Goal: Use online tool/utility: Use online tool/utility

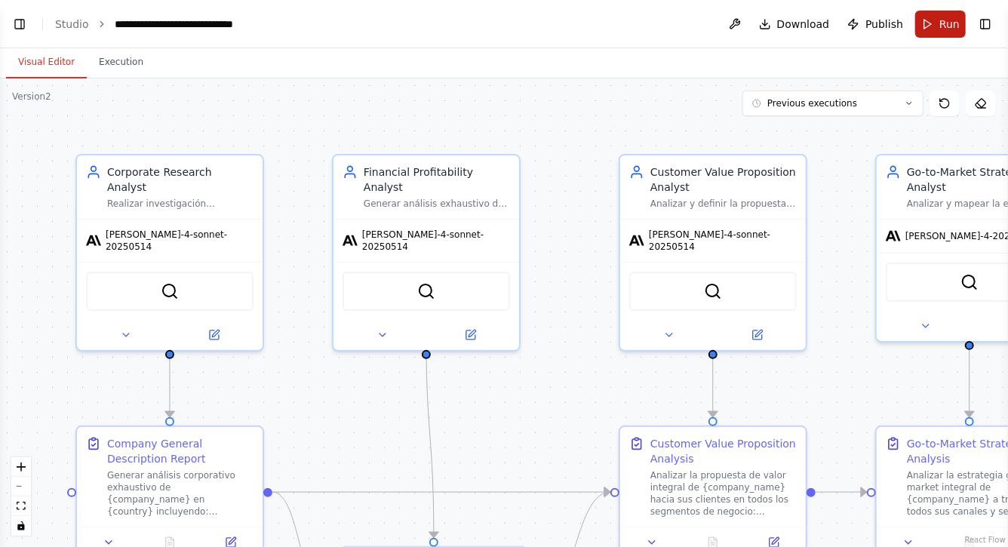
click at [940, 22] on button "Run" at bounding box center [940, 24] width 51 height 27
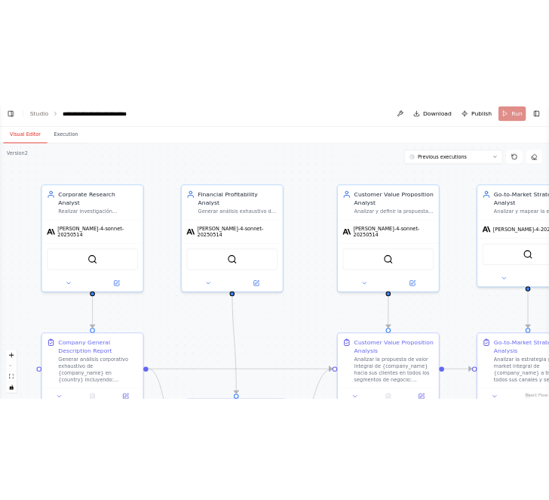
scroll to position [25153, 0]
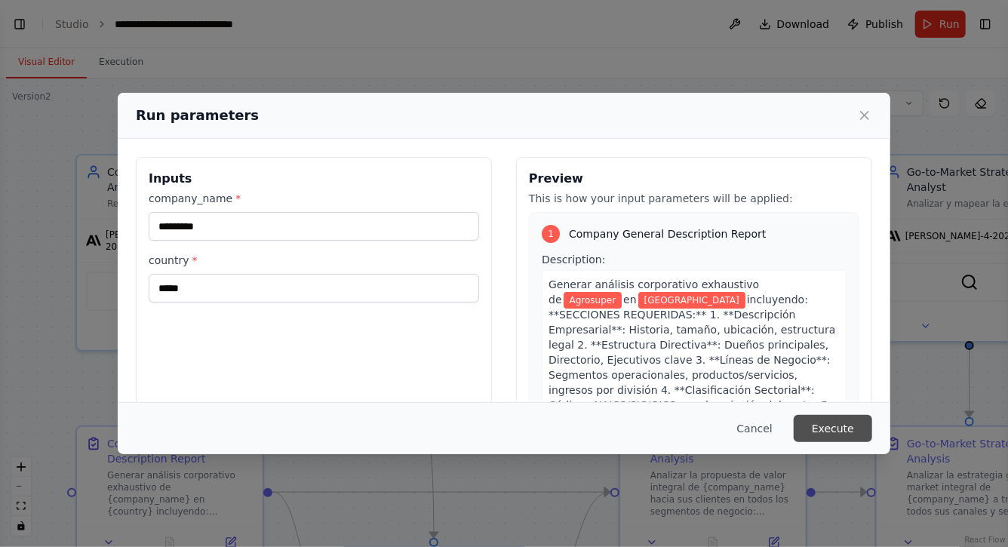
click at [853, 429] on button "Execute" at bounding box center [833, 428] width 78 height 27
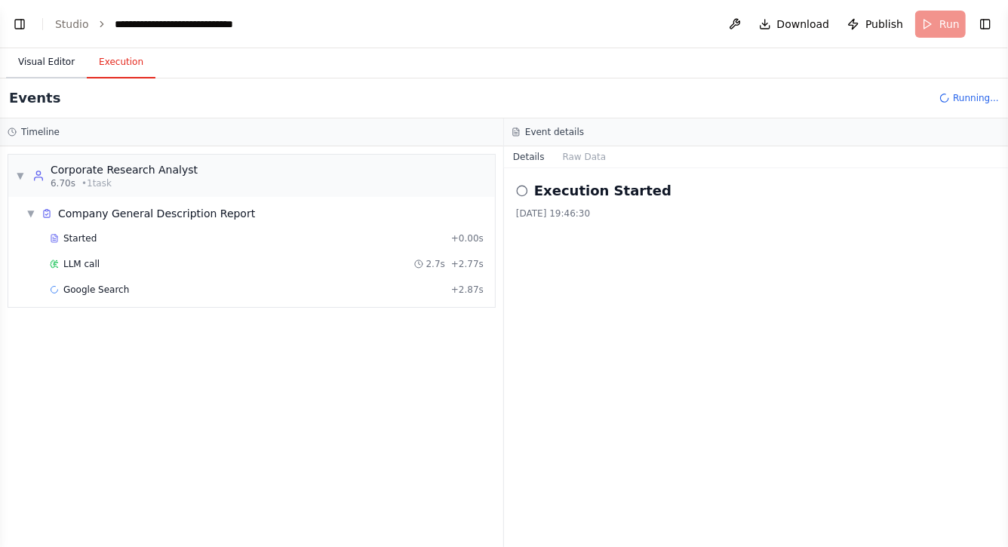
click at [30, 64] on button "Visual Editor" at bounding box center [46, 63] width 81 height 32
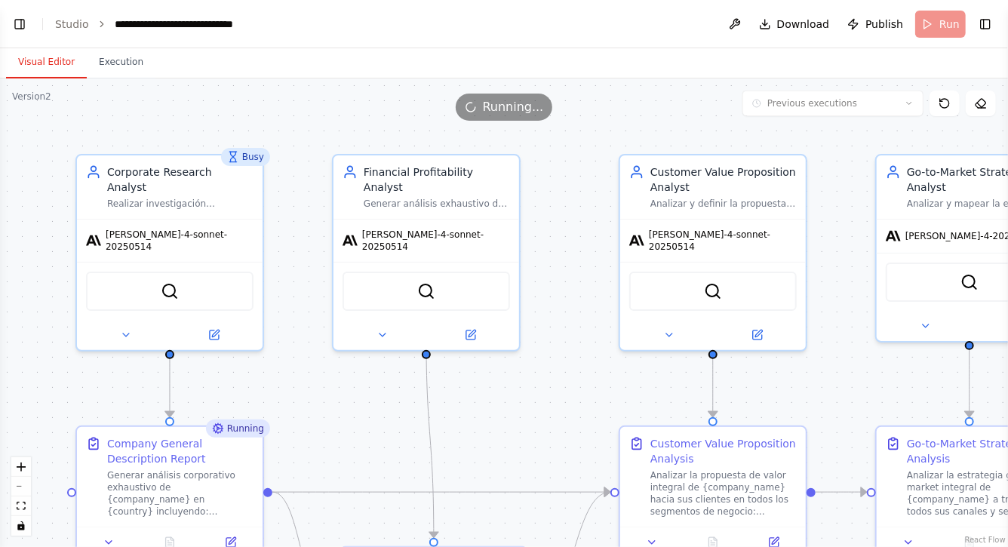
drag, startPoint x: 340, startPoint y: 402, endPoint x: 337, endPoint y: 334, distance: 68.0
click at [338, 334] on div ".deletable-edge-delete-btn { width: 20px; height: 20px; border: 0px solid #ffff…" at bounding box center [504, 312] width 1008 height 469
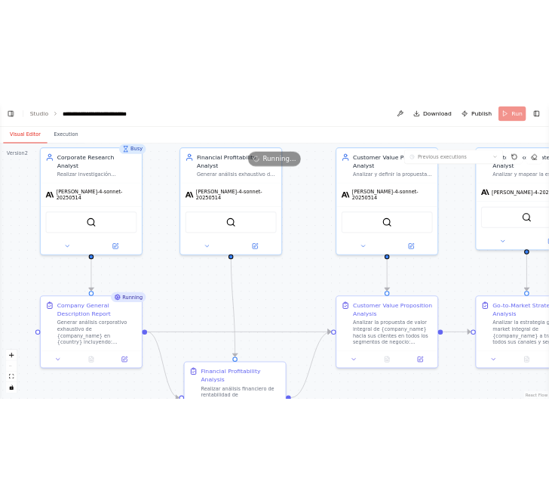
scroll to position [0, 0]
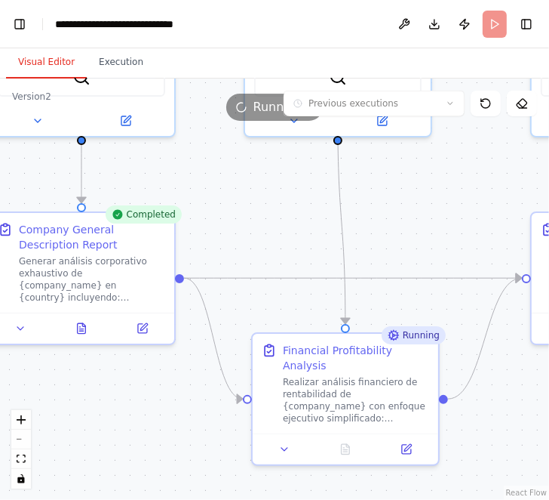
drag, startPoint x: 322, startPoint y: 315, endPoint x: 235, endPoint y: 155, distance: 182.7
click at [235, 155] on div ".deletable-edge-delete-btn { width: 20px; height: 20px; border: 0px solid #ffff…" at bounding box center [274, 288] width 549 height 421
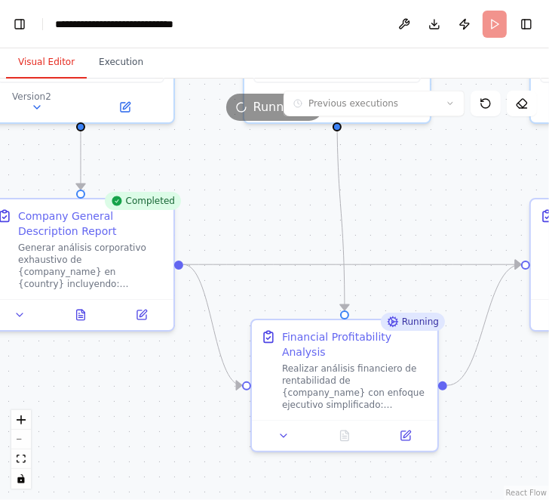
drag, startPoint x: 177, startPoint y: 405, endPoint x: 260, endPoint y: 332, distance: 110.8
click at [259, 335] on div ".deletable-edge-delete-btn { width: 20px; height: 20px; border: 0px solid #ffff…" at bounding box center [274, 288] width 549 height 421
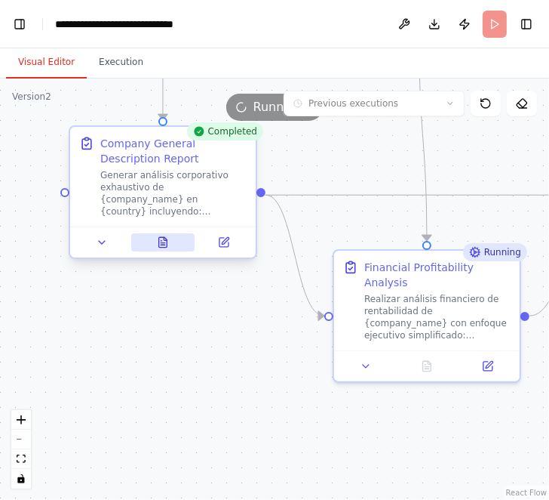
click at [159, 244] on icon at bounding box center [163, 242] width 8 height 10
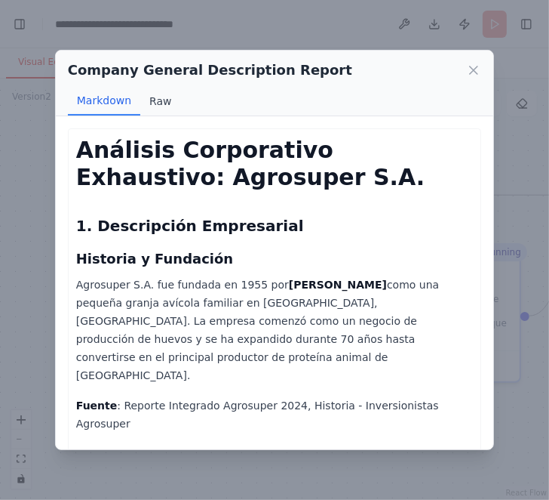
click at [155, 99] on button "Raw" at bounding box center [160, 101] width 40 height 29
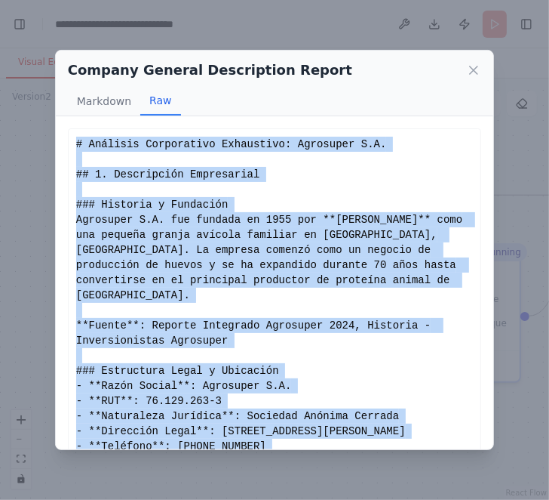
scroll to position [129, 0]
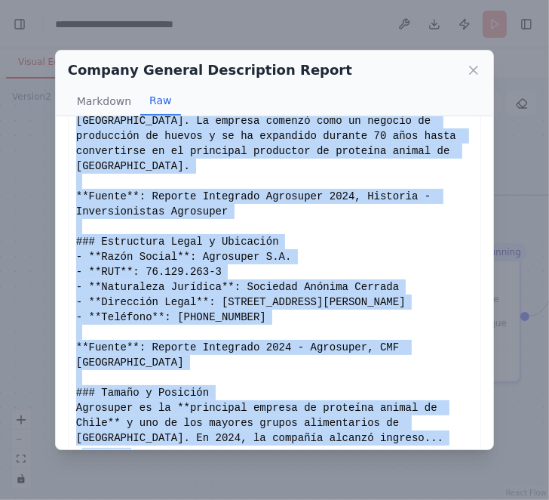
drag, startPoint x: 76, startPoint y: 143, endPoint x: 291, endPoint y: 486, distance: 404.8
click at [293, 487] on div "Company General Description Report Markdown Raw Análisis Corporativo Exhaustivo…" at bounding box center [274, 250] width 549 height 500
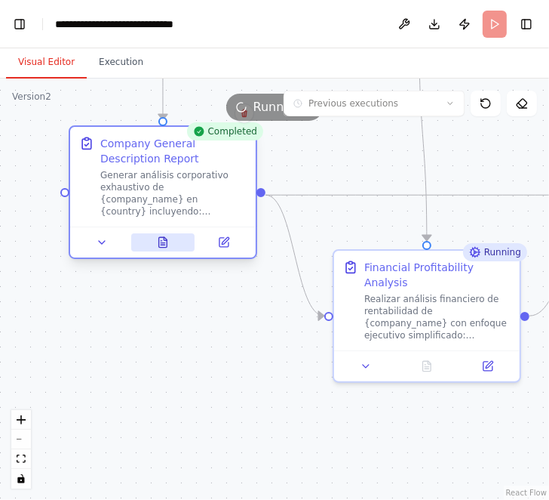
click at [166, 243] on icon at bounding box center [163, 242] width 8 height 10
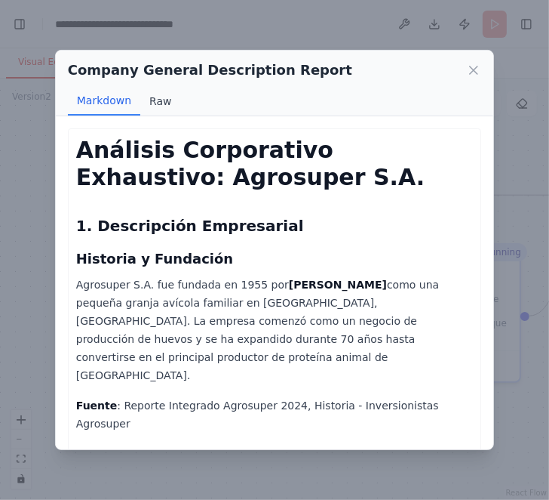
click at [155, 103] on button "Raw" at bounding box center [160, 101] width 40 height 29
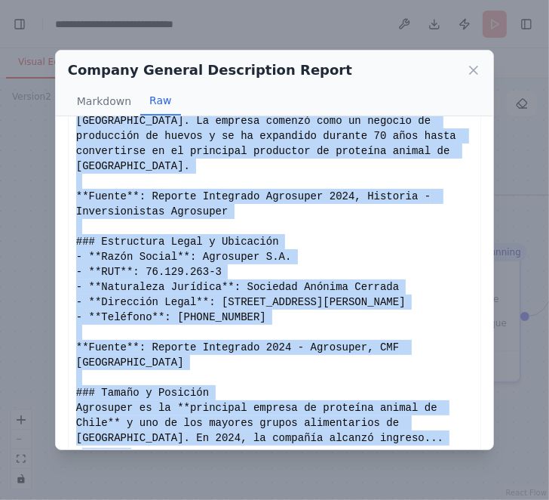
drag, startPoint x: 75, startPoint y: 146, endPoint x: 306, endPoint y: 449, distance: 380.8
click at [306, 449] on div "Análisis Corporativo Exhaustivo: Agrosuper S.A. 1. Descripción Empresarial Hist…" at bounding box center [275, 282] width 438 height 333
click at [131, 448] on button "Show more" at bounding box center [106, 454] width 49 height 12
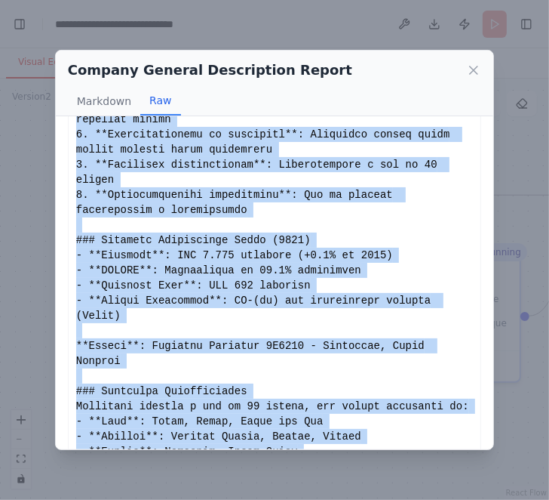
scroll to position [2620, 0]
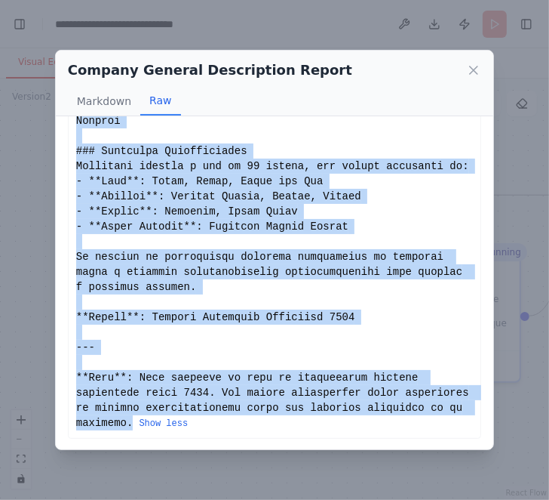
copy div "# Análisis Corporativo Exhaustivo: Agrosuper S.A. ## 1. Descripción Empresarial…"
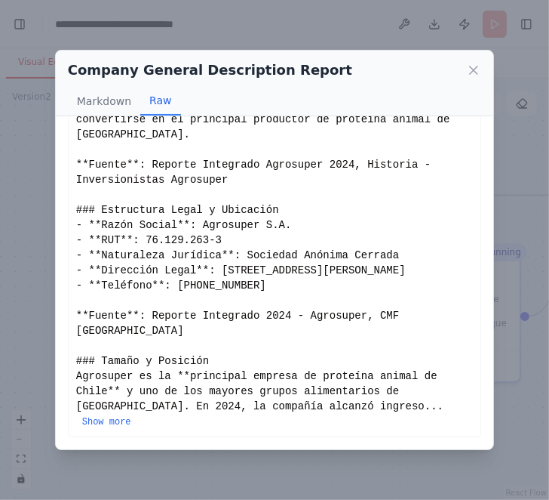
scroll to position [129, 0]
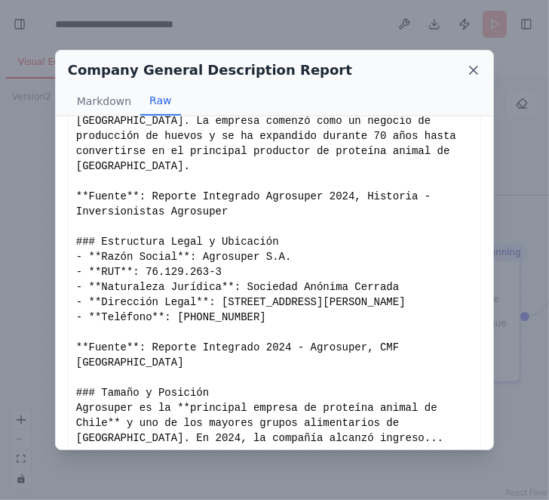
click at [473, 67] on icon at bounding box center [473, 70] width 15 height 15
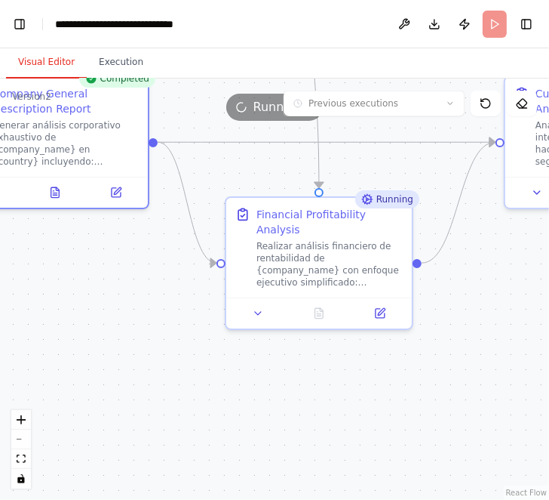
drag, startPoint x: 267, startPoint y: 399, endPoint x: 155, endPoint y: 346, distance: 123.9
click at [155, 346] on div ".deletable-edge-delete-btn { width: 20px; height: 20px; border: 0px solid #ffff…" at bounding box center [274, 288] width 549 height 421
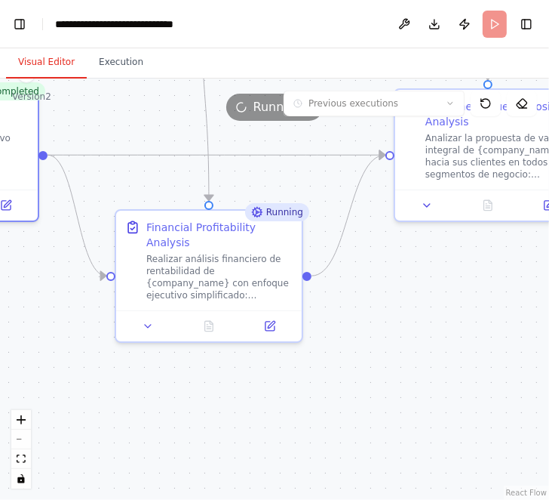
drag, startPoint x: 363, startPoint y: 388, endPoint x: 242, endPoint y: 413, distance: 124.0
click at [242, 412] on div ".deletable-edge-delete-btn { width: 20px; height: 20px; border: 0px solid #ffff…" at bounding box center [274, 288] width 549 height 421
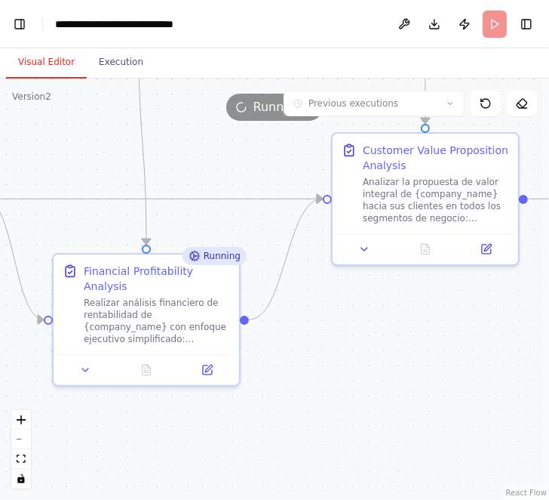
drag, startPoint x: 338, startPoint y: 380, endPoint x: 284, endPoint y: 417, distance: 66.2
click at [283, 417] on div ".deletable-edge-delete-btn { width: 20px; height: 20px; border: 0px solid #ffff…" at bounding box center [274, 288] width 549 height 421
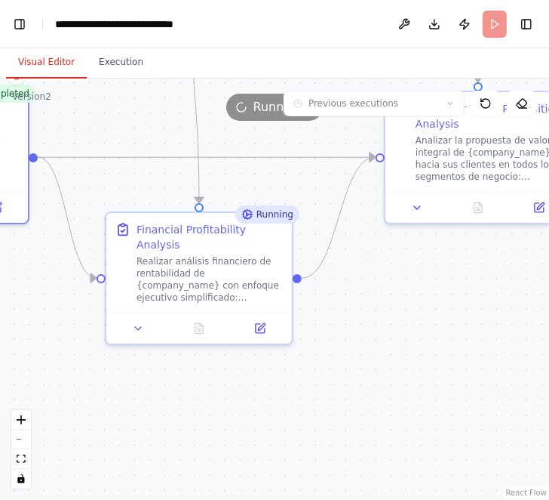
drag, startPoint x: 349, startPoint y: 439, endPoint x: 408, endPoint y: 394, distance: 74.3
click at [410, 392] on div ".deletable-edge-delete-btn { width: 20px; height: 20px; border: 0px solid #ffff…" at bounding box center [274, 288] width 549 height 421
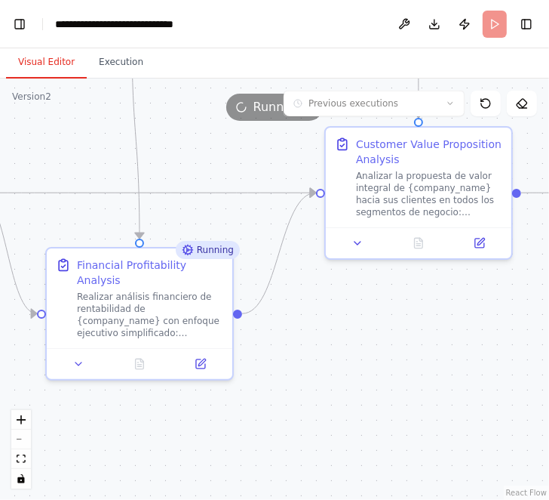
drag, startPoint x: 429, startPoint y: 374, endPoint x: 348, endPoint y: 412, distance: 89.8
click at [349, 413] on div ".deletable-edge-delete-btn { width: 20px; height: 20px; border: 0px solid #ffff…" at bounding box center [274, 288] width 549 height 421
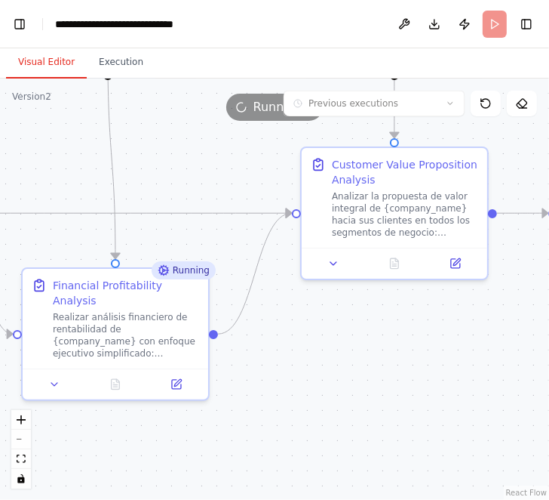
drag, startPoint x: 389, startPoint y: 371, endPoint x: 386, endPoint y: 389, distance: 17.6
click at [386, 389] on div ".deletable-edge-delete-btn { width: 20px; height: 20px; border: 0px solid #ffff…" at bounding box center [274, 288] width 549 height 421
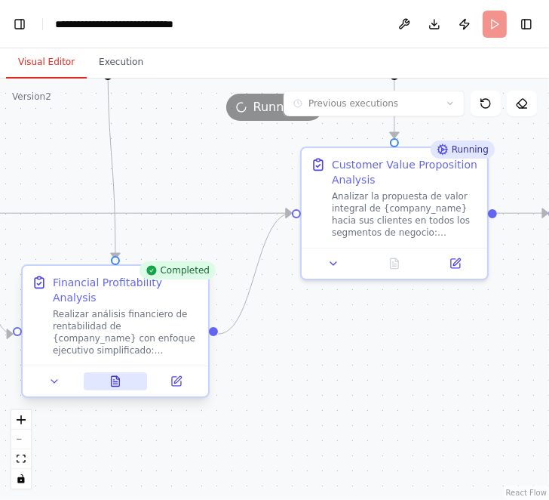
click at [120, 380] on icon at bounding box center [115, 381] width 12 height 12
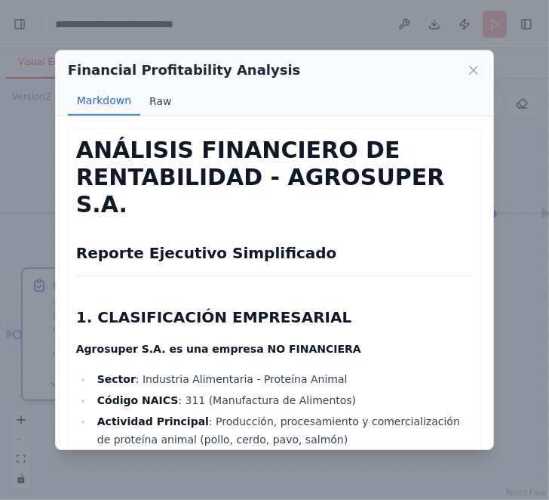
click at [159, 97] on button "Raw" at bounding box center [160, 101] width 40 height 29
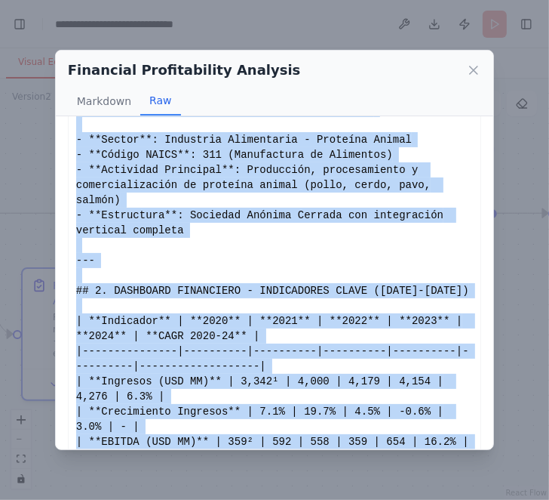
scroll to position [189, 0]
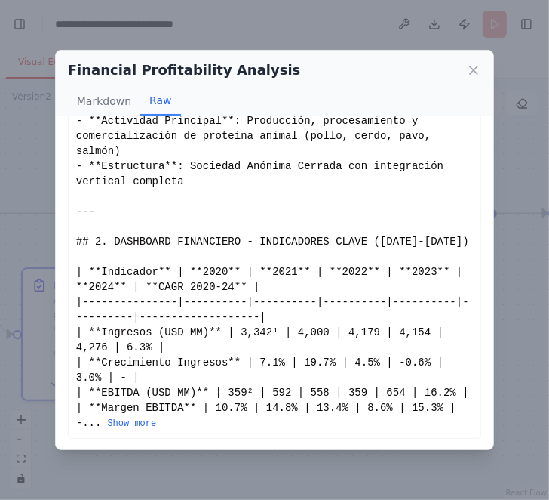
drag, startPoint x: 75, startPoint y: 143, endPoint x: 257, endPoint y: 448, distance: 354.7
click at [257, 448] on div "ANÁLISIS FINANCIERO DE RENTABILIDAD - AGROSUPER S.A. Reporte Ejecutivo Simplifi…" at bounding box center [275, 282] width 438 height 333
click at [132, 421] on button "Show more" at bounding box center [131, 423] width 49 height 12
drag, startPoint x: 76, startPoint y: 143, endPoint x: 231, endPoint y: 488, distance: 378.0
click at [128, 423] on button "Show more" at bounding box center [131, 423] width 49 height 12
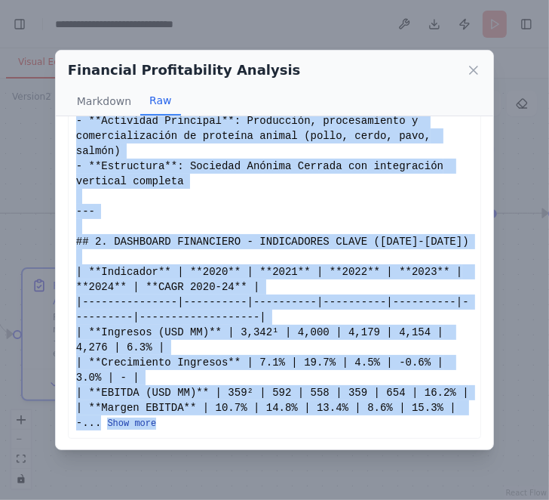
click at [147, 421] on button "Show more" at bounding box center [131, 423] width 49 height 12
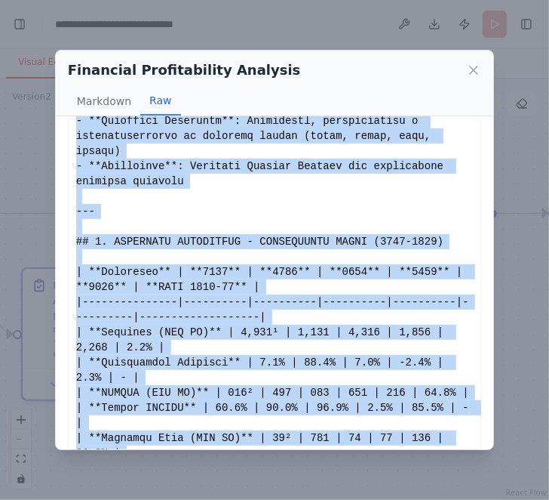
copy div "# ANÁLISIS FINANCIERO DE RENTABILIDAD - AGROSUPER S.A. ## Reporte Ejecutivo Sim…"
click at [475, 69] on icon at bounding box center [474, 70] width 8 height 8
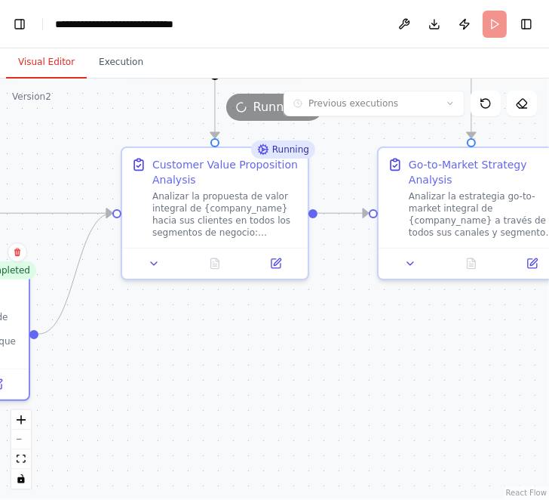
drag, startPoint x: 407, startPoint y: 365, endPoint x: 213, endPoint y: 369, distance: 194.0
click at [213, 368] on div ".deletable-edge-delete-btn { width: 20px; height: 20px; border: 0px solid #ffff…" at bounding box center [274, 288] width 549 height 421
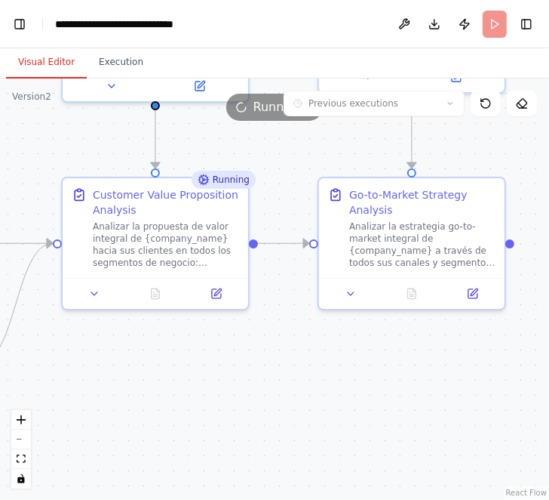
drag, startPoint x: 308, startPoint y: 364, endPoint x: 263, endPoint y: 392, distance: 53.2
click at [263, 392] on div ".deletable-edge-delete-btn { width: 20px; height: 20px; border: 0px solid #ffff…" at bounding box center [274, 288] width 549 height 421
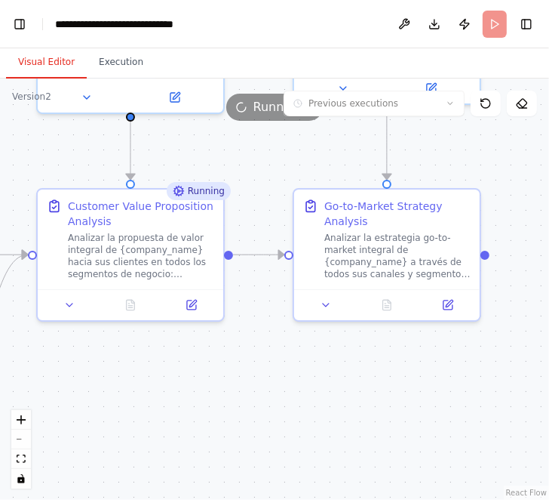
drag, startPoint x: 331, startPoint y: 412, endPoint x: 306, endPoint y: 423, distance: 27.4
click at [306, 423] on div ".deletable-edge-delete-btn { width: 20px; height: 20px; border: 0px solid #ffff…" at bounding box center [274, 288] width 549 height 421
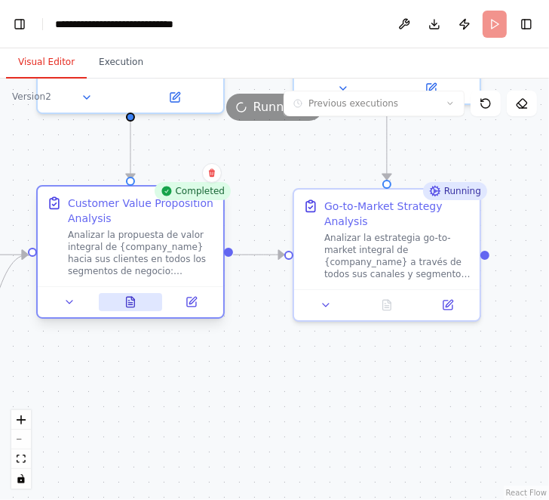
click at [129, 306] on icon at bounding box center [131, 302] width 8 height 10
click at [133, 300] on icon at bounding box center [131, 302] width 8 height 10
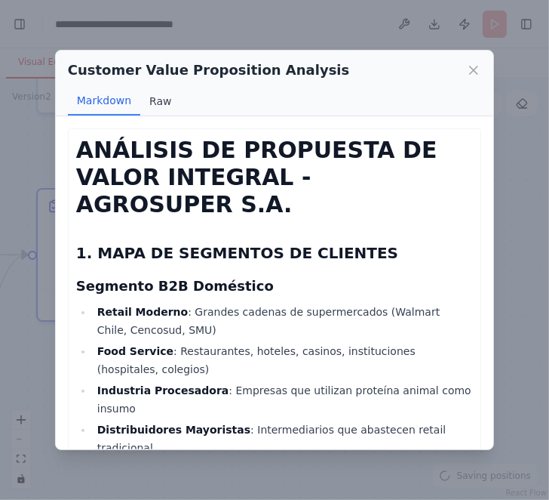
click at [161, 105] on button "Raw" at bounding box center [160, 101] width 40 height 29
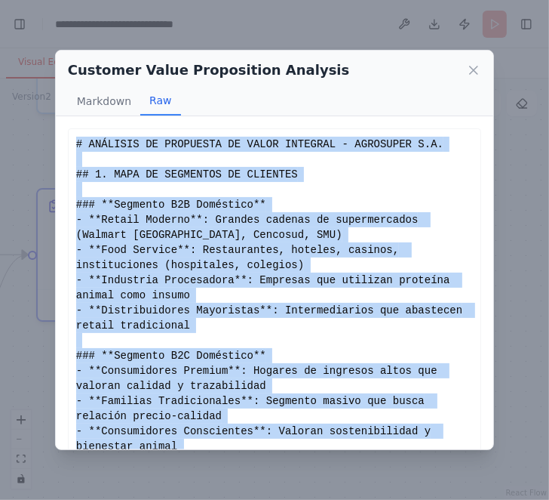
scroll to position [129, 0]
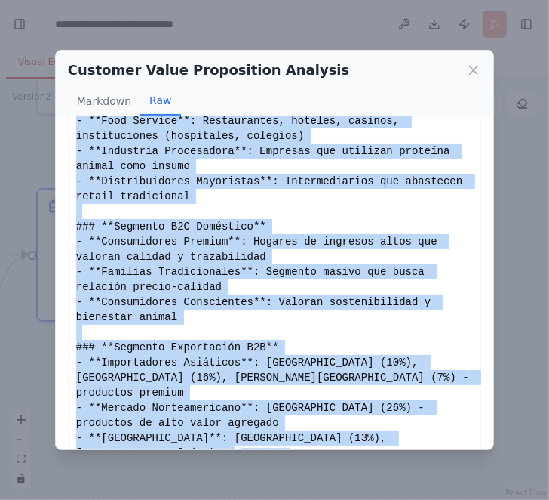
drag, startPoint x: 76, startPoint y: 142, endPoint x: 218, endPoint y: 487, distance: 373.0
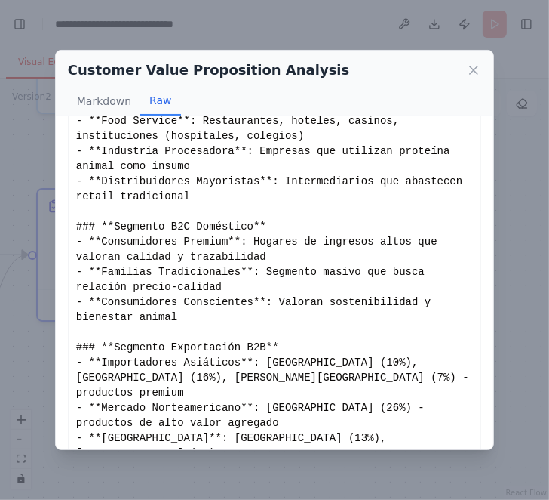
click at [290, 448] on button "Show more" at bounding box center [265, 454] width 49 height 12
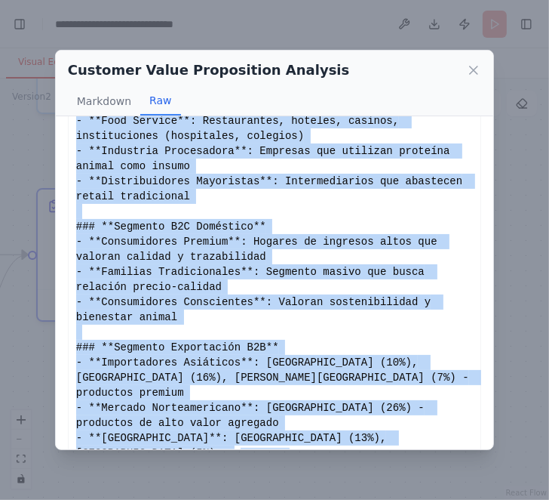
drag, startPoint x: 77, startPoint y: 143, endPoint x: 430, endPoint y: 429, distance: 455.0
click at [290, 448] on button "Show more" at bounding box center [265, 454] width 49 height 12
drag, startPoint x: 76, startPoint y: 143, endPoint x: 330, endPoint y: 466, distance: 410.7
click at [330, 466] on div "Customer Value Proposition Analysis Markdown Raw ANÁLISIS DE PROPUESTA DE VALOR…" at bounding box center [274, 250] width 549 height 500
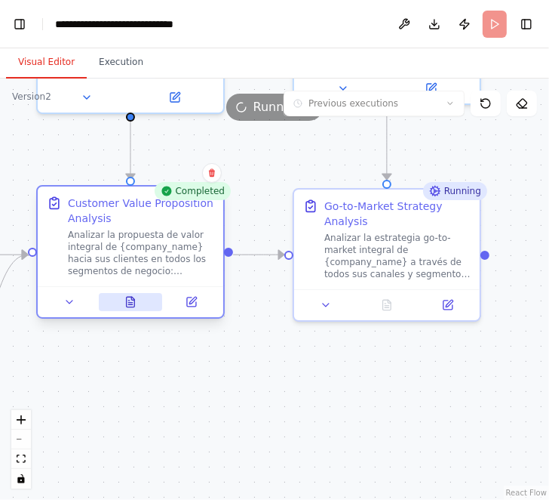
click at [129, 304] on icon at bounding box center [131, 302] width 8 height 10
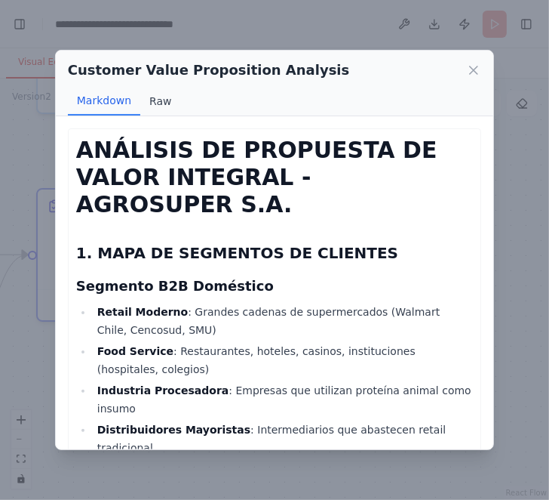
click at [163, 99] on button "Raw" at bounding box center [160, 101] width 40 height 29
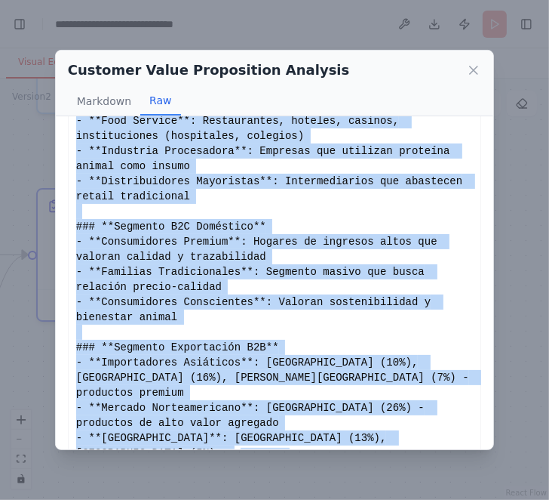
drag, startPoint x: 77, startPoint y: 143, endPoint x: 395, endPoint y: 485, distance: 466.7
click at [395, 485] on div "Customer Value Proposition Analysis Markdown Raw ANÁLISIS DE PROPUESTA DE VALOR…" at bounding box center [274, 250] width 549 height 500
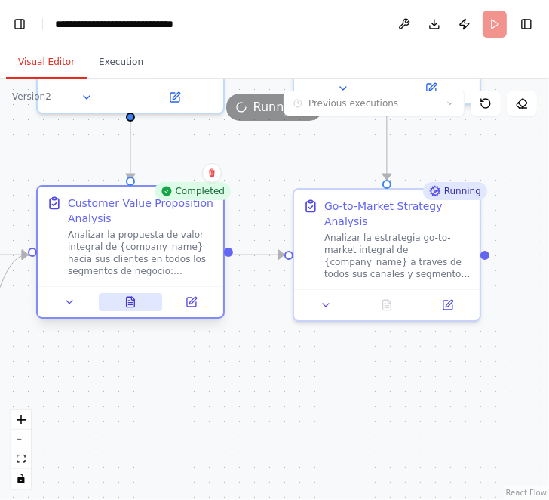
click at [136, 303] on icon at bounding box center [131, 302] width 12 height 12
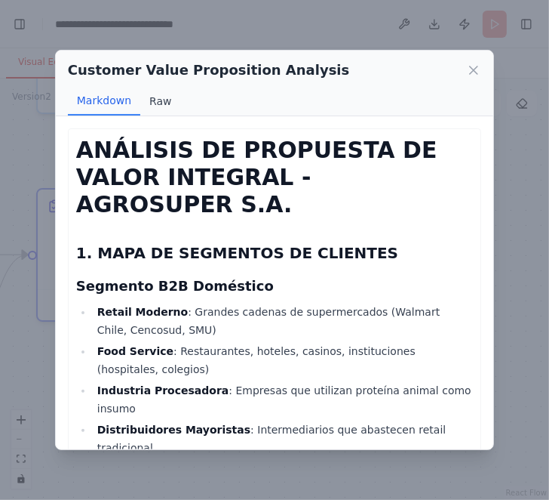
click at [149, 108] on button "Raw" at bounding box center [160, 101] width 40 height 29
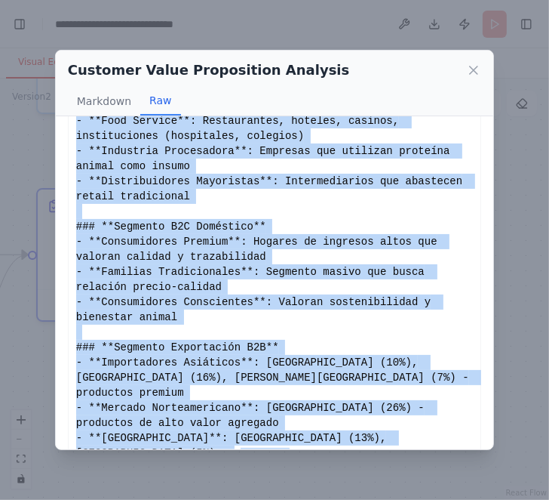
drag, startPoint x: 77, startPoint y: 140, endPoint x: 452, endPoint y: 450, distance: 486.3
click at [452, 451] on div "Customer Value Proposition Analysis Markdown Raw ANÁLISIS DE PROPUESTA DE VALOR…" at bounding box center [274, 250] width 549 height 500
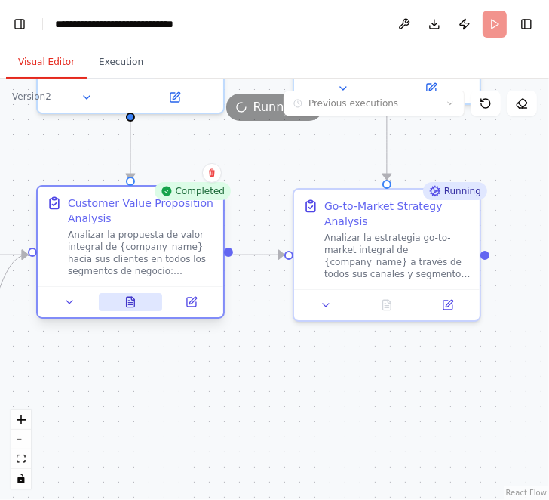
click at [137, 303] on button at bounding box center [131, 302] width 64 height 18
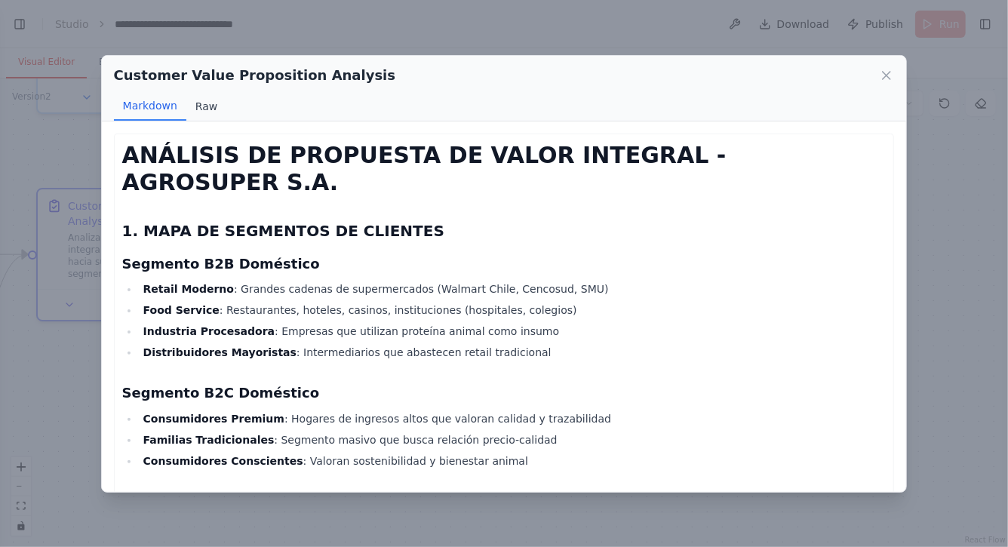
scroll to position [25070, 0]
click at [208, 99] on button "Raw" at bounding box center [206, 106] width 40 height 29
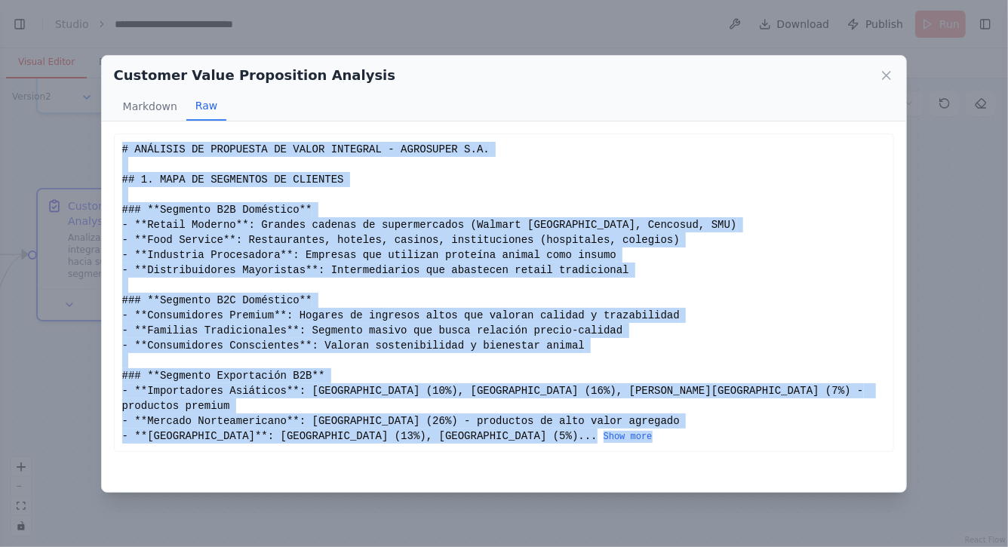
drag, startPoint x: 122, startPoint y: 147, endPoint x: 538, endPoint y: 426, distance: 500.5
click at [604, 431] on button "Show more" at bounding box center [628, 437] width 49 height 12
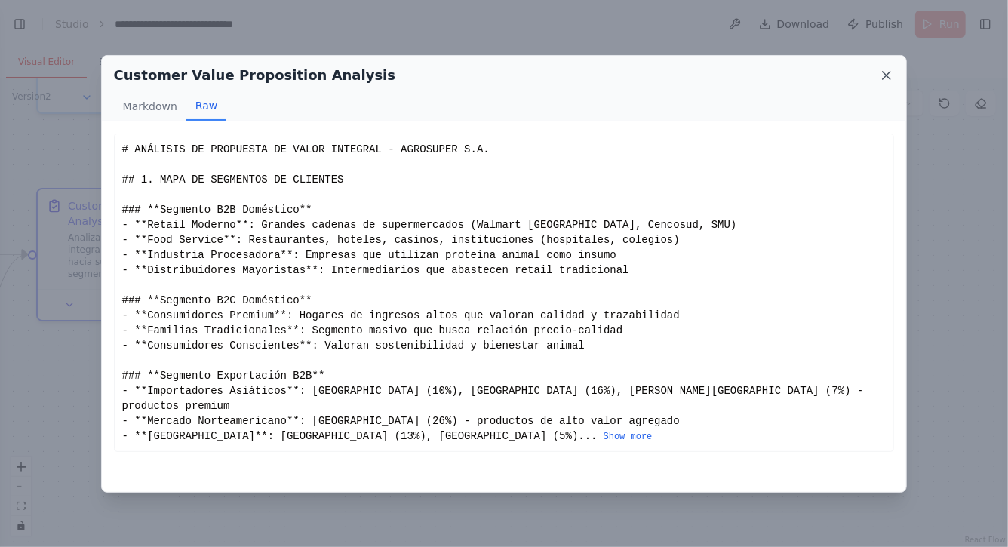
click at [888, 75] on icon at bounding box center [887, 76] width 8 height 8
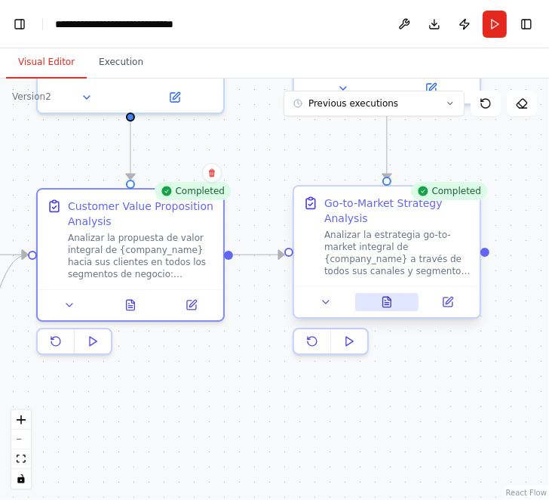
click at [382, 297] on icon at bounding box center [387, 302] width 12 height 12
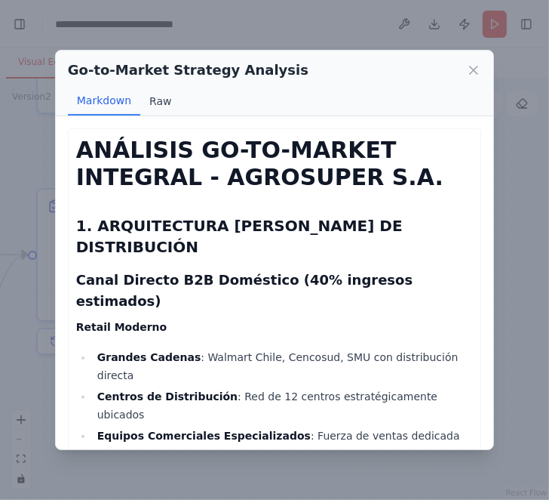
click at [158, 103] on button "Raw" at bounding box center [160, 101] width 40 height 29
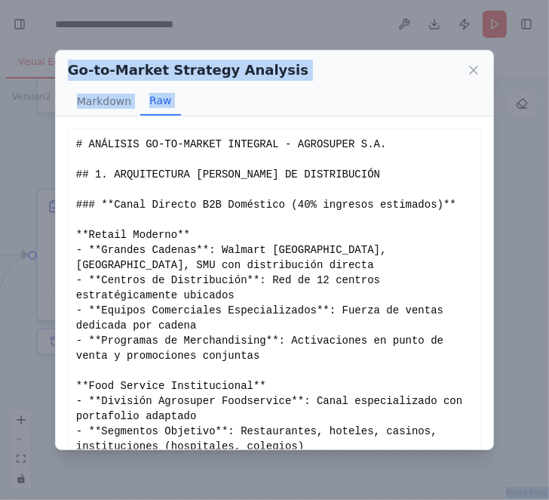
scroll to position [174, 0]
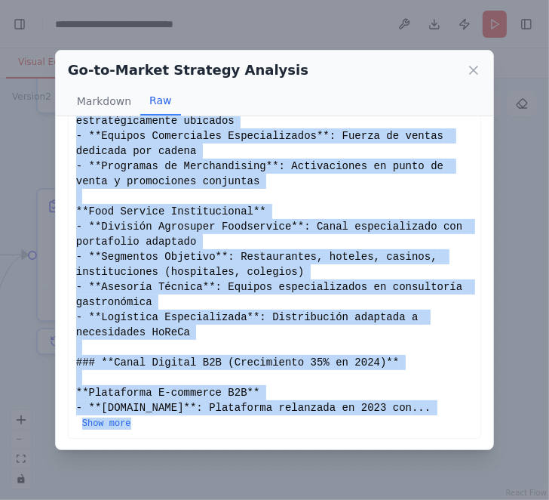
drag, startPoint x: 75, startPoint y: 144, endPoint x: 343, endPoint y: 444, distance: 401.9
click at [343, 444] on div "ANÁLISIS GO-TO-MARKET INTEGRAL - AGROSUPER S.A. 1. ARQUITECTURA DE CANALES DE D…" at bounding box center [275, 282] width 438 height 333
click at [116, 421] on button "Show more" at bounding box center [106, 423] width 49 height 12
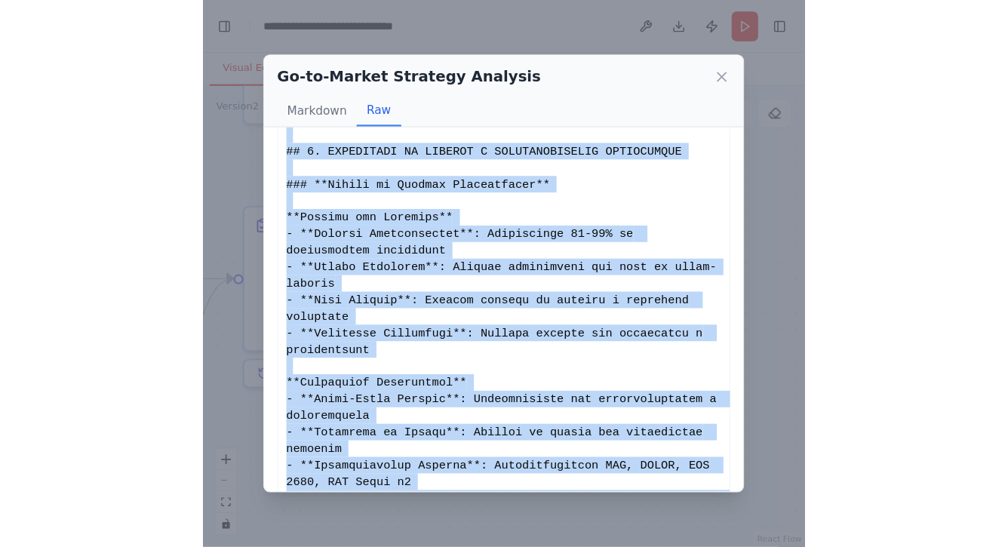
scroll to position [1532, 0]
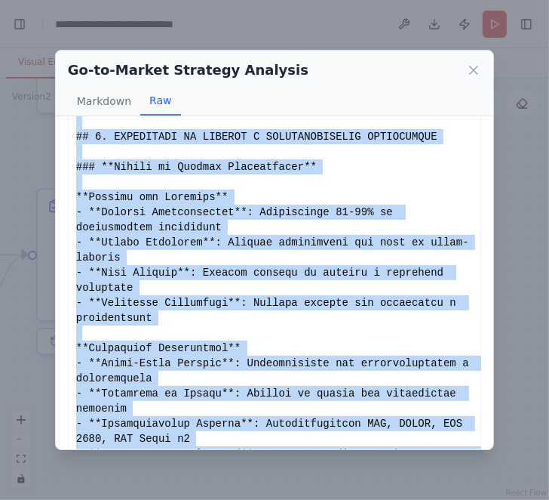
copy div "# ANÁLISIS GO-TO-MARKET INTEGRAL - AGROSUPER S.A. ## 1. ARQUITECTURA DE CANALES…"
click at [473, 64] on icon at bounding box center [473, 70] width 15 height 15
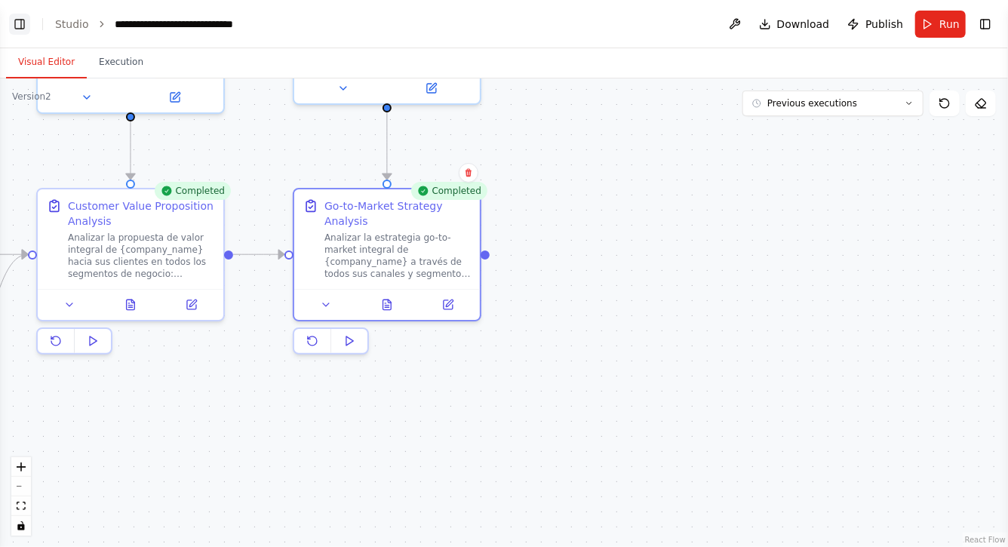
click at [18, 23] on button "Toggle Left Sidebar" at bounding box center [19, 24] width 21 height 21
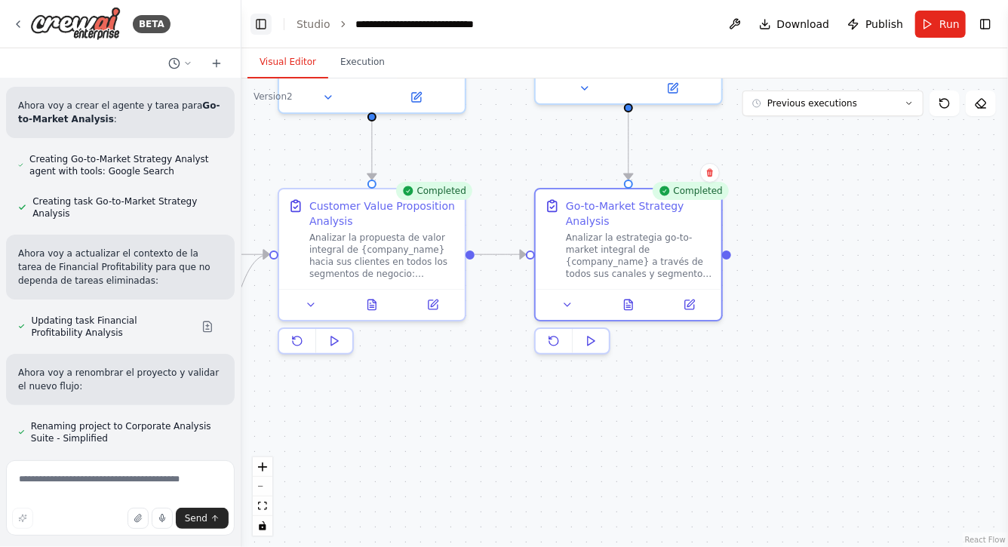
scroll to position [25070, 0]
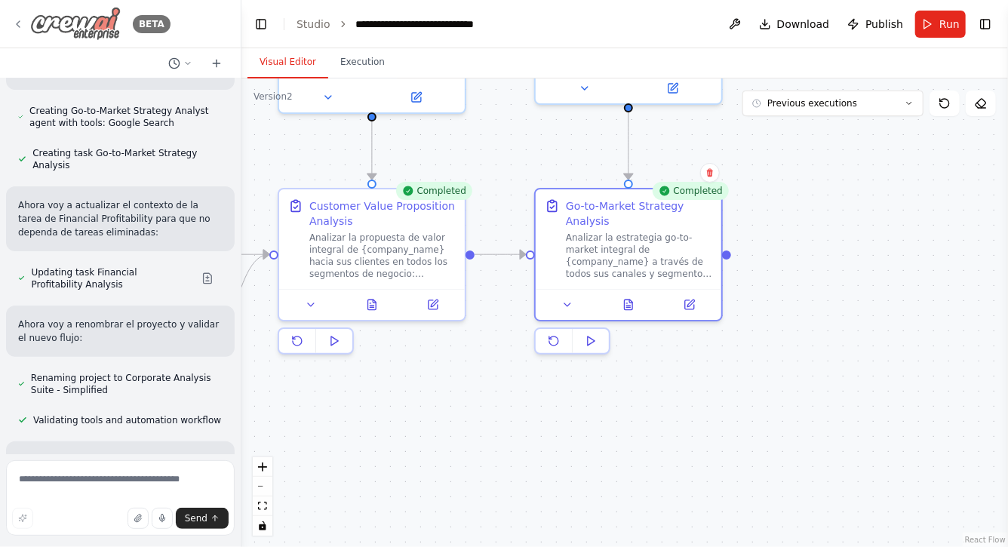
click at [26, 22] on div "BETA" at bounding box center [91, 24] width 158 height 34
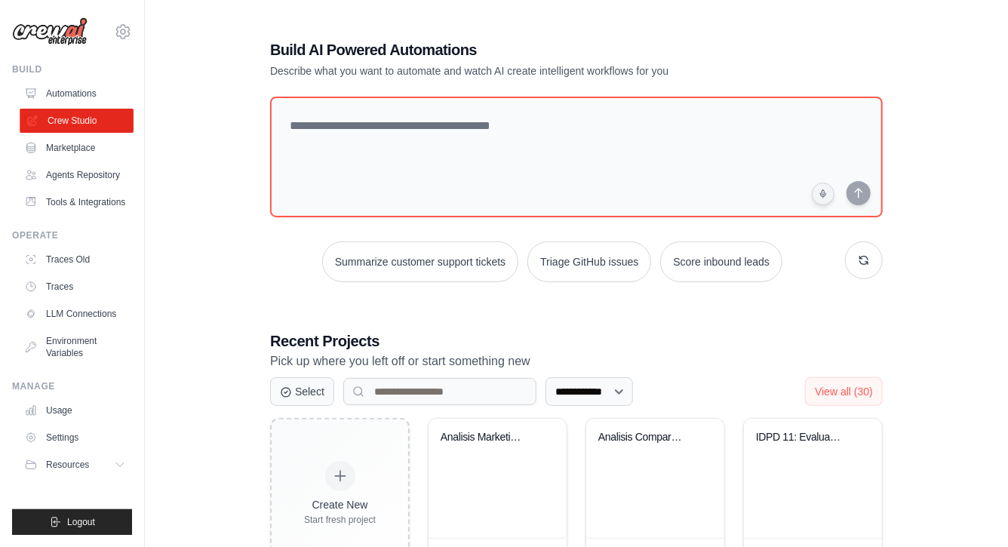
click at [80, 122] on link "Crew Studio" at bounding box center [77, 121] width 114 height 24
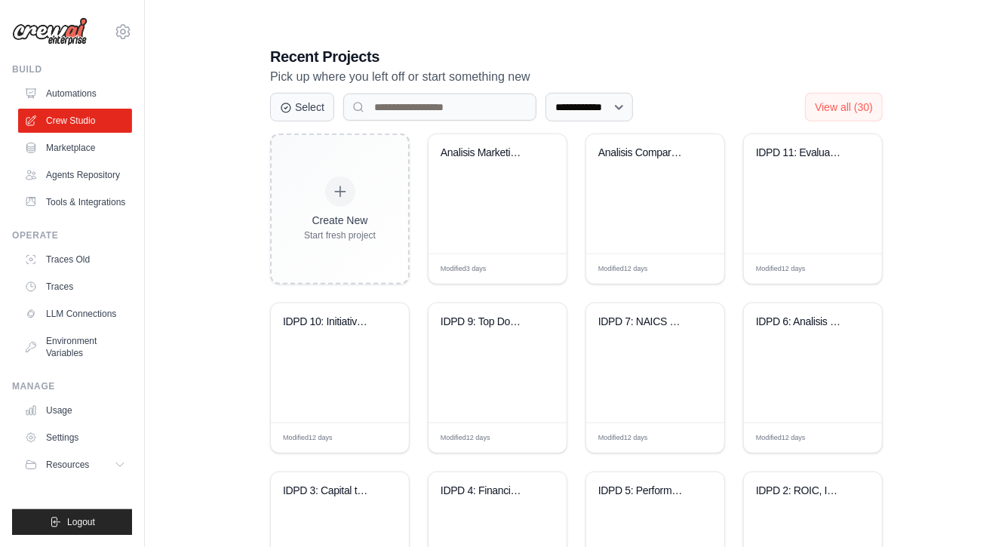
scroll to position [281, 0]
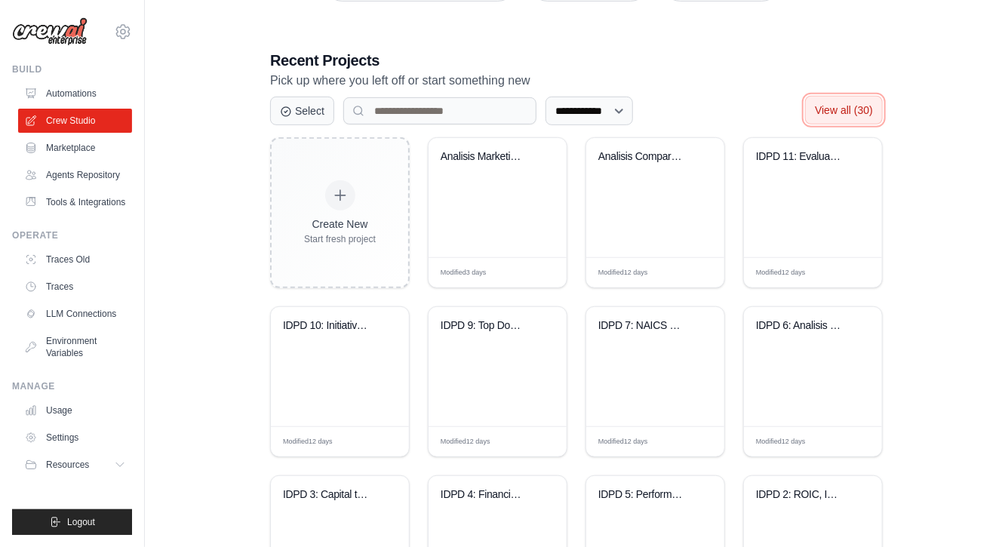
click at [850, 116] on button "View all (30)" at bounding box center [844, 110] width 78 height 29
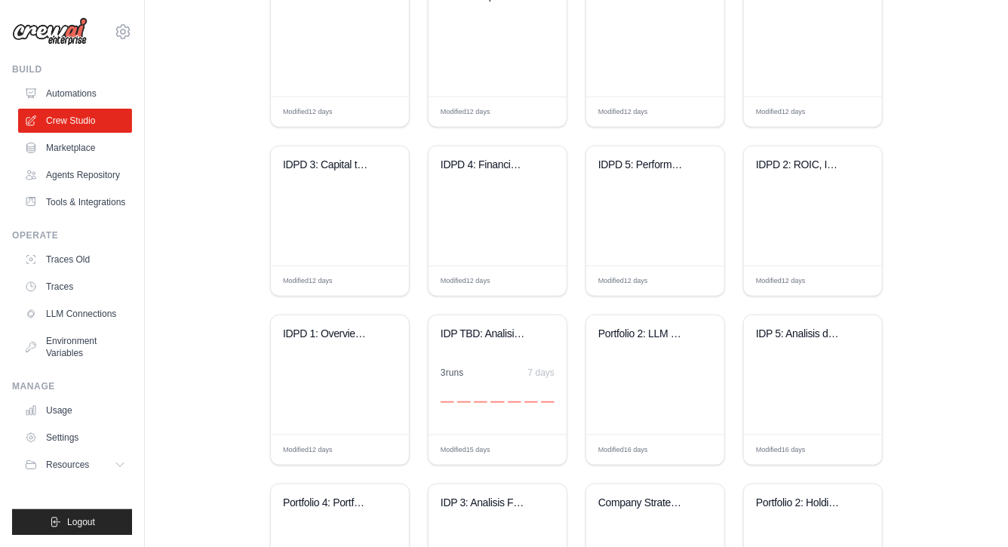
scroll to position [608, 0]
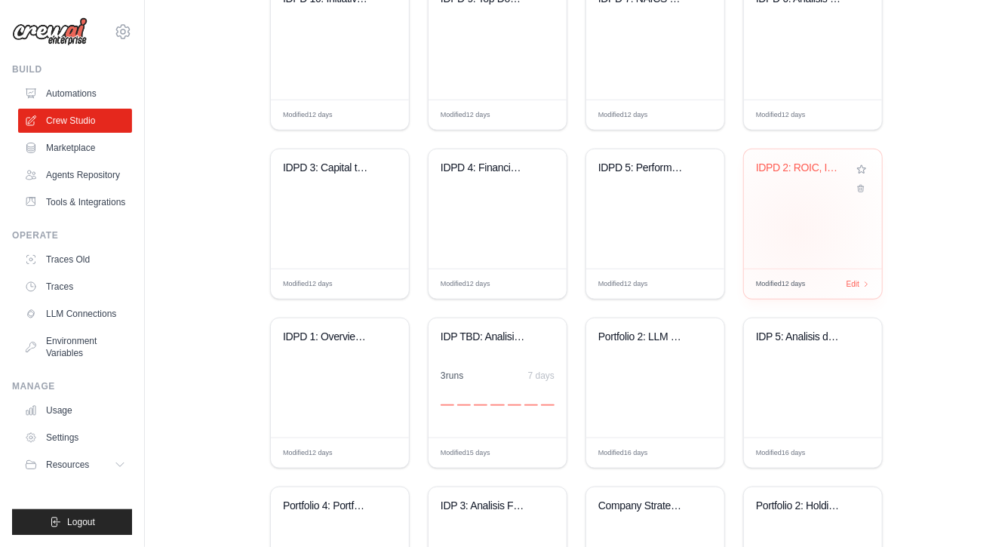
click at [797, 230] on div "IDPD 2: ROIC, Ingresos y margenes" at bounding box center [813, 208] width 138 height 119
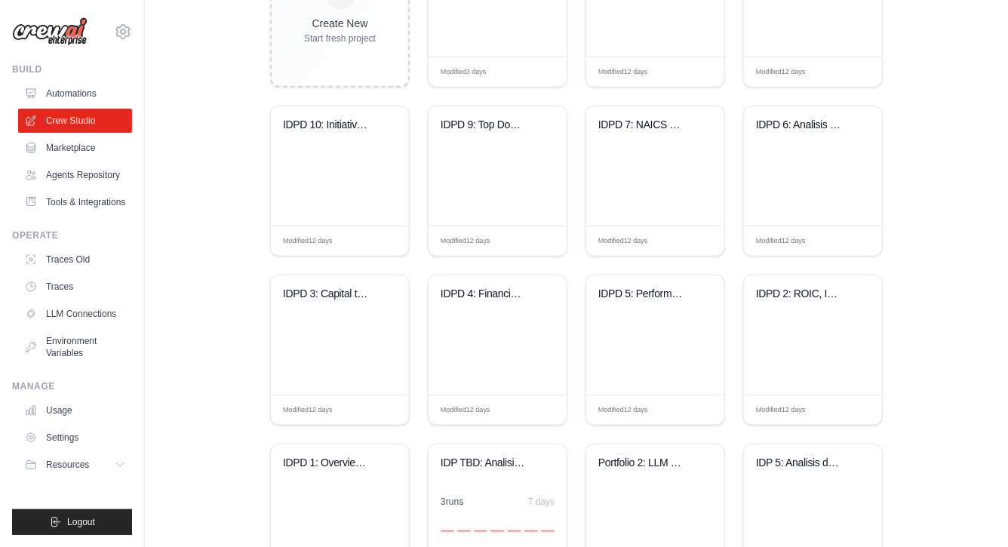
scroll to position [480, 0]
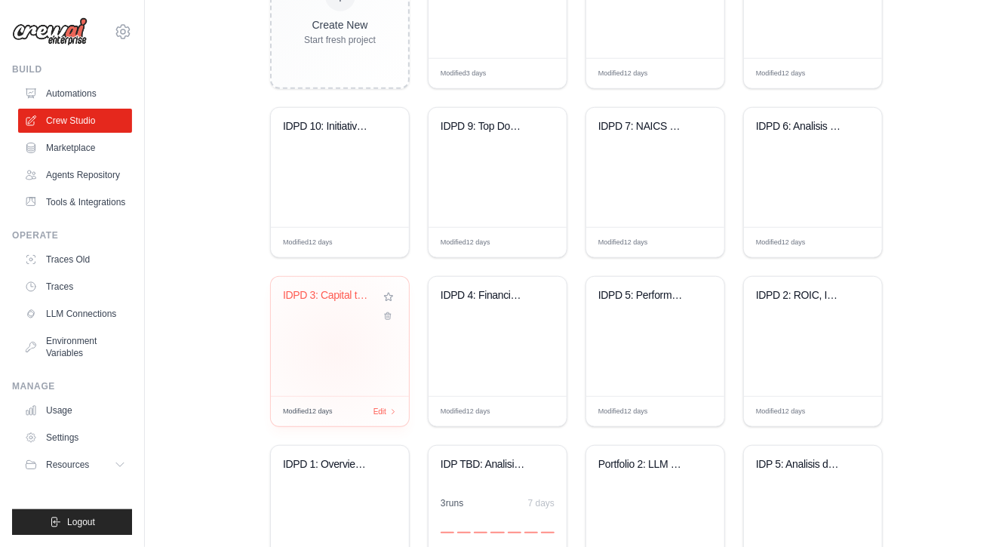
click at [334, 348] on div "IDPD 3: Capital turnover Financial ..." at bounding box center [340, 336] width 138 height 119
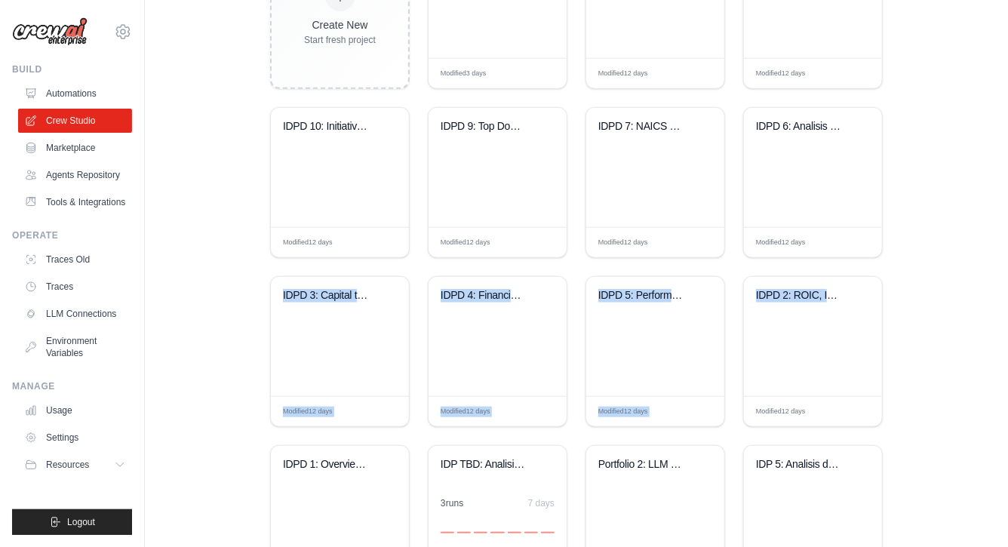
drag, startPoint x: 969, startPoint y: 277, endPoint x: 915, endPoint y: 229, distance: 71.6
click at [915, 229] on div "**********" at bounding box center [576, 416] width 815 height 1762
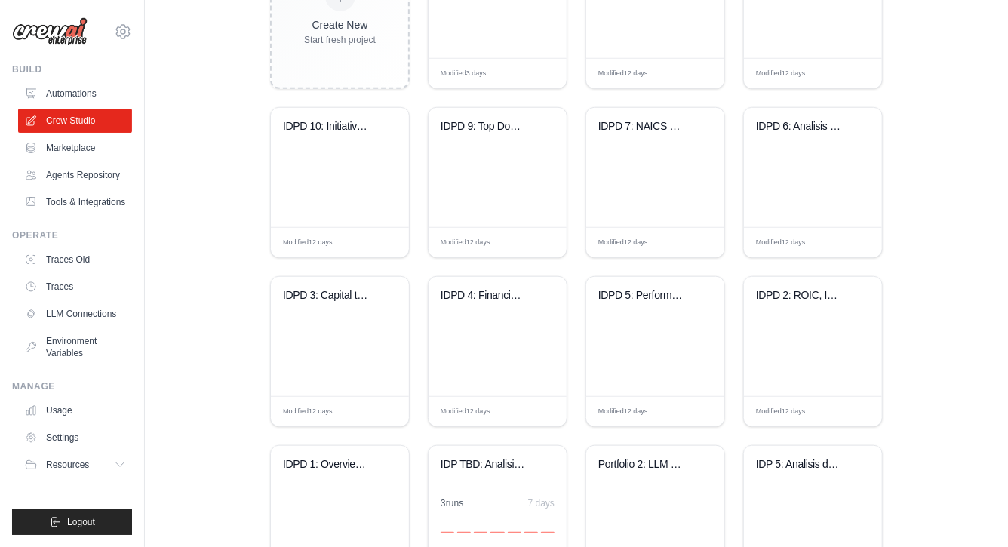
click at [924, 225] on div "**********" at bounding box center [576, 416] width 815 height 1762
click at [487, 337] on div "IDPD 4: Financial Analysis EVA-TSR-..." at bounding box center [498, 336] width 138 height 119
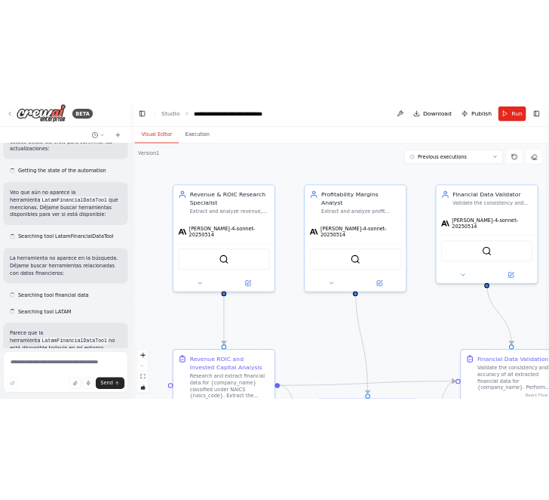
scroll to position [40787, 0]
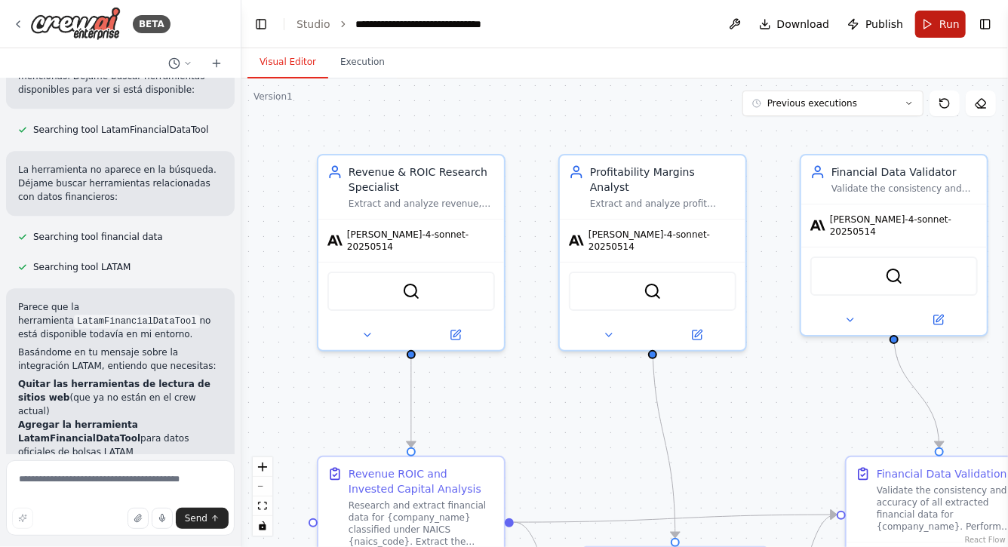
click at [930, 24] on button "Run" at bounding box center [940, 24] width 51 height 27
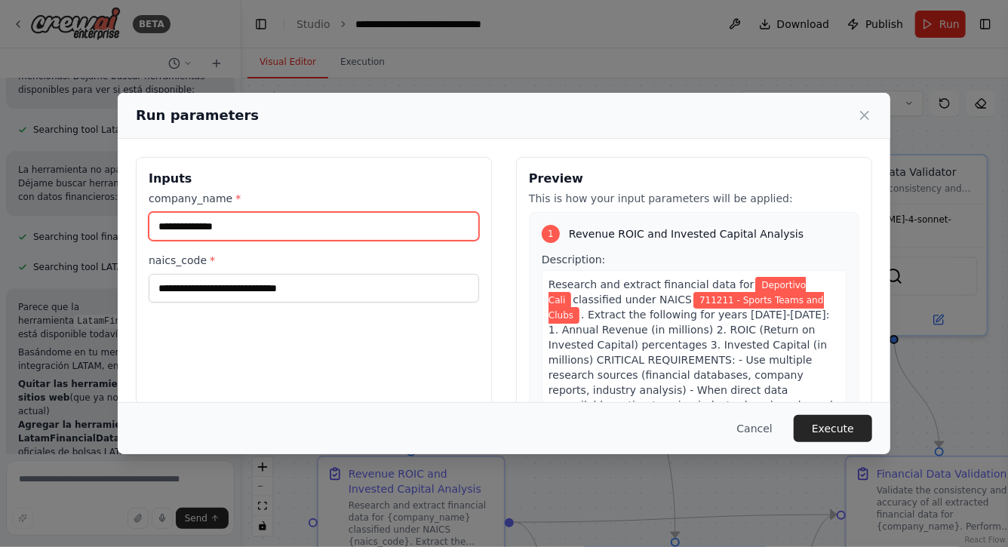
drag, startPoint x: 249, startPoint y: 225, endPoint x: 99, endPoint y: 227, distance: 150.2
click at [103, 226] on div "**********" at bounding box center [504, 273] width 1008 height 547
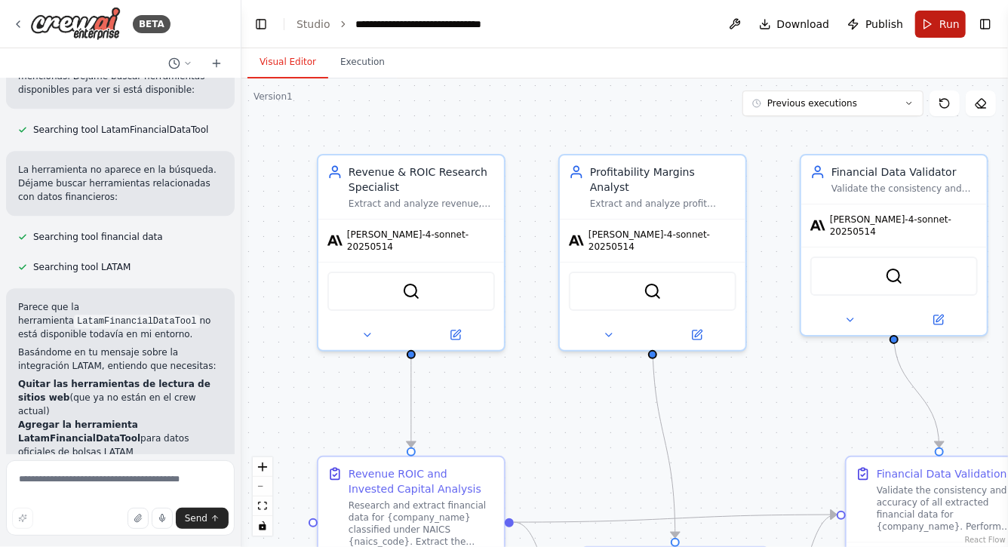
click at [947, 28] on span "Run" at bounding box center [950, 24] width 20 height 15
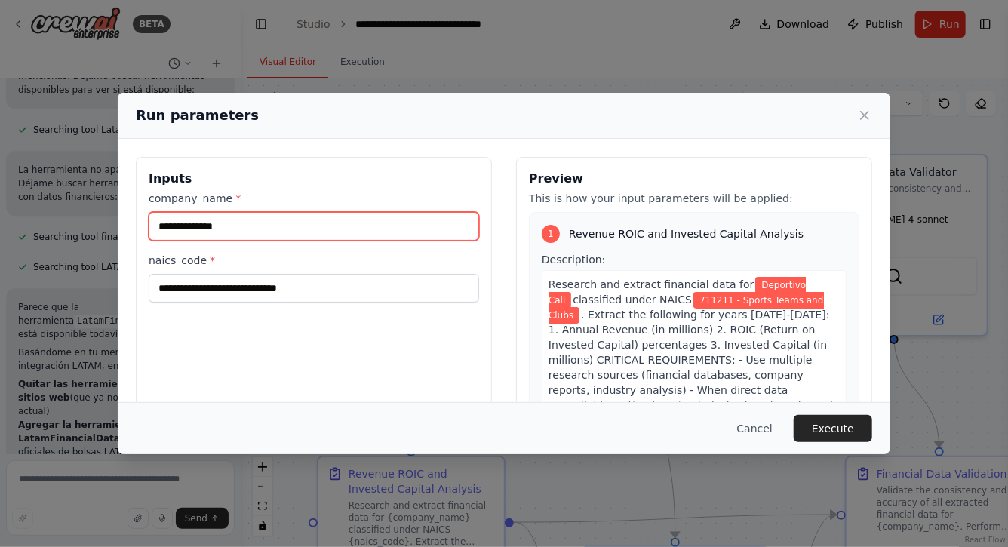
drag, startPoint x: 251, startPoint y: 232, endPoint x: 136, endPoint y: 234, distance: 114.7
click at [136, 232] on div "**********" at bounding box center [314, 336] width 356 height 358
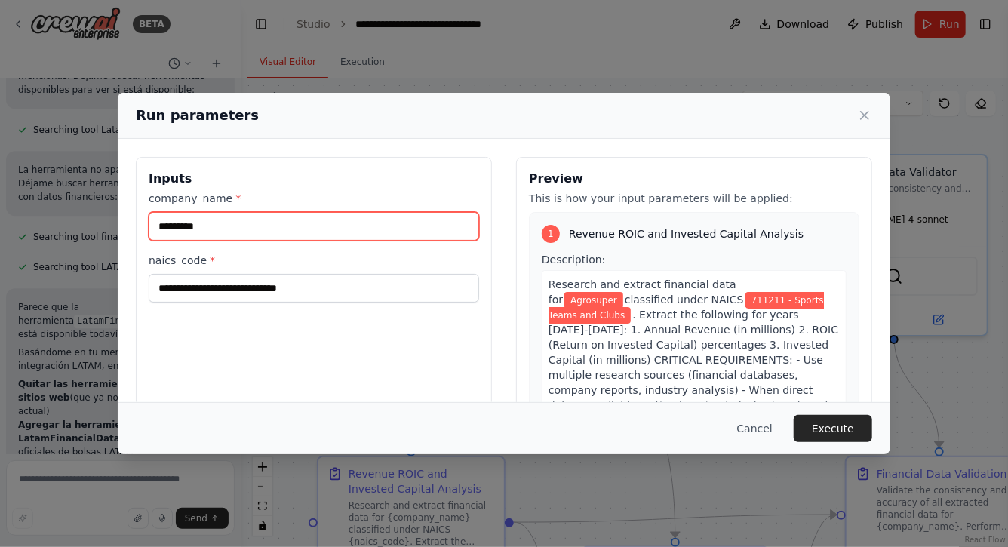
type input "*********"
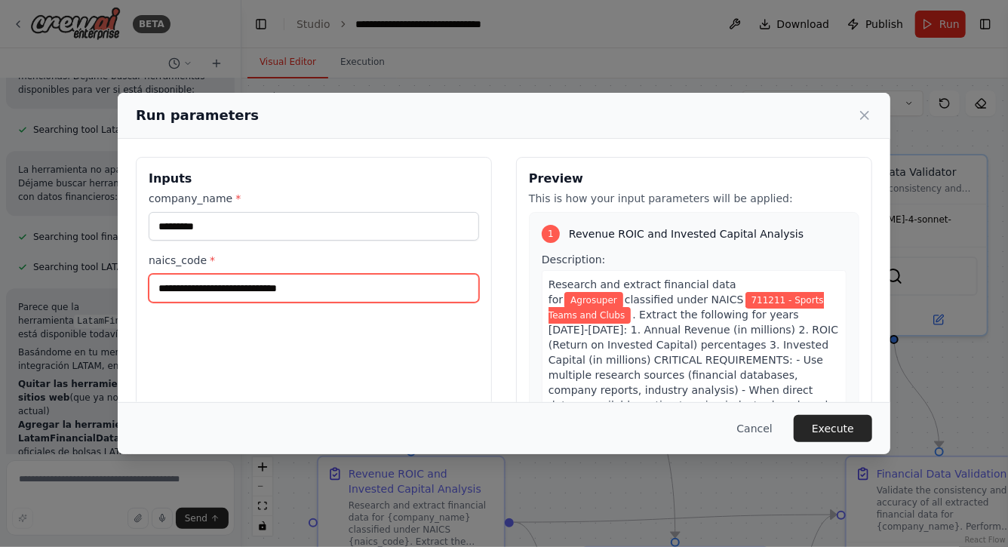
drag, startPoint x: 343, startPoint y: 286, endPoint x: 120, endPoint y: 287, distance: 222.6
click at [121, 286] on div "**********" at bounding box center [504, 336] width 773 height 394
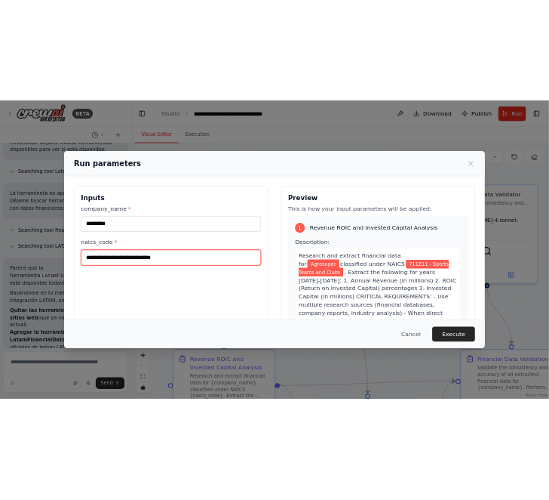
scroll to position [0, 0]
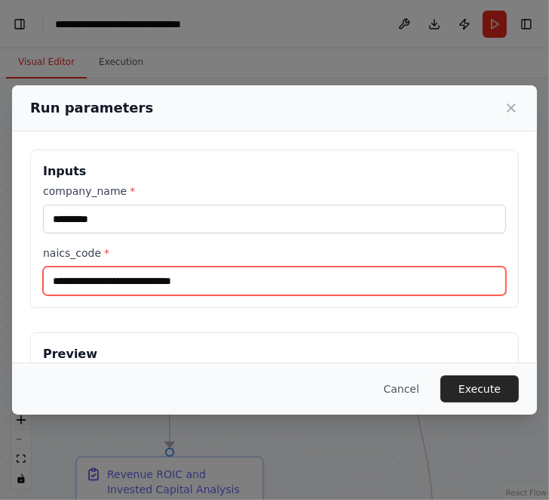
paste input "**********"
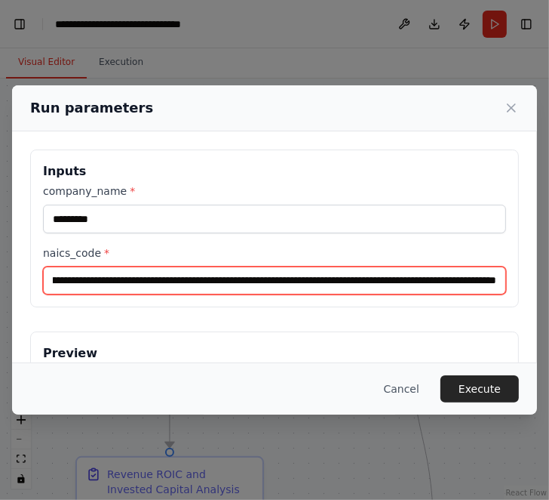
scroll to position [0, 408]
type input "**********"
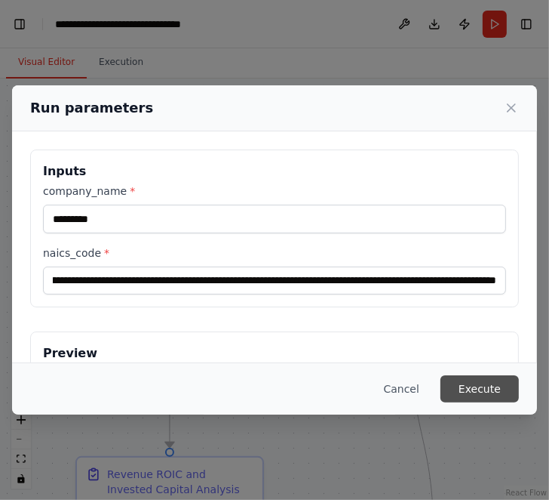
click at [483, 389] on button "Execute" at bounding box center [480, 388] width 78 height 27
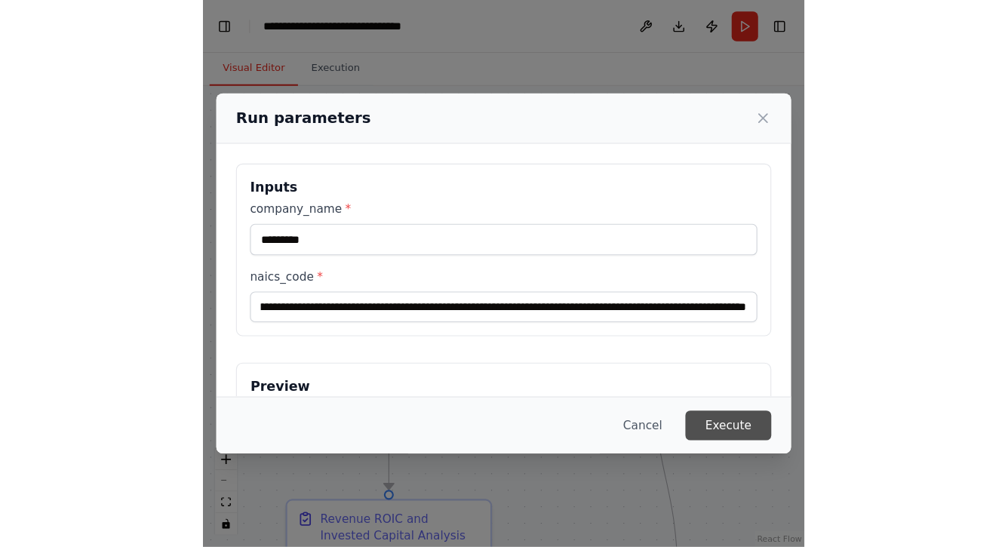
scroll to position [0, 0]
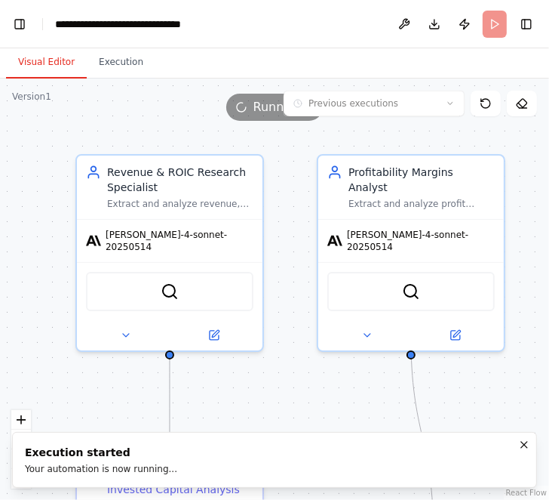
click at [44, 64] on button "Visual Editor" at bounding box center [46, 63] width 81 height 32
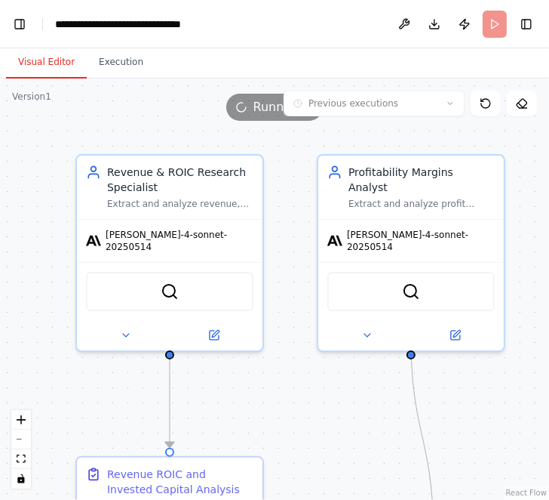
drag, startPoint x: 297, startPoint y: 405, endPoint x: 291, endPoint y: 334, distance: 71.2
click at [291, 334] on div ".deletable-edge-delete-btn { width: 20px; height: 20px; border: 0px solid #ffff…" at bounding box center [274, 288] width 549 height 421
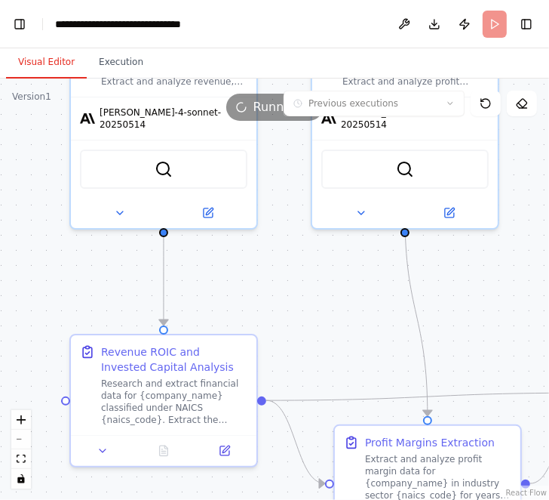
drag, startPoint x: 291, startPoint y: 334, endPoint x: 291, endPoint y: 260, distance: 73.2
click at [291, 260] on div ".deletable-edge-delete-btn { width: 20px; height: 20px; border: 0px solid #ffff…" at bounding box center [274, 288] width 549 height 421
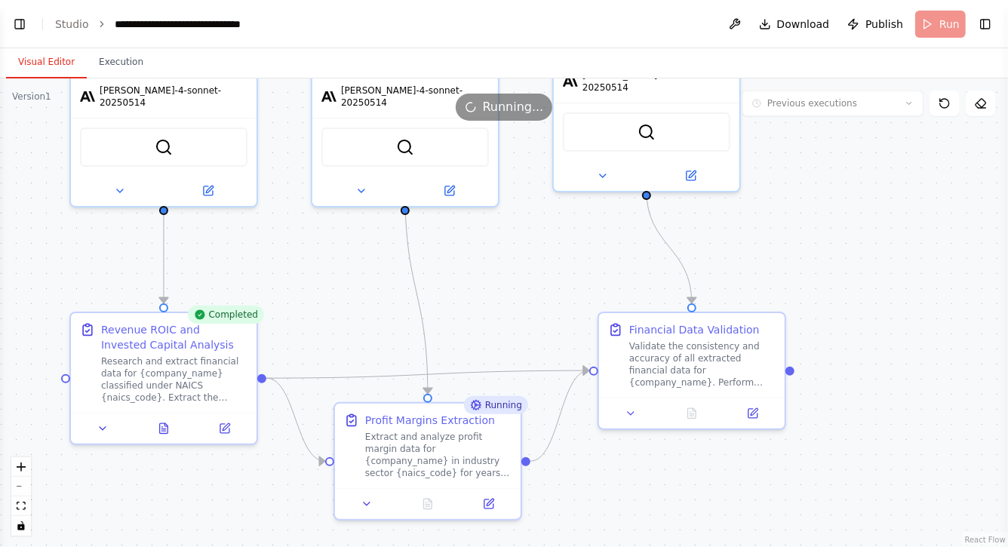
scroll to position [40787, 0]
click at [165, 424] on icon at bounding box center [164, 425] width 8 height 10
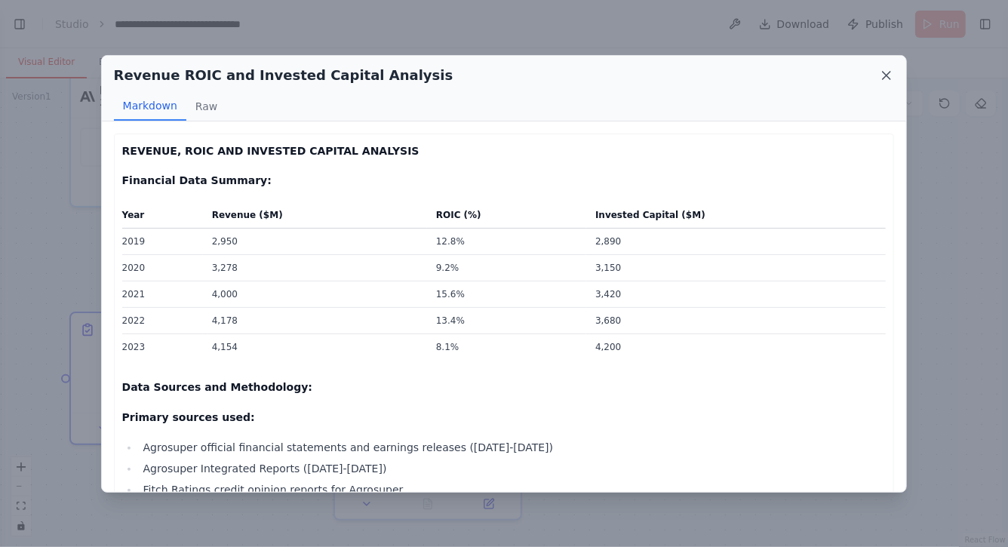
click at [884, 78] on icon at bounding box center [887, 76] width 8 height 8
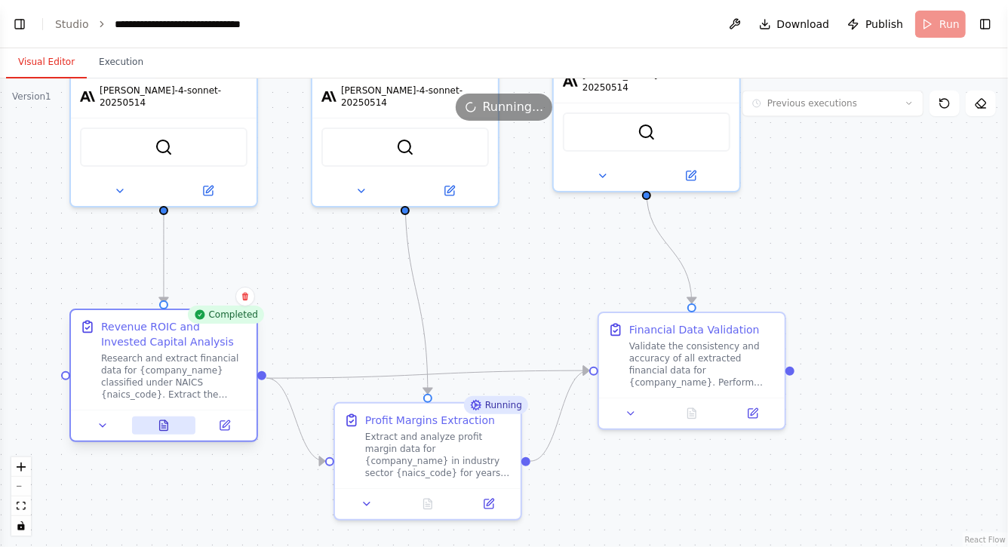
click at [166, 428] on icon at bounding box center [164, 425] width 8 height 10
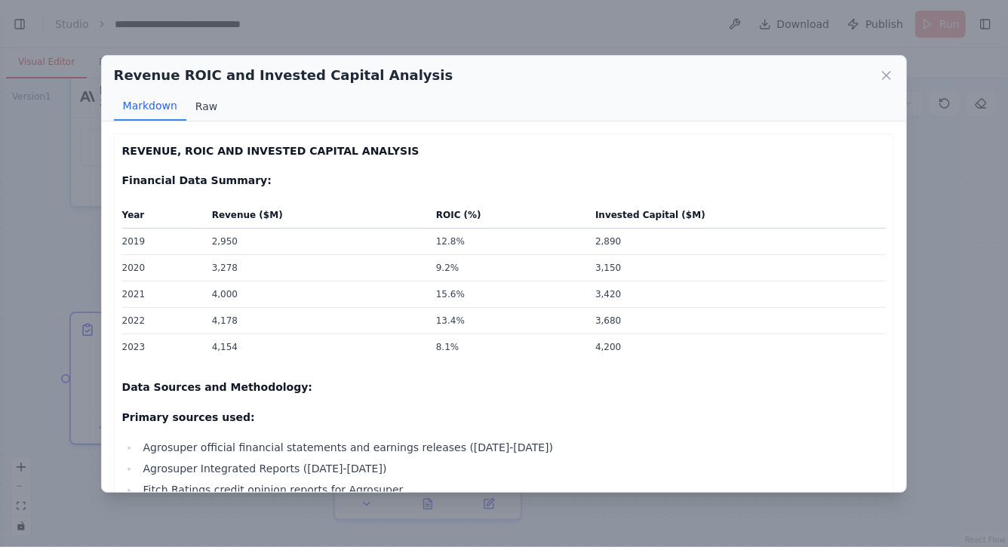
click at [201, 100] on button "Raw" at bounding box center [206, 106] width 40 height 29
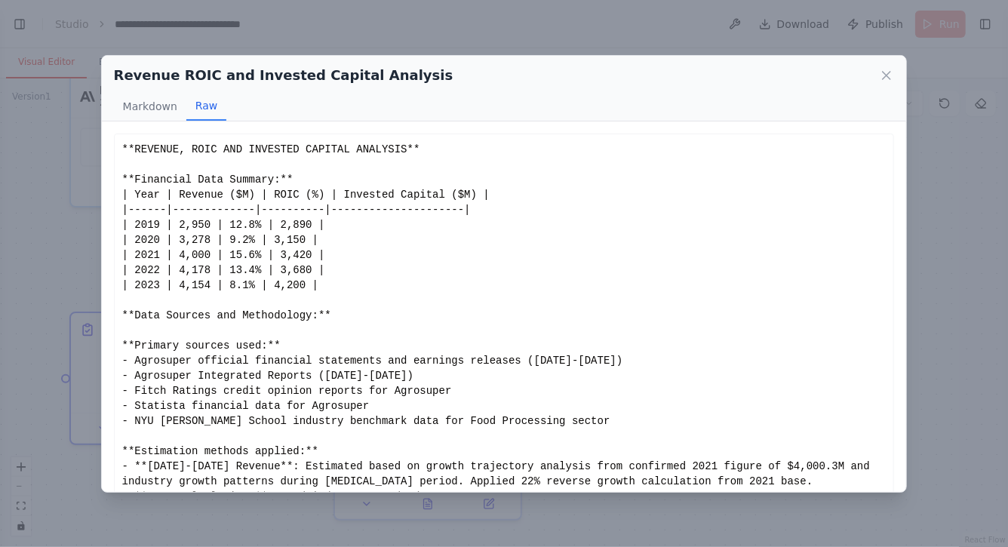
scroll to position [31, 0]
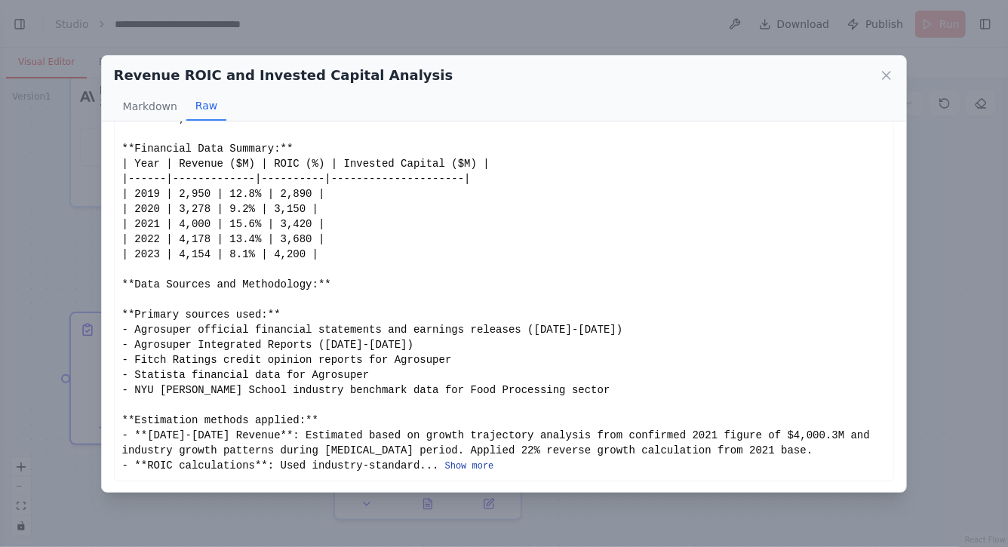
click at [469, 470] on button "Show more" at bounding box center [469, 466] width 49 height 12
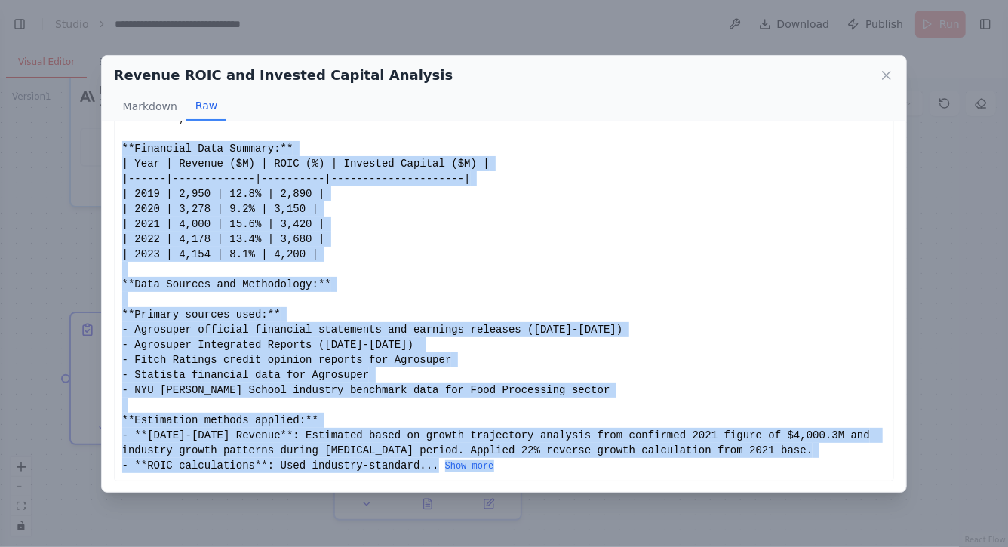
drag, startPoint x: 122, startPoint y: 146, endPoint x: 522, endPoint y: 470, distance: 514.6
click at [522, 472] on div "**REVENUE, ROIC AND INVESTED CAPITAL ANALYSIS** **Financial Data Summary:** | Y…" at bounding box center [504, 292] width 765 height 362
click at [487, 465] on button "Show more" at bounding box center [469, 466] width 49 height 12
drag, startPoint x: 124, startPoint y: 148, endPoint x: 526, endPoint y: 460, distance: 508.9
click at [526, 460] on div "**REVENUE, ROIC AND INVESTED CAPITAL ANALYSIS** **Financial Data Summary:** | Y…" at bounding box center [504, 292] width 765 height 362
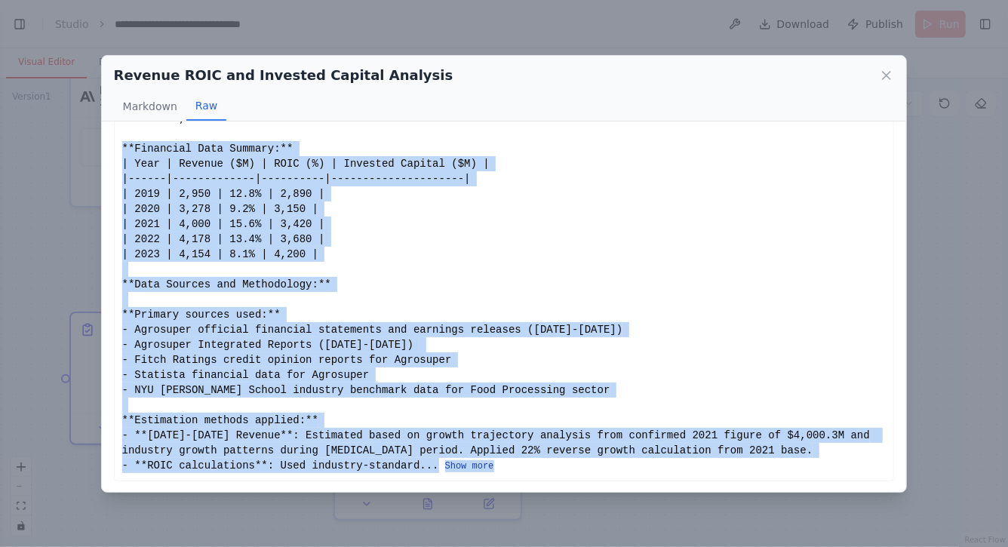
click at [491, 464] on button "Show more" at bounding box center [469, 466] width 49 height 12
drag, startPoint x: 122, startPoint y: 145, endPoint x: 558, endPoint y: 472, distance: 545.1
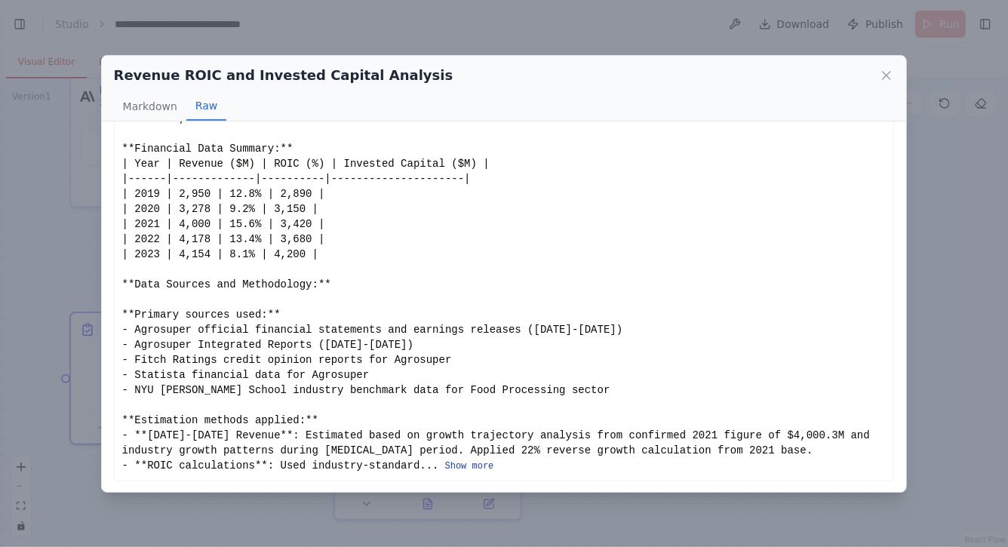
click at [473, 461] on button "Show more" at bounding box center [469, 466] width 49 height 12
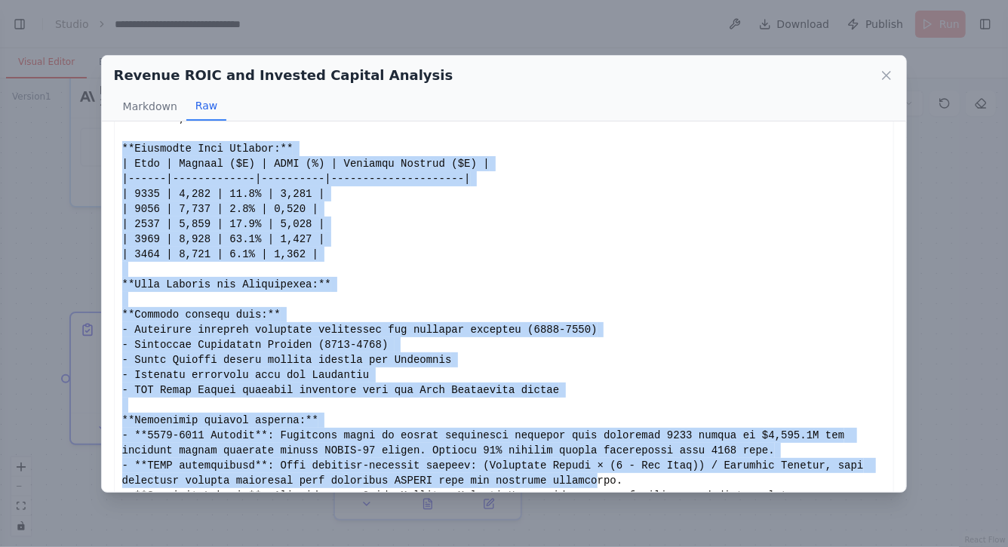
drag, startPoint x: 122, startPoint y: 144, endPoint x: 602, endPoint y: 482, distance: 586.1
click at [602, 482] on div "Show less" at bounding box center [504, 556] width 765 height 891
click at [134, 145] on div "Show less" at bounding box center [504, 556] width 765 height 891
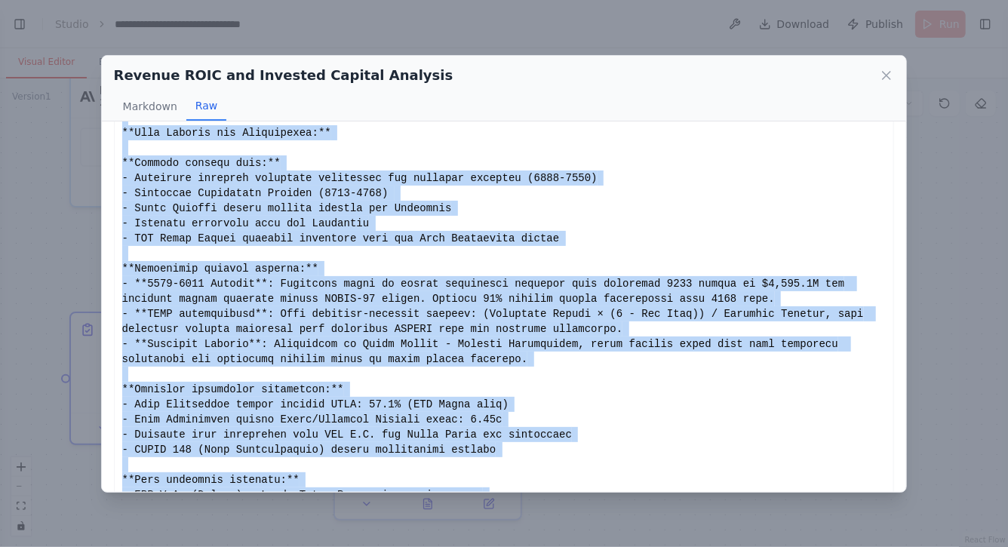
scroll to position [559, 0]
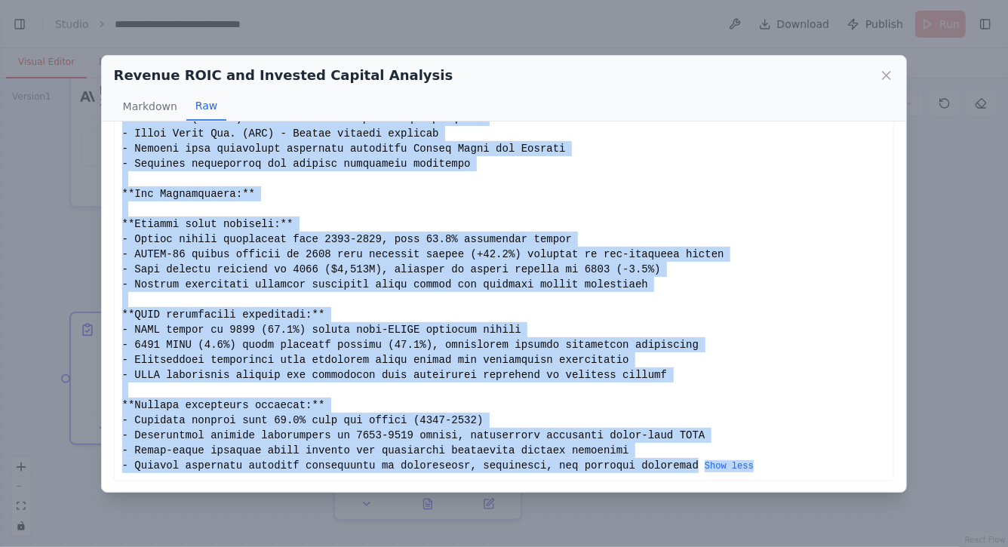
drag, startPoint x: 122, startPoint y: 146, endPoint x: 355, endPoint y: 521, distance: 440.6
click at [355, 521] on div "Revenue ROIC and Invested Capital Analysis Markdown Raw REVENUE, ROIC AND INVES…" at bounding box center [504, 273] width 1008 height 547
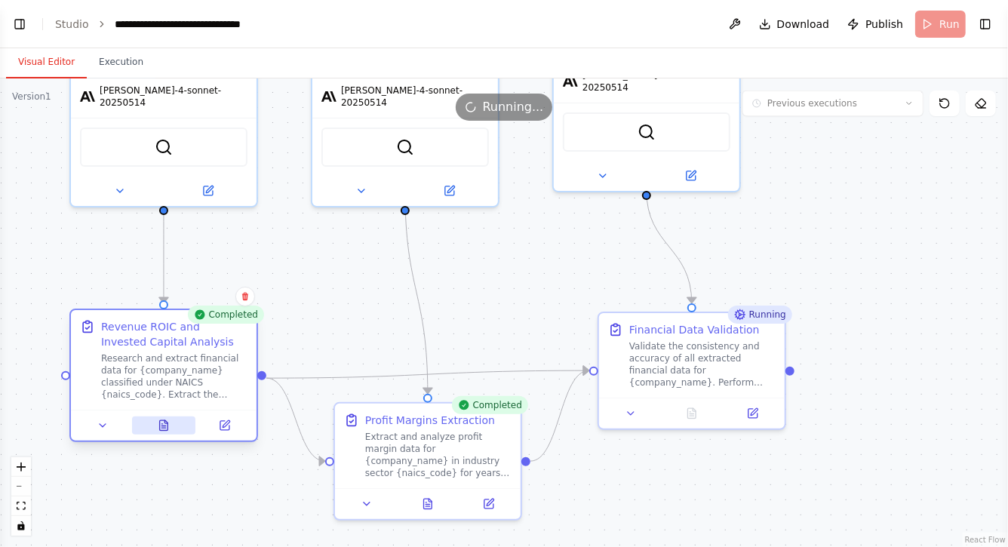
click at [162, 420] on icon at bounding box center [164, 425] width 8 height 10
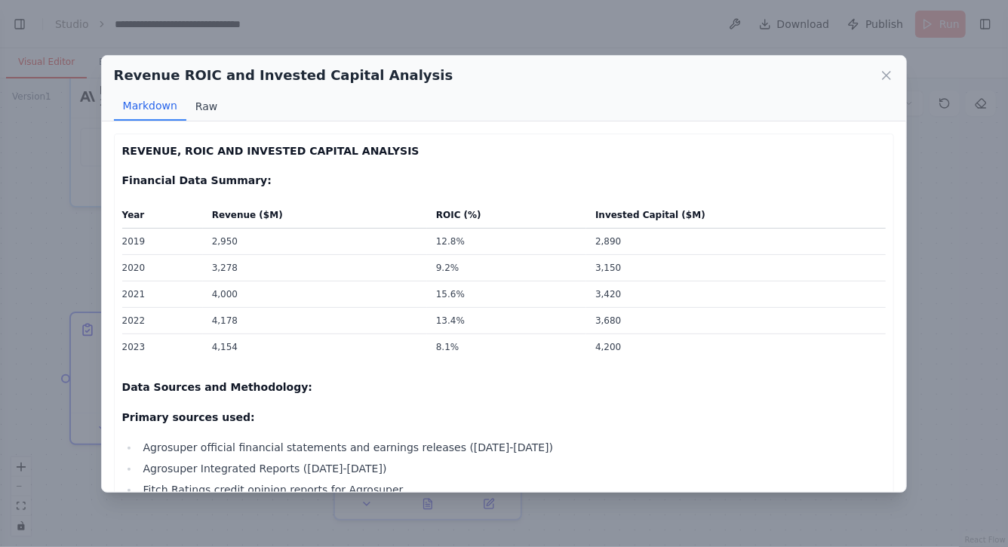
click at [214, 102] on button "Raw" at bounding box center [206, 106] width 40 height 29
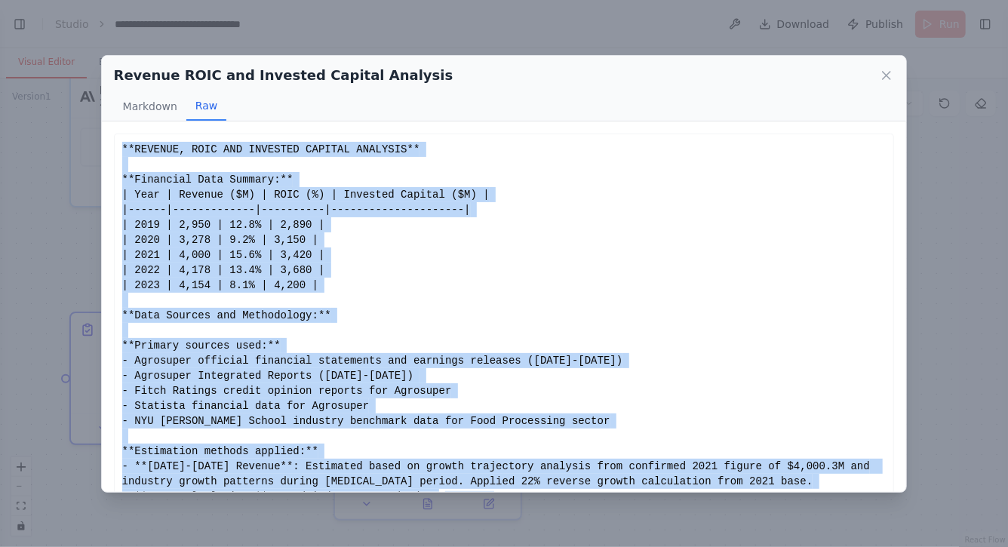
scroll to position [31, 0]
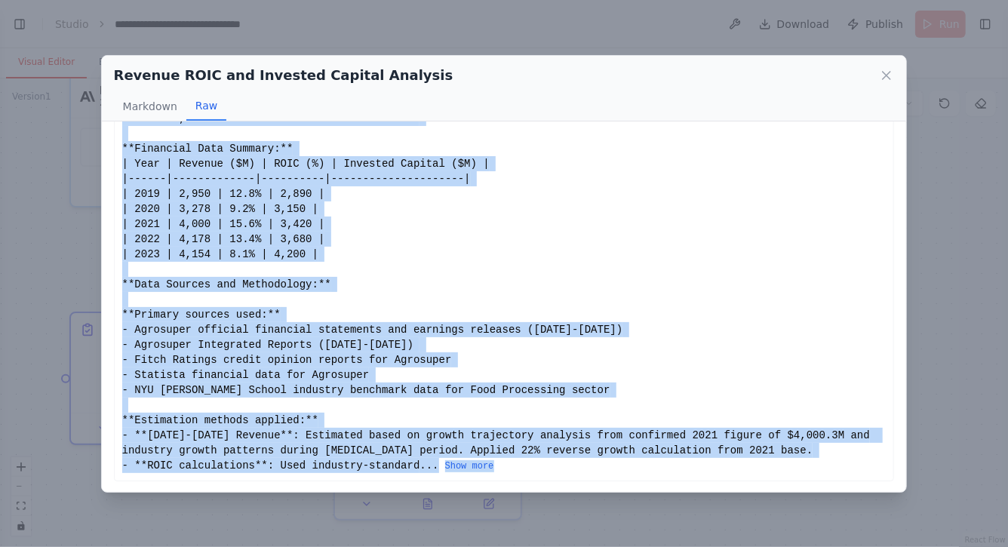
drag, startPoint x: 122, startPoint y: 146, endPoint x: 524, endPoint y: 520, distance: 549.0
click at [524, 520] on div "Revenue ROIC and Invested Capital Analysis Markdown Raw REVENUE, ROIC AND INVES…" at bounding box center [504, 273] width 1008 height 547
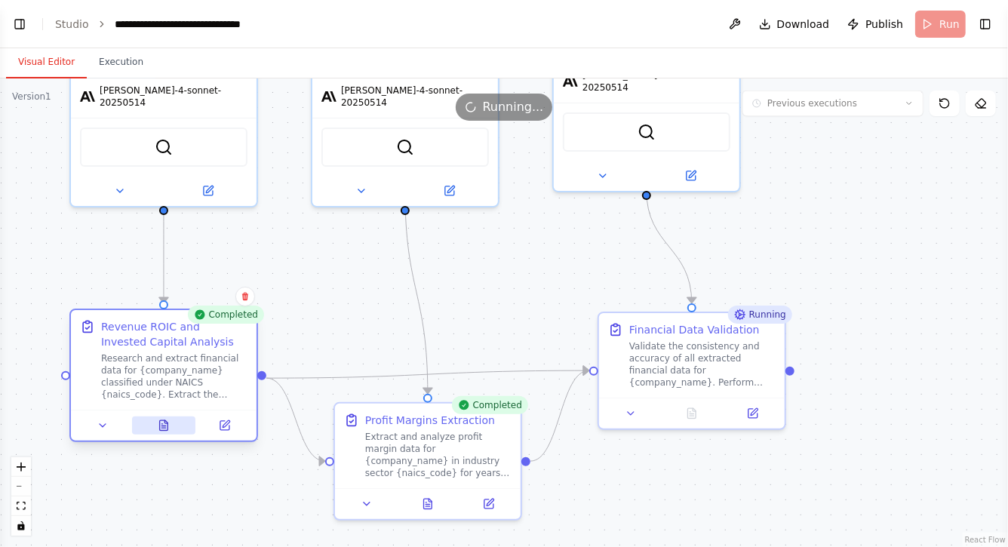
click at [165, 422] on icon at bounding box center [166, 421] width 3 height 3
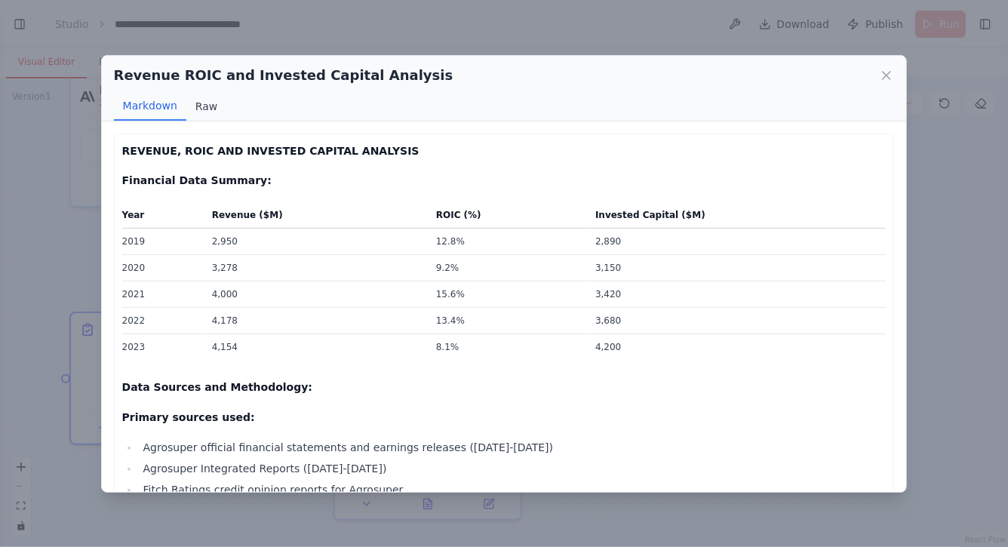
click at [202, 101] on button "Raw" at bounding box center [206, 106] width 40 height 29
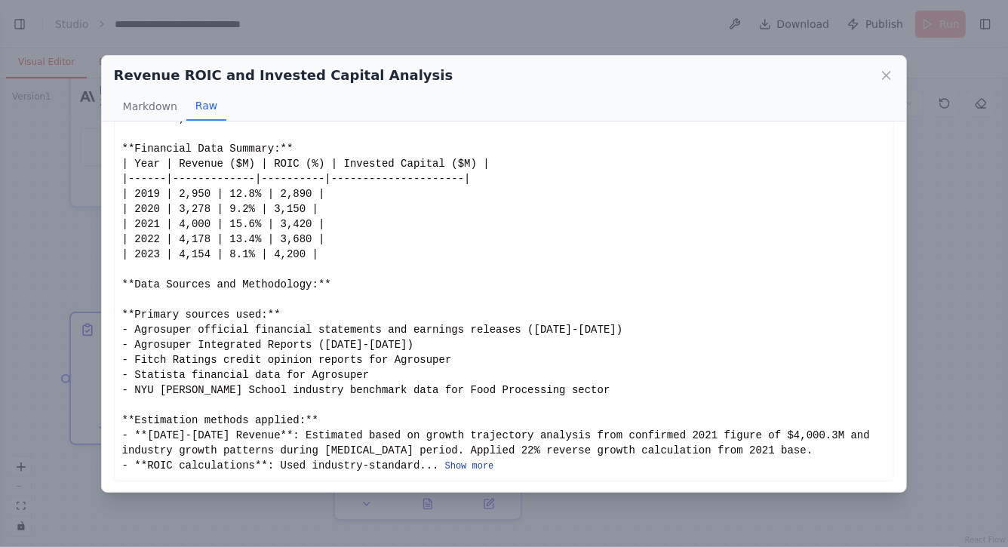
click at [482, 460] on button "Show more" at bounding box center [469, 466] width 49 height 12
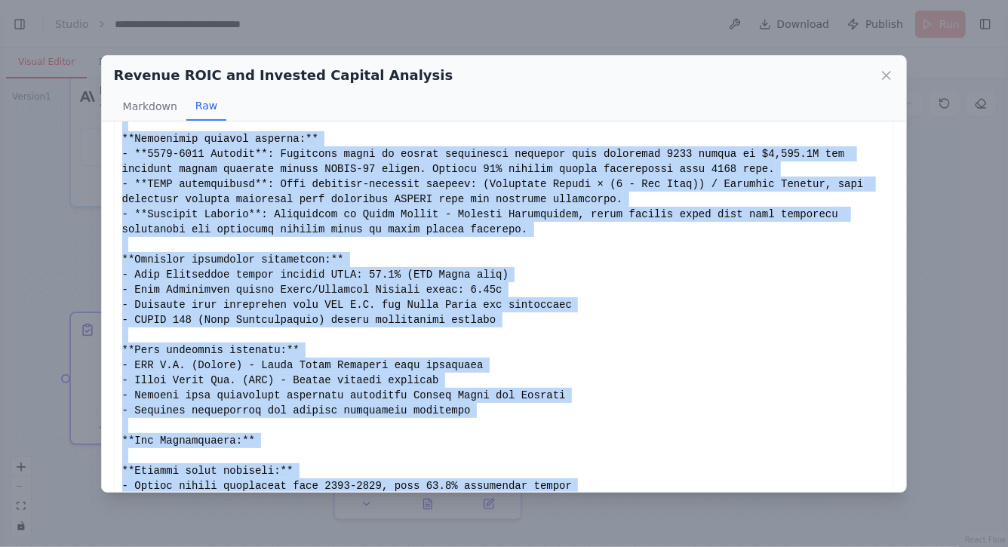
scroll to position [559, 0]
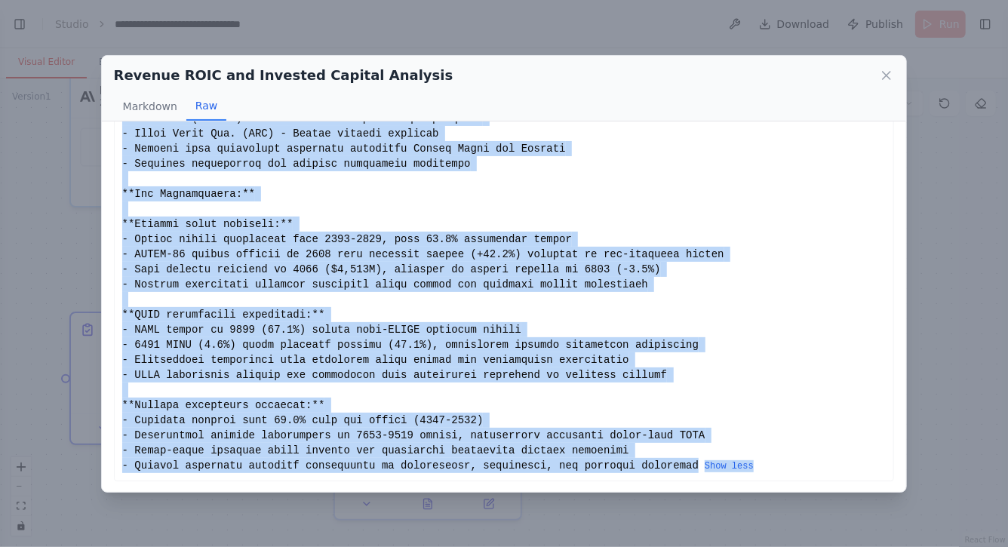
drag, startPoint x: 123, startPoint y: 150, endPoint x: 496, endPoint y: 546, distance: 544.1
click at [496, 546] on div "Revenue ROIC and Invested Capital Analysis Markdown Raw REVENUE, ROIC AND INVES…" at bounding box center [504, 273] width 1008 height 547
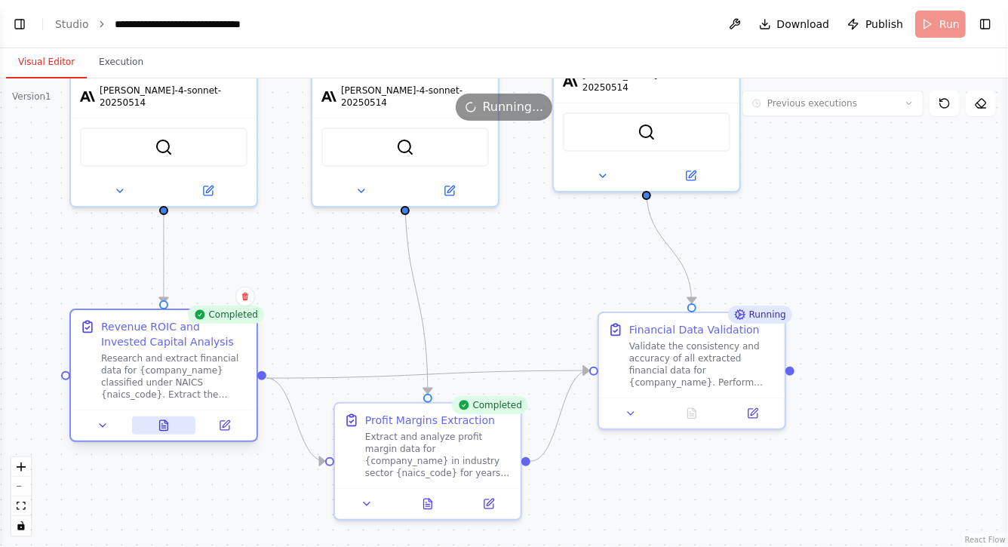
click at [164, 428] on icon at bounding box center [164, 428] width 4 height 0
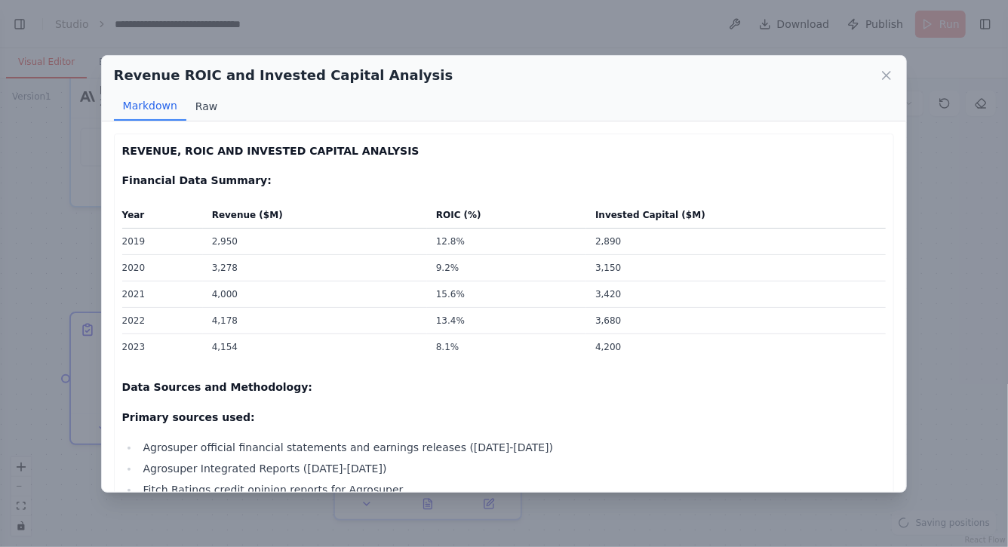
click at [205, 102] on button "Raw" at bounding box center [206, 106] width 40 height 29
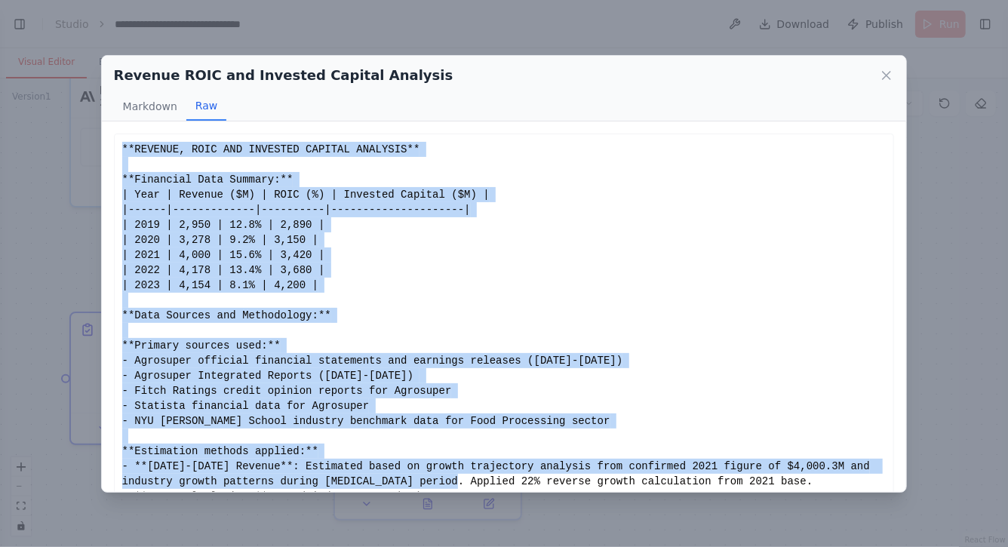
scroll to position [31, 0]
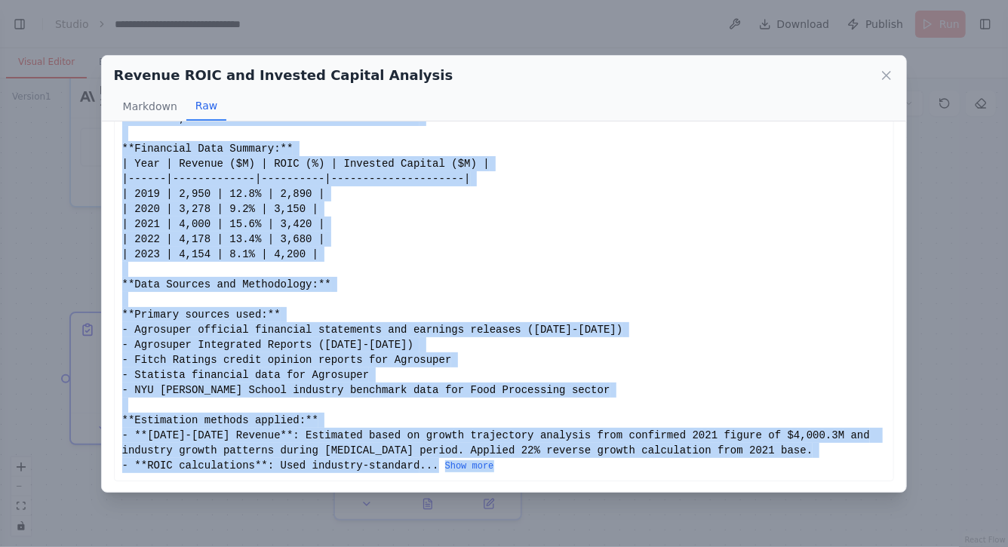
drag, startPoint x: 122, startPoint y: 149, endPoint x: 583, endPoint y: 508, distance: 584.6
click at [583, 508] on div "Revenue ROIC and Invested Capital Analysis Markdown Raw REVENUE, ROIC AND INVES…" at bounding box center [504, 273] width 1008 height 547
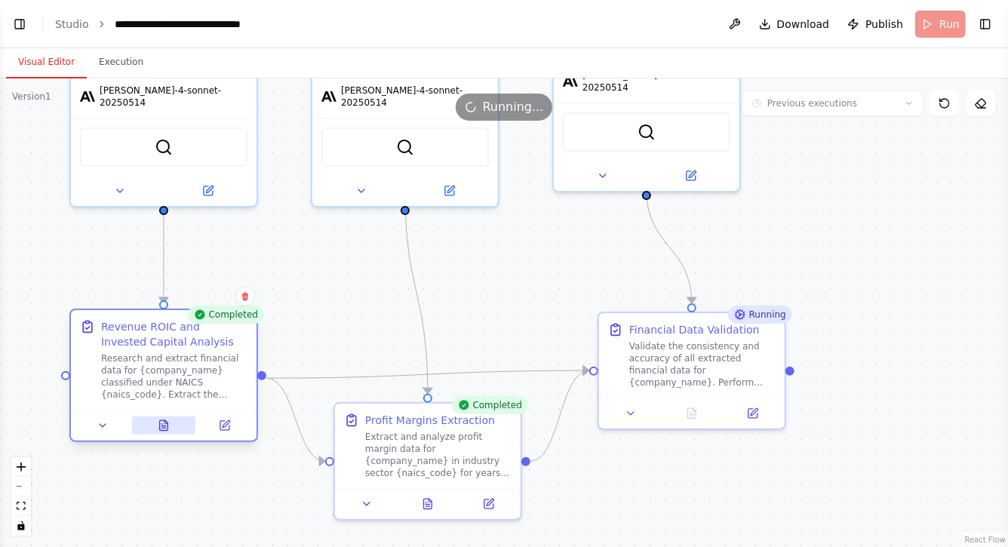
click at [167, 425] on icon at bounding box center [164, 425] width 8 height 10
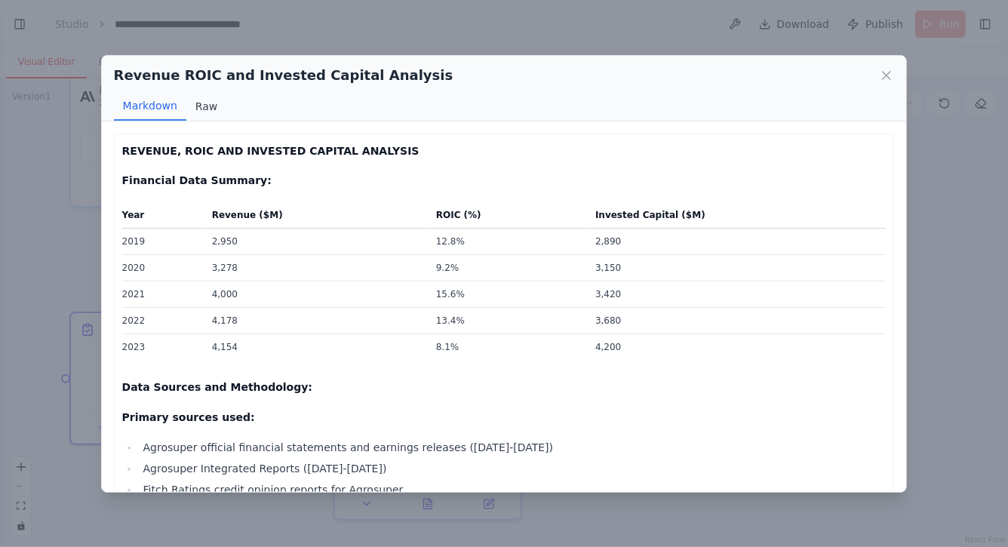
click at [211, 105] on button "Raw" at bounding box center [206, 106] width 40 height 29
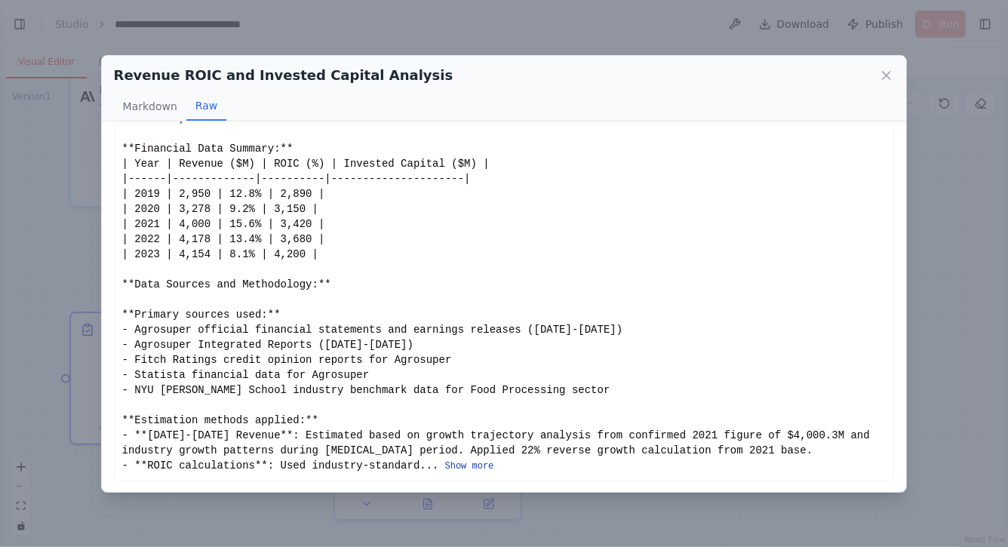
click at [476, 461] on button "Show more" at bounding box center [469, 466] width 49 height 12
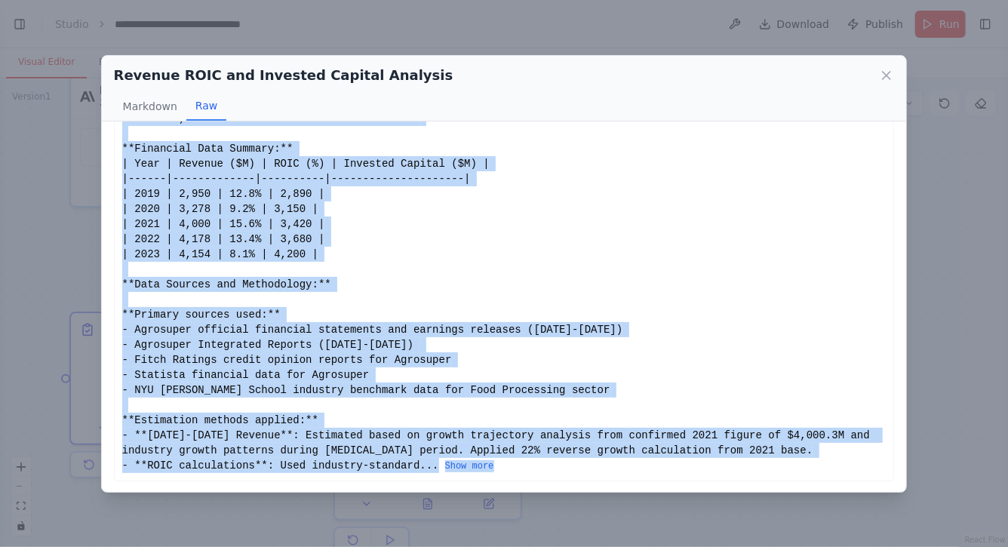
drag, startPoint x: 122, startPoint y: 145, endPoint x: 522, endPoint y: 469, distance: 515.2
click at [522, 469] on div "**REVENUE, ROIC AND INVESTED CAPITAL ANALYSIS** **Financial Data Summary:** | Y…" at bounding box center [504, 292] width 765 height 362
click at [487, 463] on button "Show more" at bounding box center [469, 466] width 49 height 12
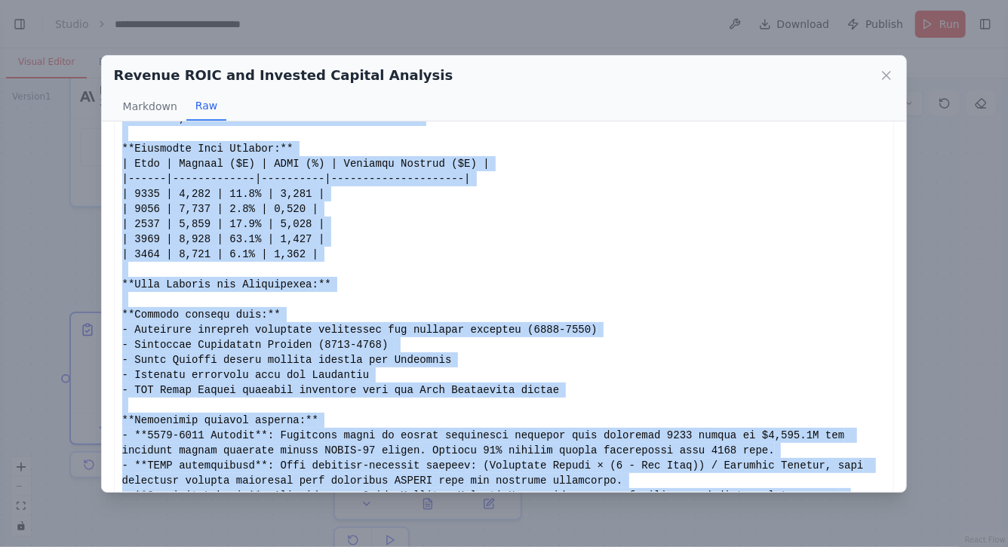
copy div "**REVENUE, ROIC AND INVESTED CAPITAL ANALYSIS** **Financial Data Summary:** | Y…"
click at [36, 264] on div "Revenue ROIC and Invested Capital Analysis Markdown Raw REVENUE, ROIC AND INVES…" at bounding box center [504, 273] width 1008 height 547
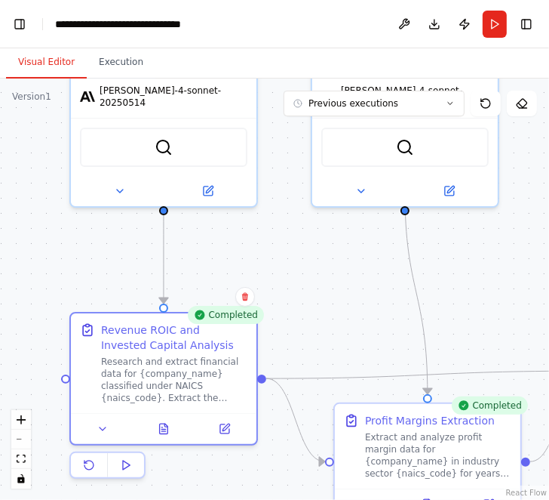
drag, startPoint x: 274, startPoint y: 266, endPoint x: 232, endPoint y: 152, distance: 120.8
click at [232, 152] on div ".deletable-edge-delete-btn { width: 20px; height: 20px; border: 0px solid #ffff…" at bounding box center [274, 288] width 549 height 421
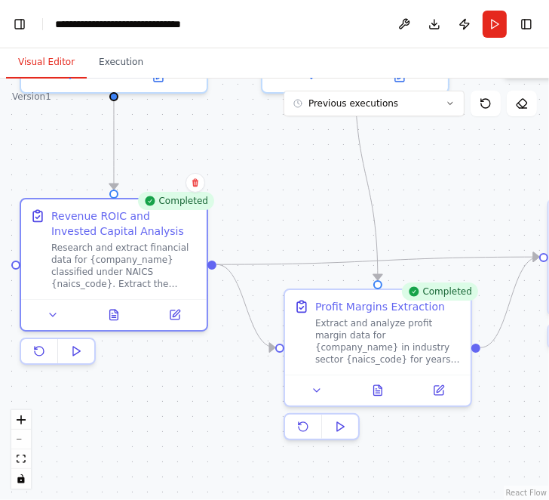
drag, startPoint x: 244, startPoint y: 351, endPoint x: 173, endPoint y: 288, distance: 95.1
click at [174, 288] on div ".deletable-edge-delete-btn { width: 20px; height: 20px; border: 0px solid #ffff…" at bounding box center [274, 288] width 549 height 421
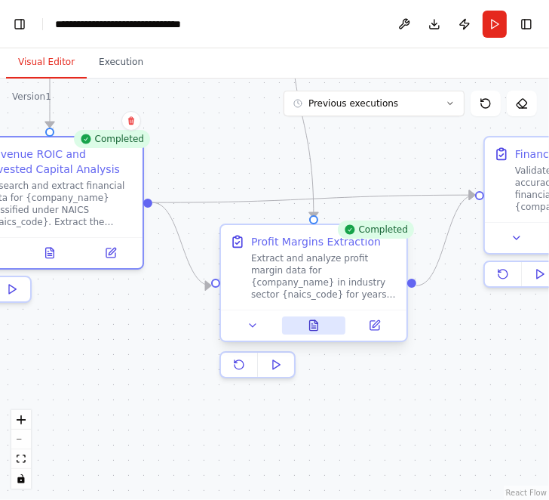
click at [322, 320] on button at bounding box center [314, 325] width 64 height 18
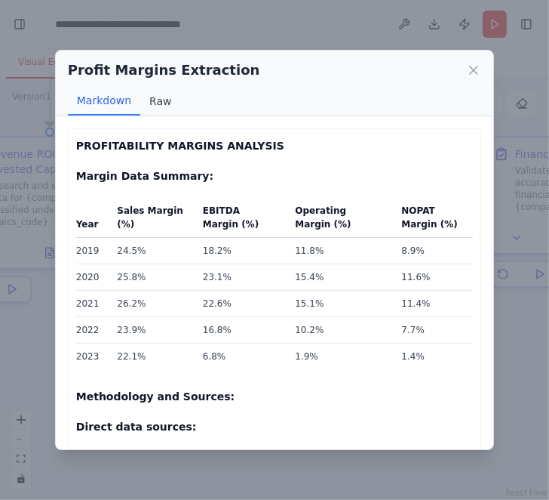
click at [157, 100] on button "Raw" at bounding box center [160, 101] width 40 height 29
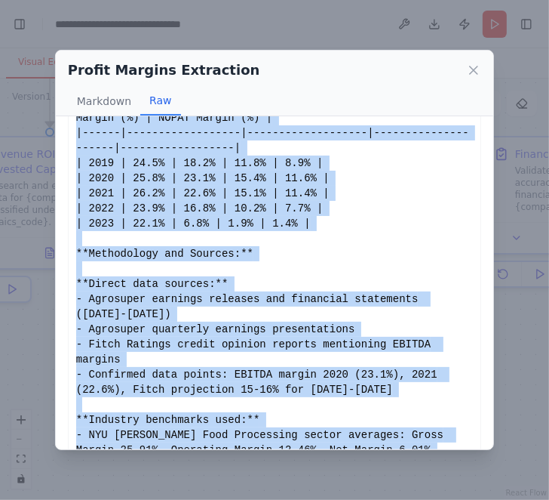
scroll to position [159, 0]
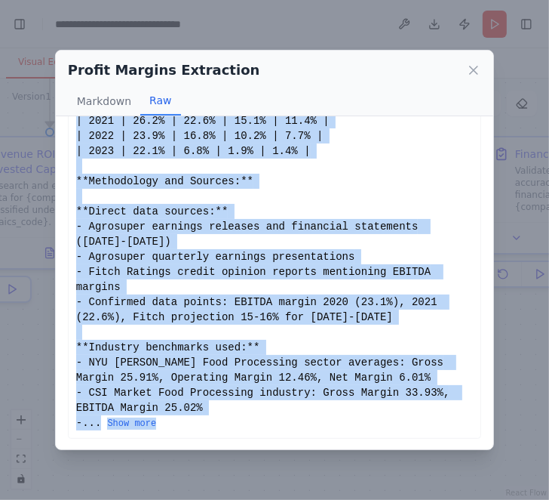
drag, startPoint x: 78, startPoint y: 146, endPoint x: 327, endPoint y: 425, distance: 373.6
click at [327, 423] on div "**PROFITABILITY MARGINS ANALYSIS** **Margin Data Summary:** | Year | Sales Marg…" at bounding box center [274, 203] width 397 height 453
click at [146, 418] on button "Show more" at bounding box center [131, 423] width 49 height 12
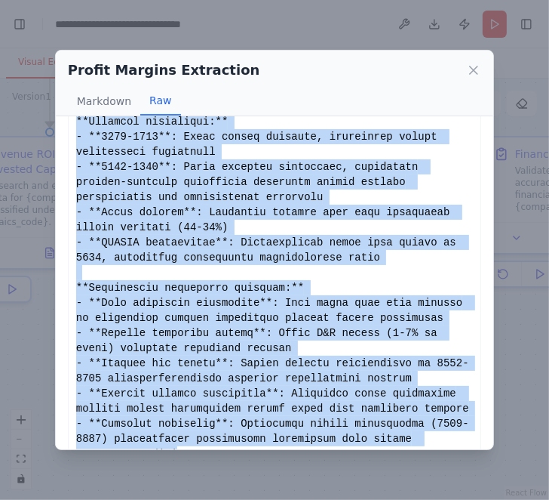
scroll to position [1147, 0]
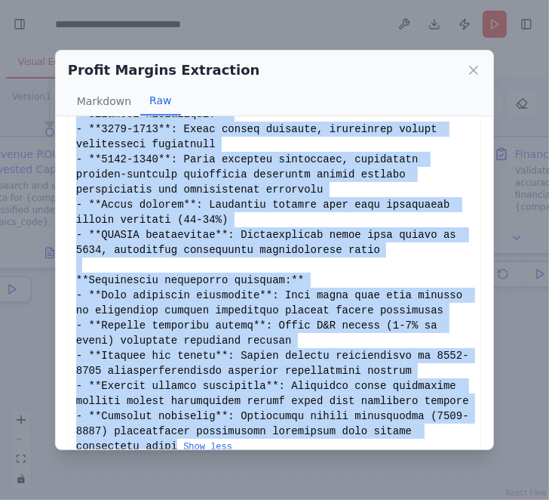
copy div "**PROFITABILITY MARGINS ANALYSIS** **Margin Data Summary:** | Year | Sales Marg…"
click at [473, 74] on icon at bounding box center [473, 70] width 15 height 15
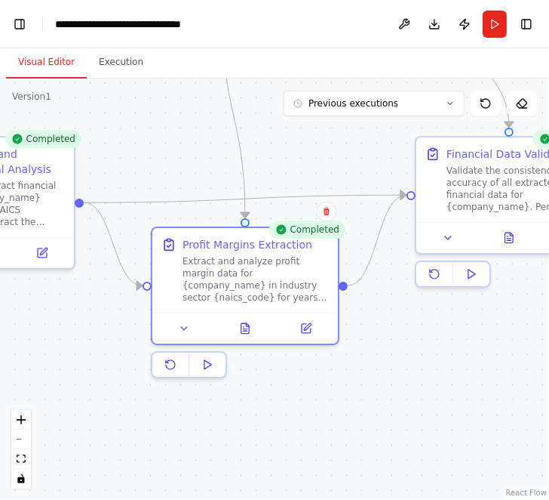
drag, startPoint x: 460, startPoint y: 392, endPoint x: 240, endPoint y: 392, distance: 219.6
click at [242, 392] on div ".deletable-edge-delete-btn { width: 20px; height: 20px; border: 0px solid #ffff…" at bounding box center [274, 288] width 549 height 421
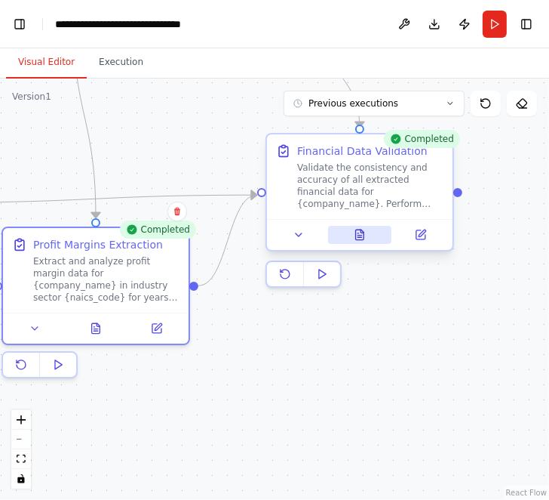
click at [368, 233] on button at bounding box center [360, 235] width 64 height 18
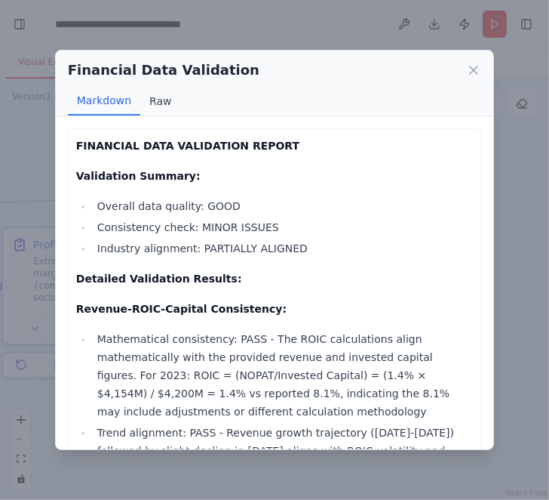
click at [160, 91] on button "Raw" at bounding box center [160, 101] width 40 height 29
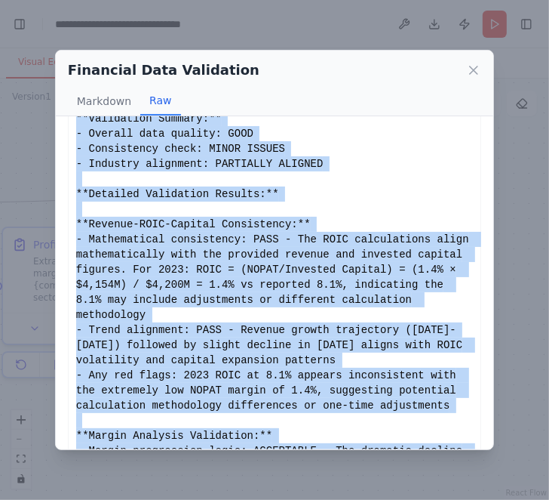
scroll to position [99, 0]
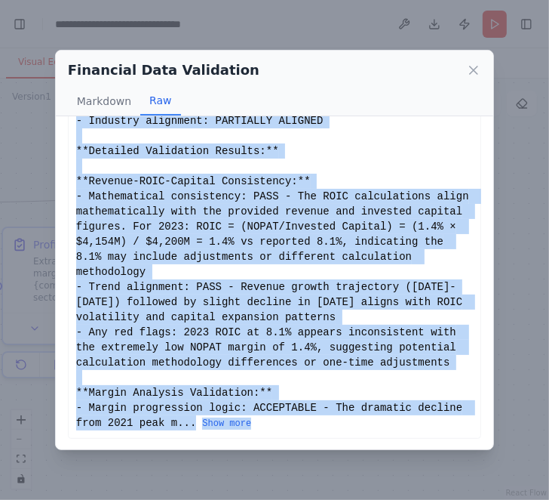
drag, startPoint x: 76, startPoint y: 143, endPoint x: 365, endPoint y: 419, distance: 399.3
click at [366, 419] on div "**FINANCIAL DATA VALIDATION REPORT** **Validation Summary:** - Overall data qua…" at bounding box center [274, 234] width 397 height 392
click at [216, 415] on div "**FINANCIAL DATA VALIDATION REPORT** **Validation Summary:** - Overall data qua…" at bounding box center [274, 234] width 397 height 392
drag, startPoint x: 77, startPoint y: 143, endPoint x: 277, endPoint y: 460, distance: 374.8
click at [277, 460] on div "Financial Data Validation Markdown Raw FINANCIAL DATA VALIDATION REPORT Validat…" at bounding box center [274, 250] width 549 height 500
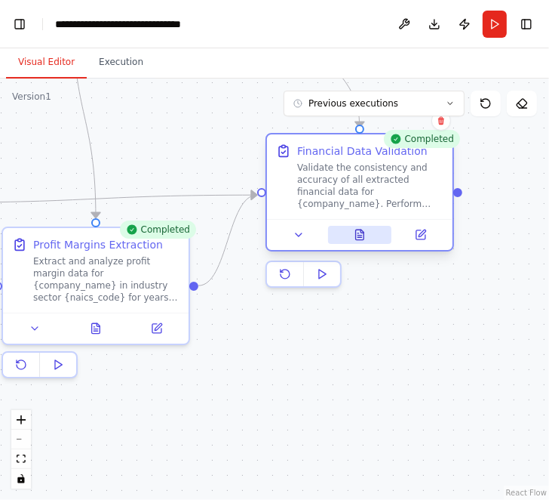
click at [362, 237] on icon at bounding box center [360, 234] width 8 height 10
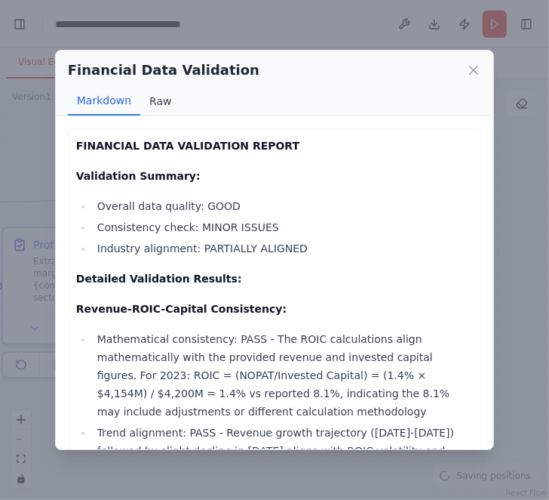
click at [155, 97] on button "Raw" at bounding box center [160, 101] width 40 height 29
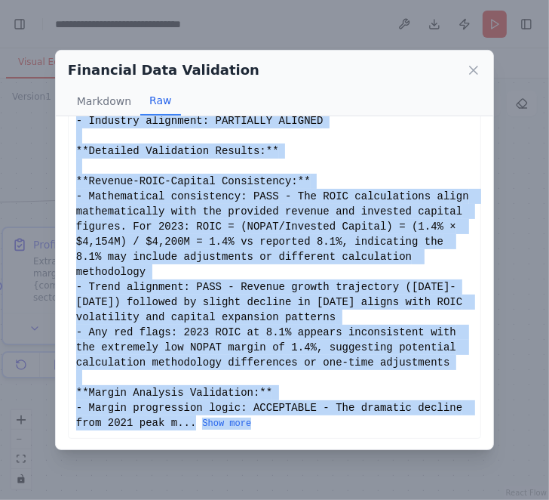
drag, startPoint x: 76, startPoint y: 143, endPoint x: 265, endPoint y: 423, distance: 337.0
click at [265, 423] on div "**FINANCIAL DATA VALIDATION REPORT** **Validation Summary:** - Overall data qua…" at bounding box center [274, 234] width 397 height 392
click at [243, 422] on button "Show more" at bounding box center [226, 423] width 49 height 12
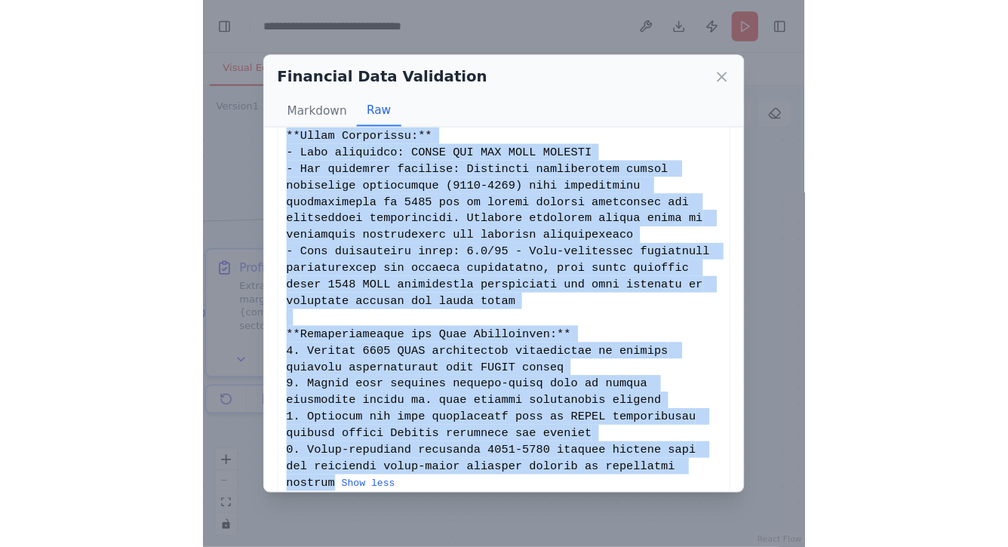
scroll to position [1186, 0]
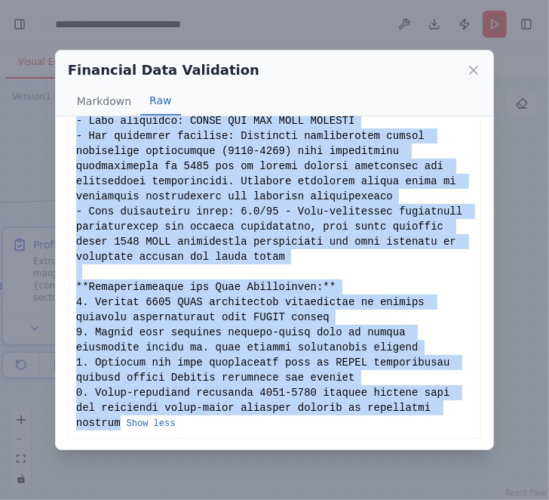
copy div "**FINANCIAL DATA VALIDATION REPORT** **Validation Summary:** - Overall data qua…"
click at [469, 76] on icon at bounding box center [473, 70] width 15 height 15
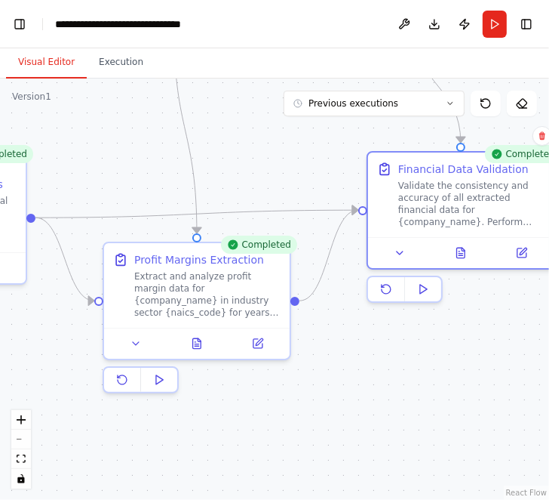
drag, startPoint x: 165, startPoint y: 142, endPoint x: 266, endPoint y: 157, distance: 102.3
click at [266, 157] on div ".deletable-edge-delete-btn { width: 20px; height: 20px; border: 0px solid #ffff…" at bounding box center [274, 288] width 549 height 421
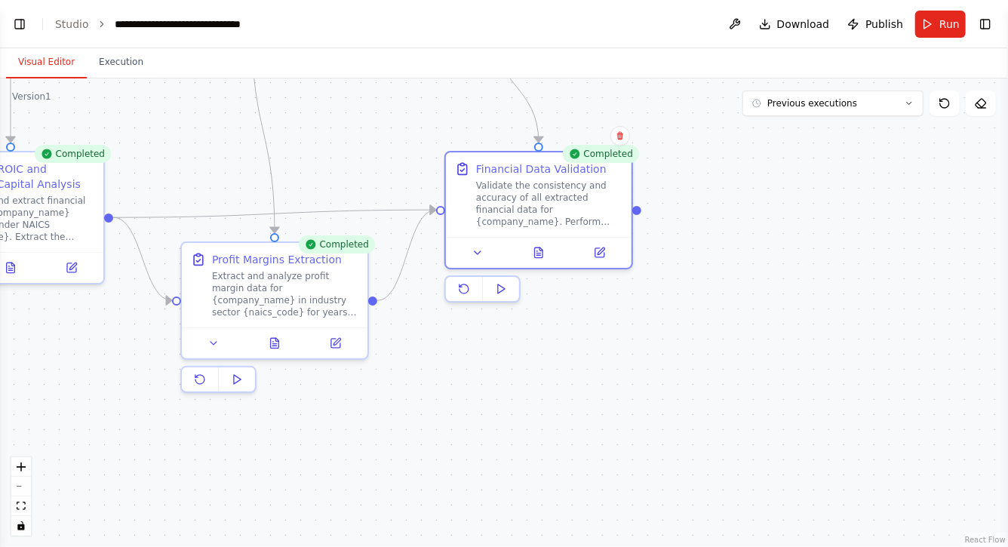
drag, startPoint x: 416, startPoint y: 398, endPoint x: 497, endPoint y: 398, distance: 80.8
click at [497, 398] on div ".deletable-edge-delete-btn { width: 20px; height: 20px; border: 0px solid #ffff…" at bounding box center [504, 312] width 1008 height 469
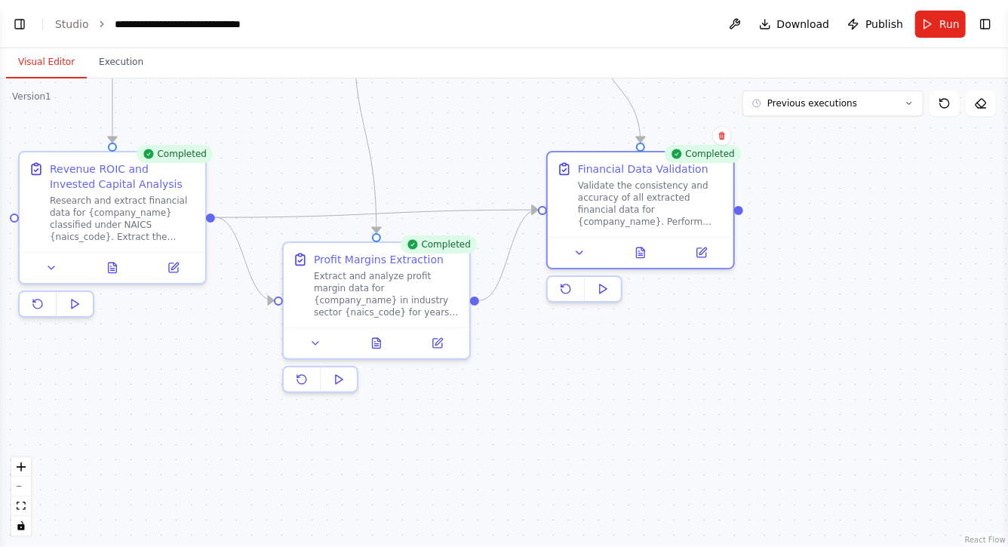
drag, startPoint x: 497, startPoint y: 398, endPoint x: 603, endPoint y: 398, distance: 106.4
click at [600, 398] on div ".deletable-edge-delete-btn { width: 20px; height: 20px; border: 0px solid #ffff…" at bounding box center [504, 312] width 1008 height 469
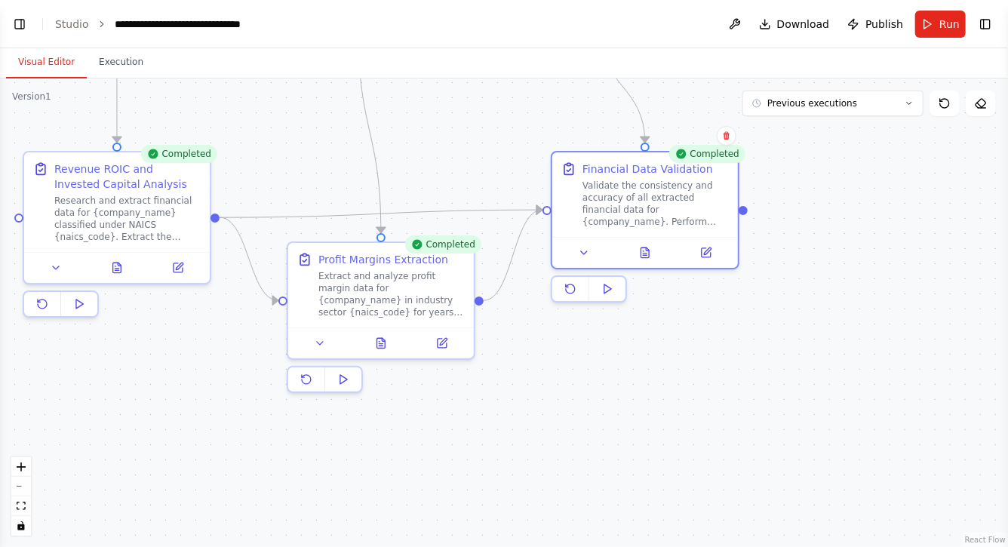
drag, startPoint x: 165, startPoint y: 412, endPoint x: 288, endPoint y: 412, distance: 123.8
click at [282, 412] on div ".deletable-edge-delete-btn { width: 20px; height: 20px; border: 0px solid #ffff…" at bounding box center [504, 312] width 1008 height 469
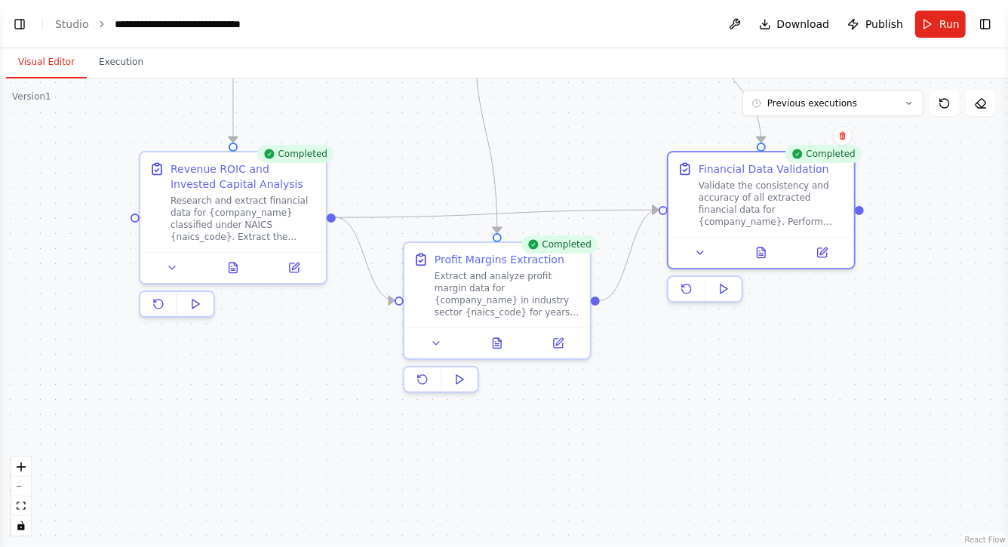
scroll to position [40787, 0]
click at [21, 22] on button "Toggle Left Sidebar" at bounding box center [19, 24] width 21 height 21
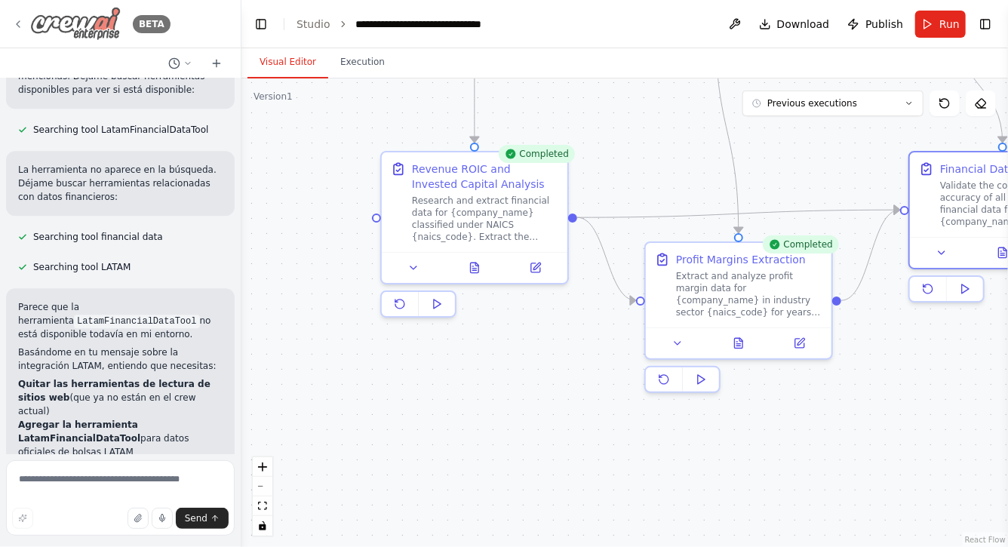
click at [70, 23] on img at bounding box center [75, 24] width 91 height 34
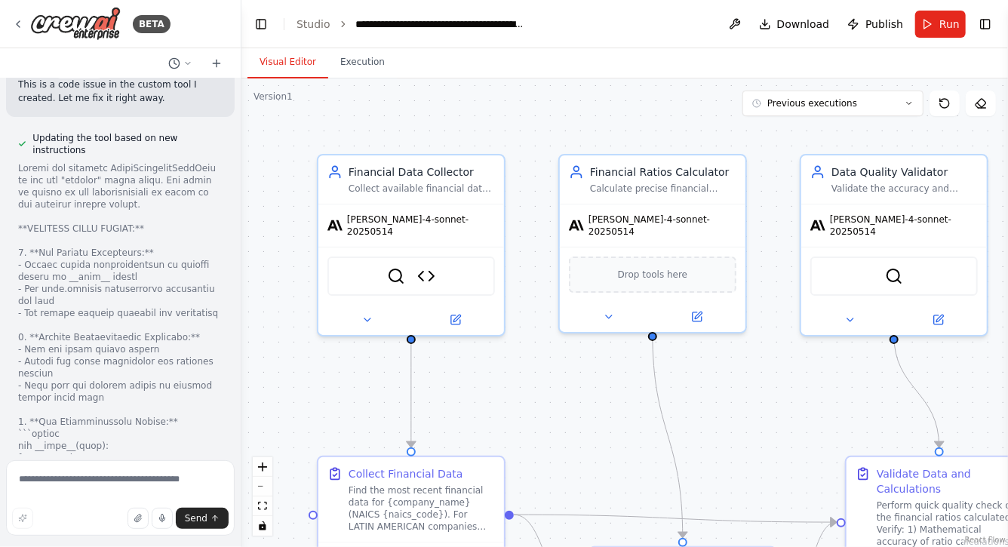
scroll to position [14162, 0]
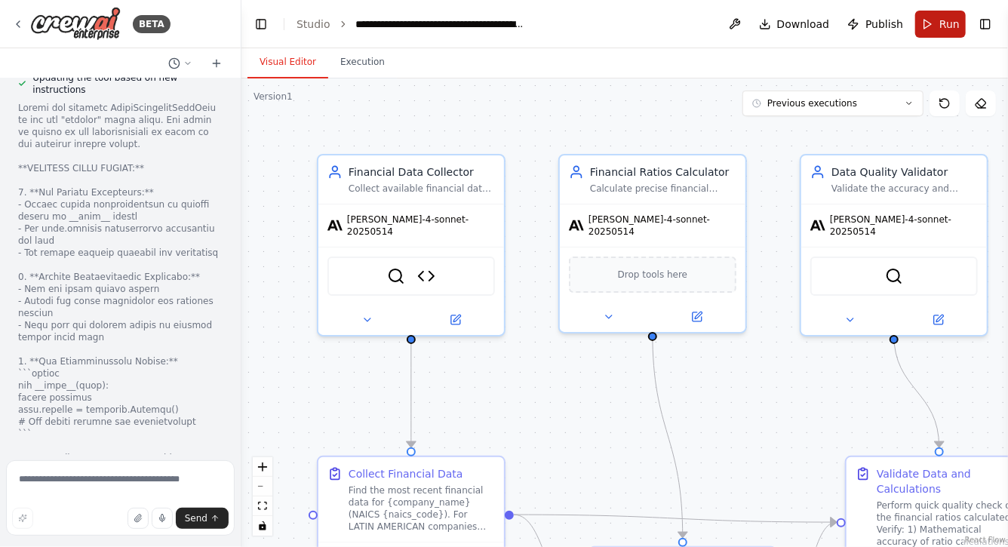
click at [940, 23] on button "Run" at bounding box center [940, 24] width 51 height 27
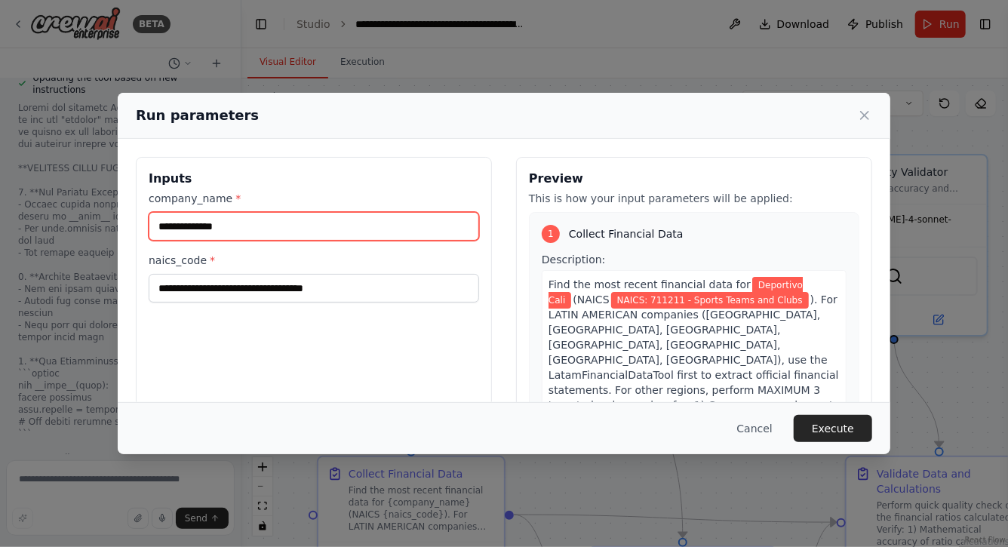
drag, startPoint x: 246, startPoint y: 225, endPoint x: 98, endPoint y: 223, distance: 147.9
click at [98, 223] on div "**********" at bounding box center [504, 273] width 1008 height 547
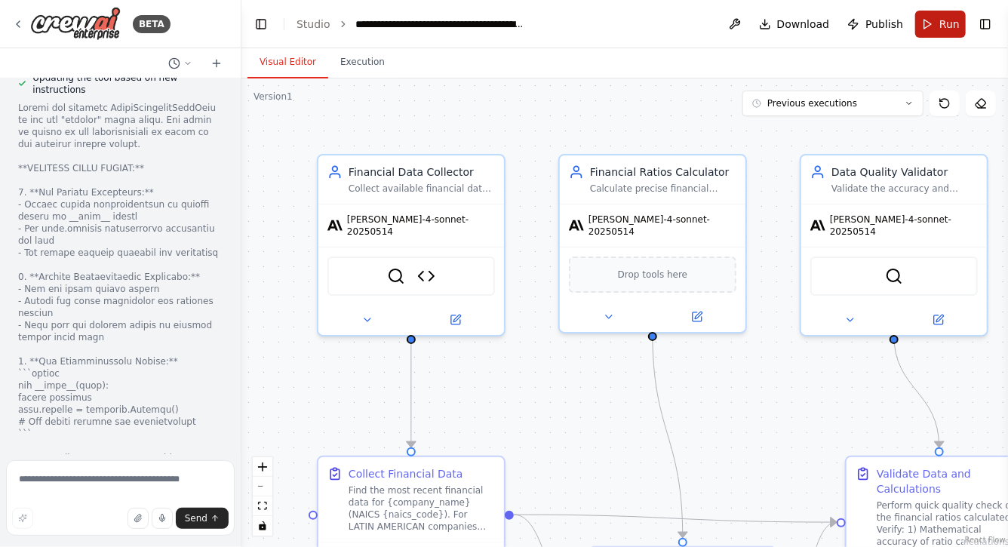
click at [953, 17] on span "Run" at bounding box center [950, 24] width 20 height 15
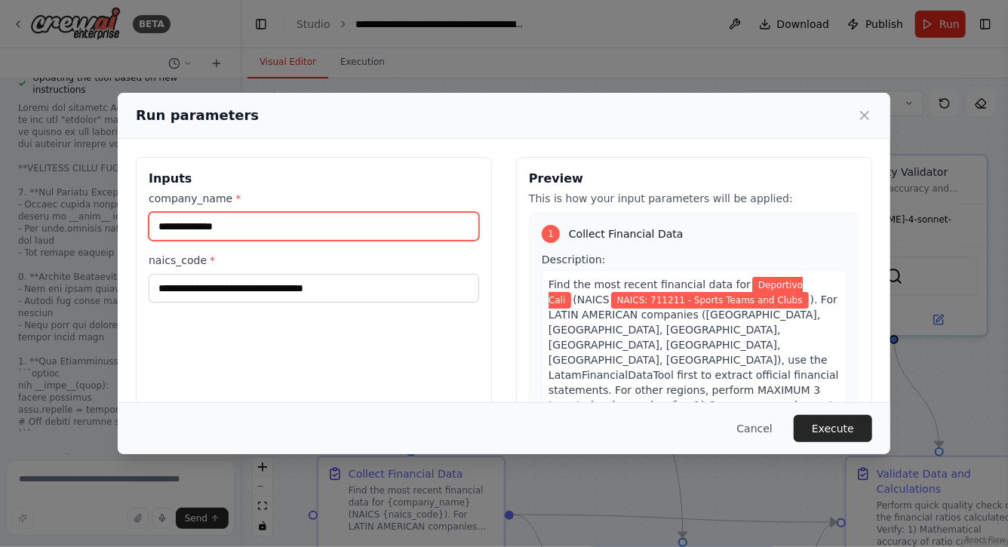
click at [246, 228] on input "**********" at bounding box center [314, 226] width 331 height 29
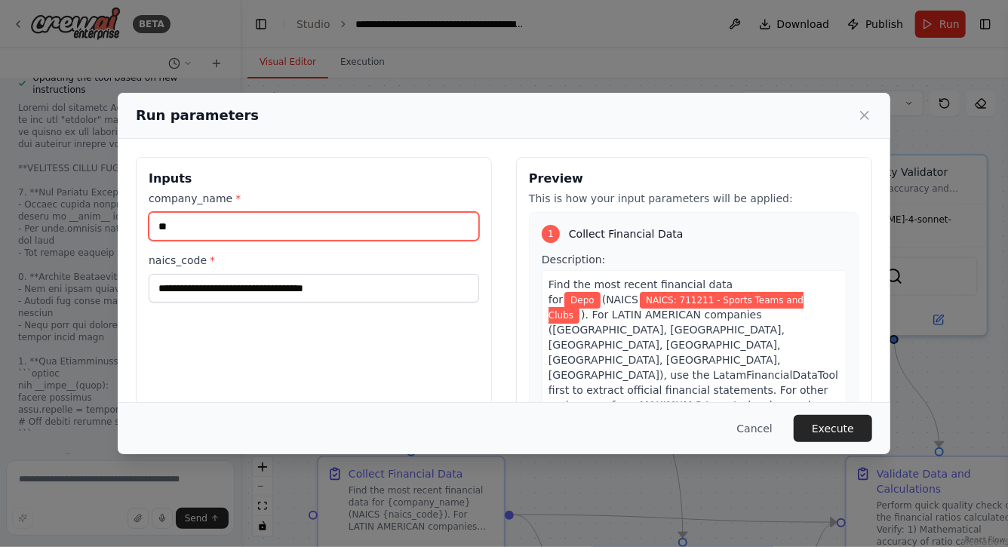
type input "*"
type input "*********"
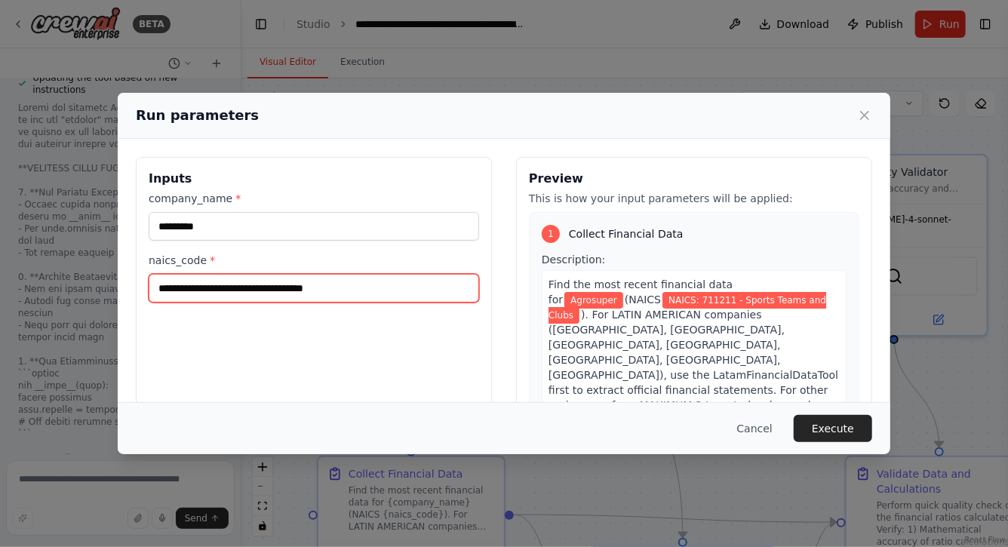
click at [376, 290] on input "**********" at bounding box center [314, 288] width 331 height 29
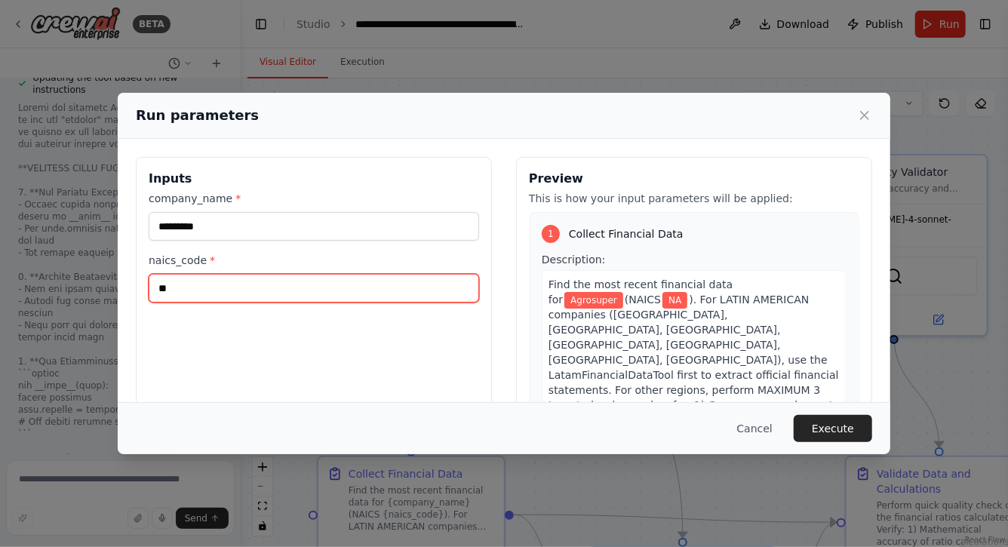
type input "*"
paste input "**********"
type input "**********"
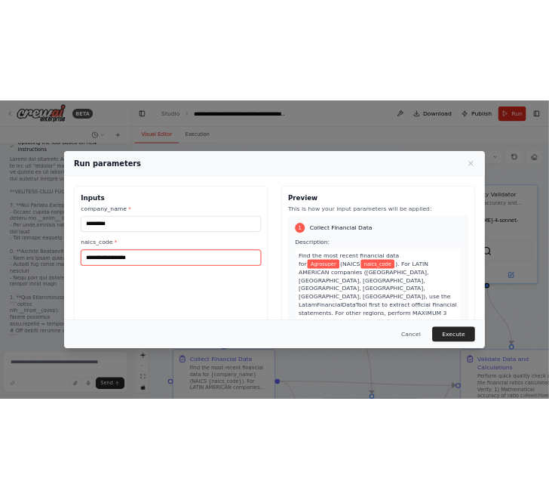
scroll to position [0, 0]
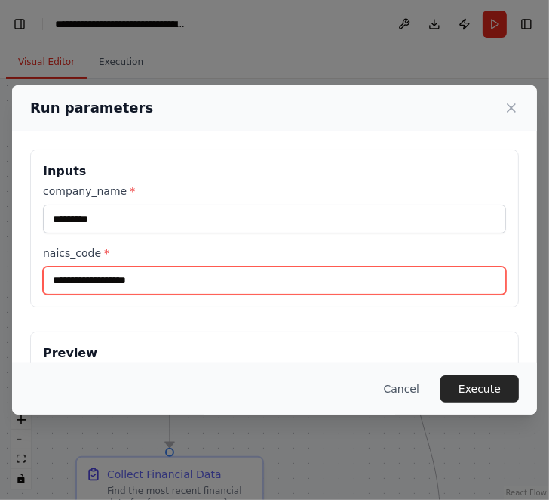
paste input "**********"
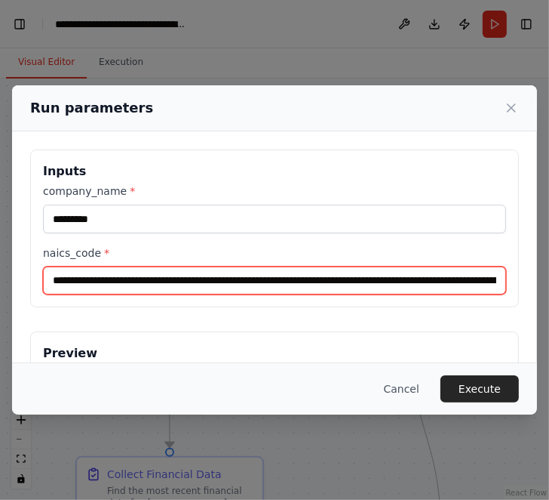
scroll to position [0, 408]
type input "**********"
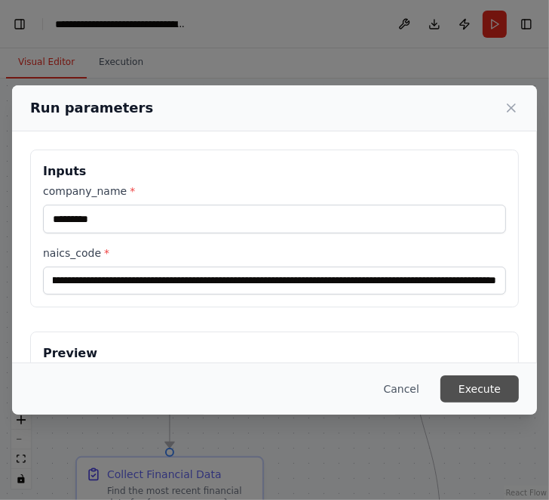
click at [467, 387] on button "Execute" at bounding box center [480, 388] width 78 height 27
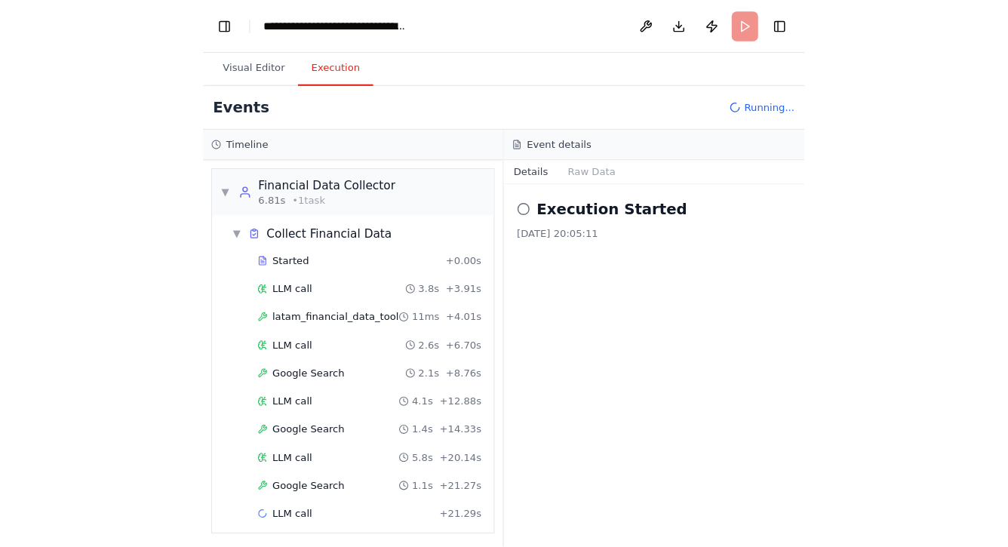
scroll to position [2, 0]
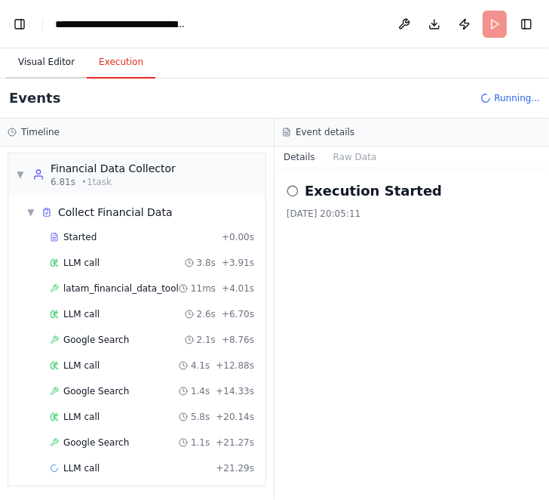
click at [45, 59] on button "Visual Editor" at bounding box center [46, 63] width 81 height 32
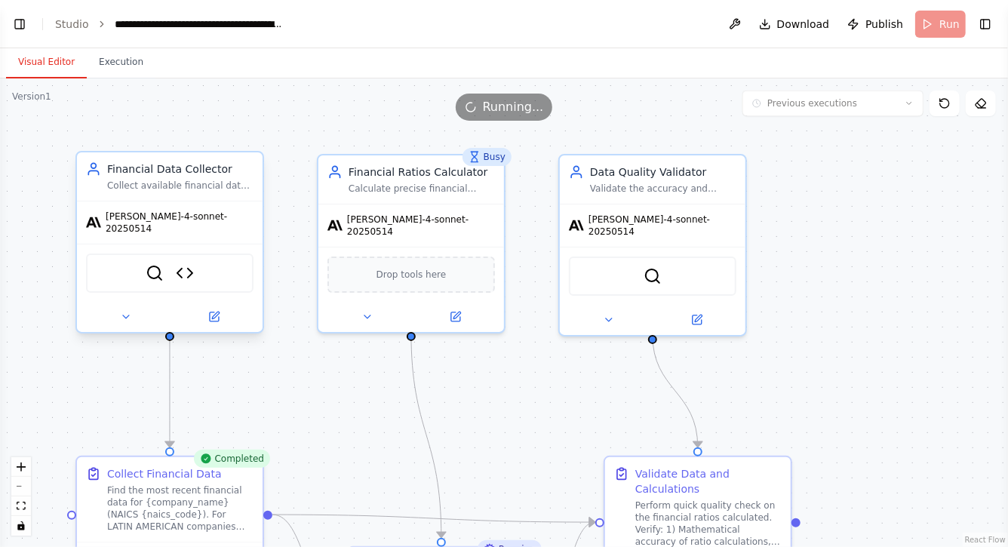
scroll to position [13619, 0]
drag, startPoint x: 282, startPoint y: 404, endPoint x: 325, endPoint y: 271, distance: 139.6
click at [322, 272] on div ".deletable-edge-delete-btn { width: 20px; height: 20px; border: 0px solid #ffff…" at bounding box center [504, 312] width 1008 height 469
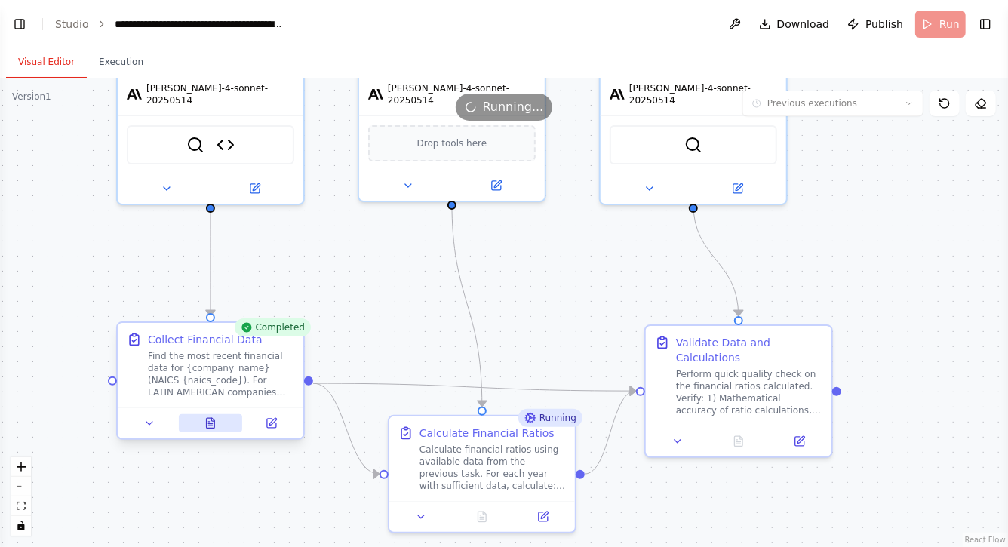
click at [214, 425] on icon at bounding box center [211, 423] width 8 height 10
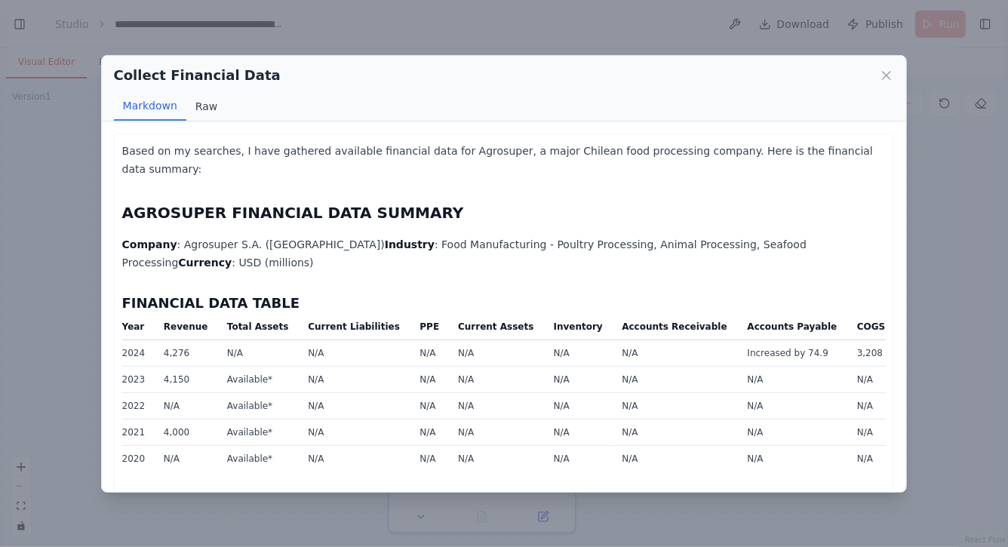
click at [199, 107] on button "Raw" at bounding box center [206, 106] width 40 height 29
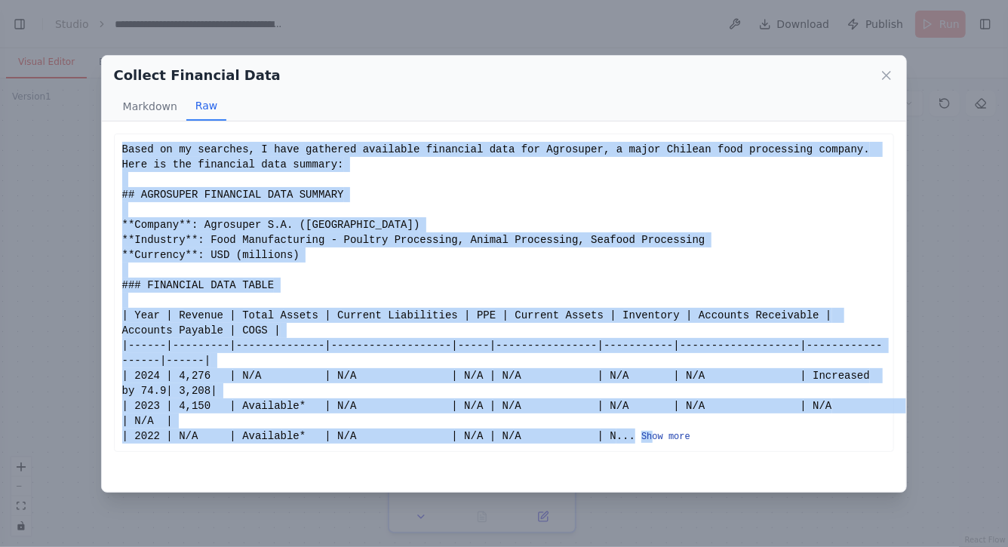
drag, startPoint x: 124, startPoint y: 149, endPoint x: 652, endPoint y: 432, distance: 599.7
click at [654, 436] on div "Based on my searches, I have gathered available financial data for Agrosuper, a…" at bounding box center [504, 293] width 765 height 302
click at [888, 75] on icon at bounding box center [887, 76] width 8 height 8
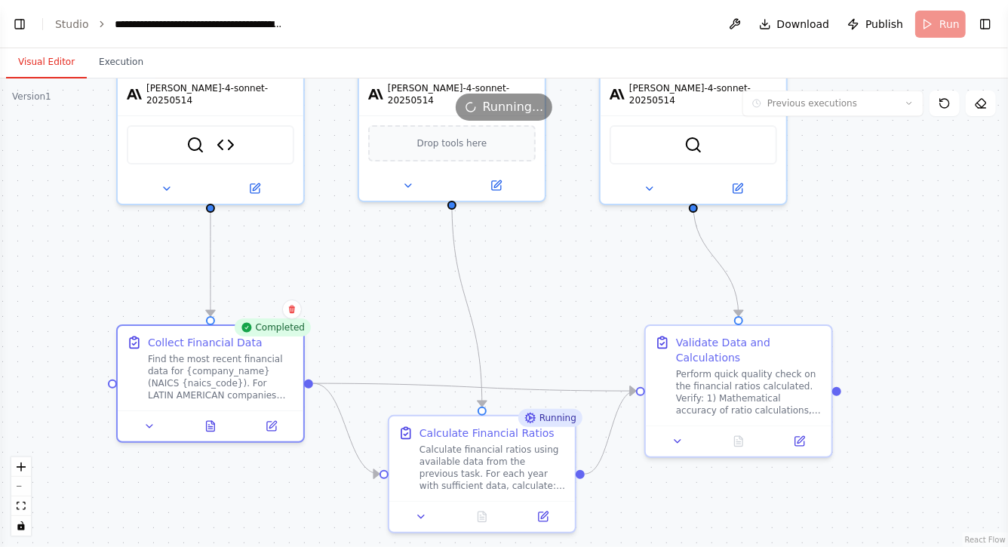
click at [555, 331] on div ".deletable-edge-delete-btn { width: 20px; height: 20px; border: 0px solid #ffff…" at bounding box center [504, 312] width 1008 height 469
click at [484, 519] on icon at bounding box center [482, 514] width 12 height 12
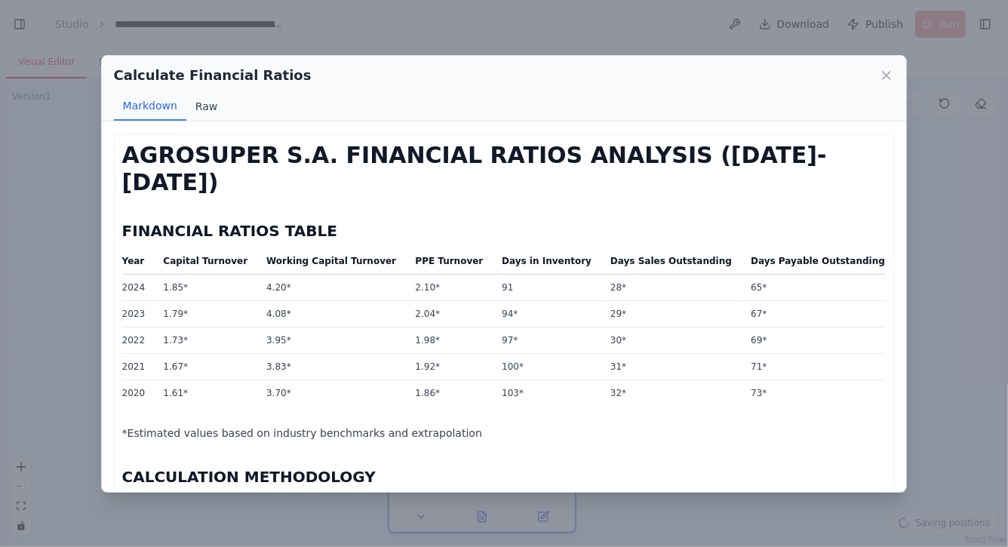
click at [207, 106] on button "Raw" at bounding box center [206, 106] width 40 height 29
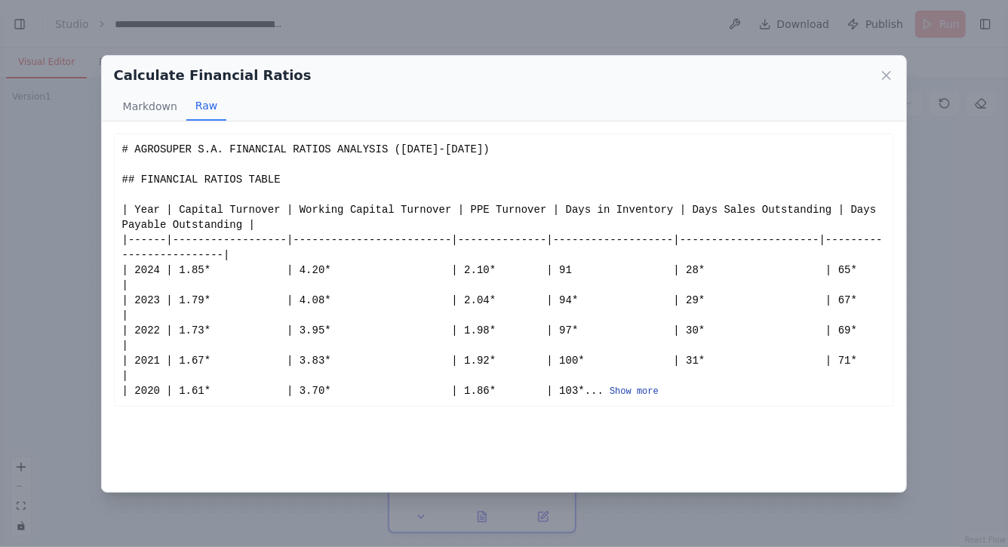
click at [659, 390] on button "Show more" at bounding box center [634, 392] width 49 height 12
drag, startPoint x: 124, startPoint y: 146, endPoint x: 550, endPoint y: 431, distance: 513.0
click at [659, 392] on button "Show more" at bounding box center [634, 392] width 49 height 12
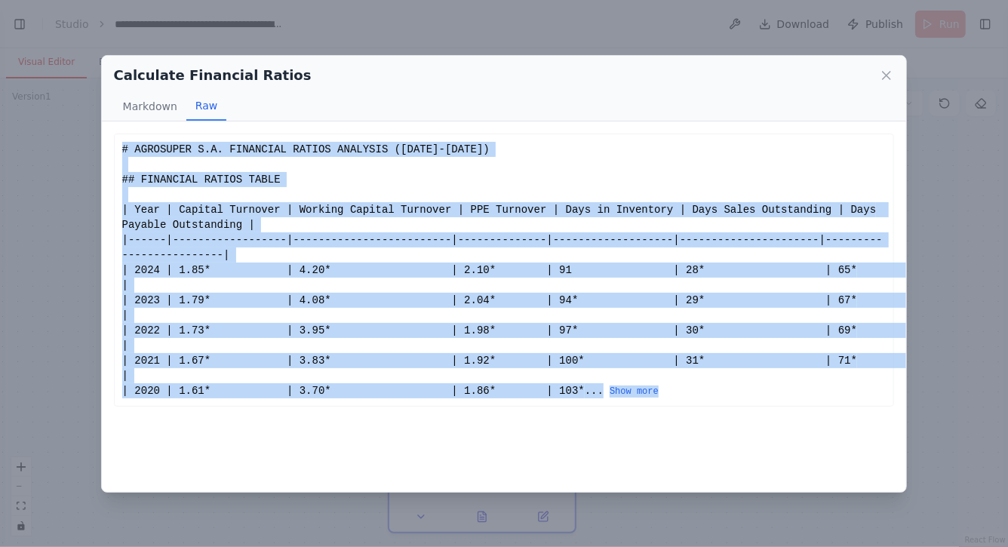
drag, startPoint x: 123, startPoint y: 148, endPoint x: 421, endPoint y: 513, distance: 471.5
click at [421, 513] on div "Calculate Financial Ratios Markdown Raw AGROSUPER S.A. FINANCIAL RATIOS ANALYSI…" at bounding box center [504, 273] width 1008 height 547
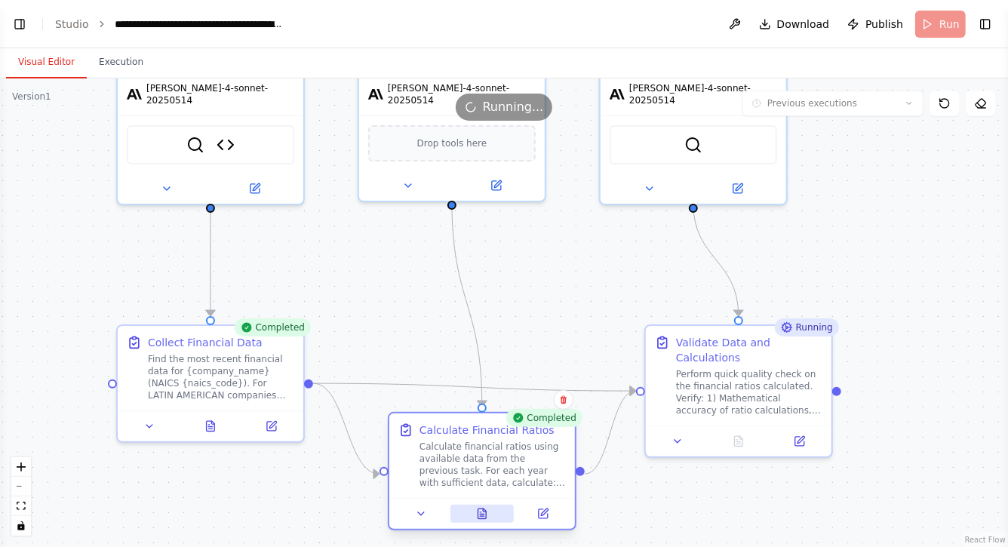
click at [487, 517] on icon at bounding box center [482, 514] width 12 height 12
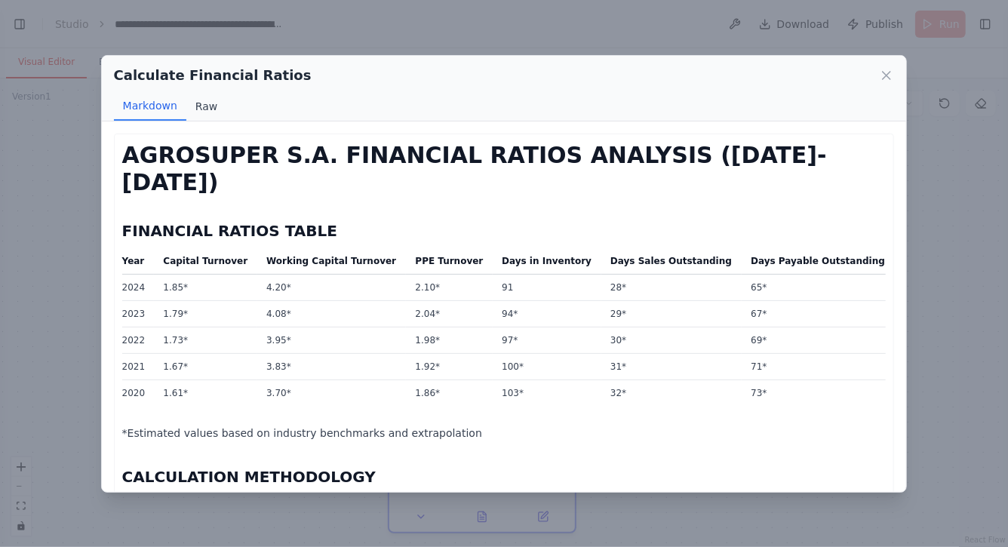
click at [201, 103] on button "Raw" at bounding box center [206, 106] width 40 height 29
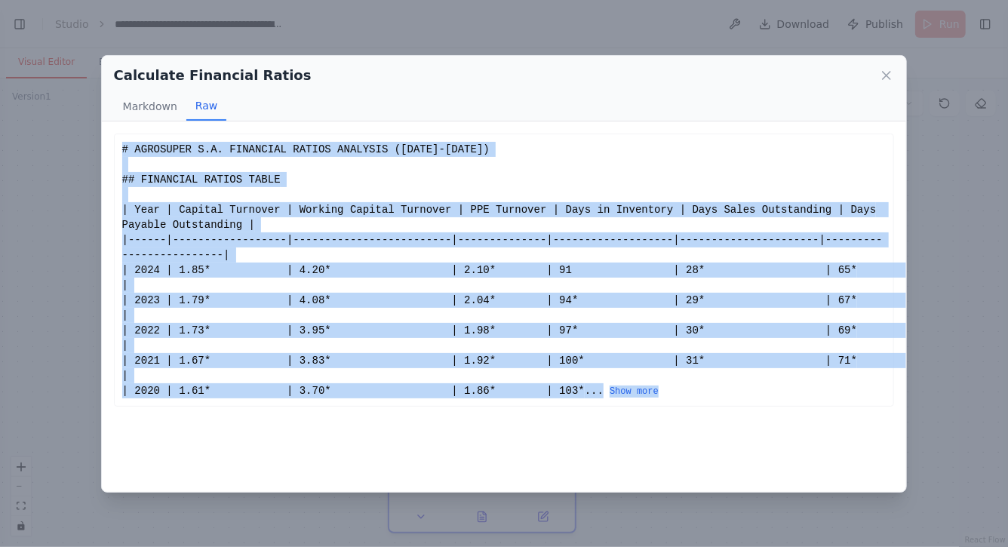
drag, startPoint x: 122, startPoint y: 149, endPoint x: 737, endPoint y: 460, distance: 688.2
click at [737, 460] on div "AGROSUPER S.A. FINANCIAL RATIOS ANALYSIS (2020-2024) FINANCIAL RATIOS TABLE Yea…" at bounding box center [504, 307] width 805 height 371
click at [659, 386] on button "Show more" at bounding box center [634, 392] width 49 height 12
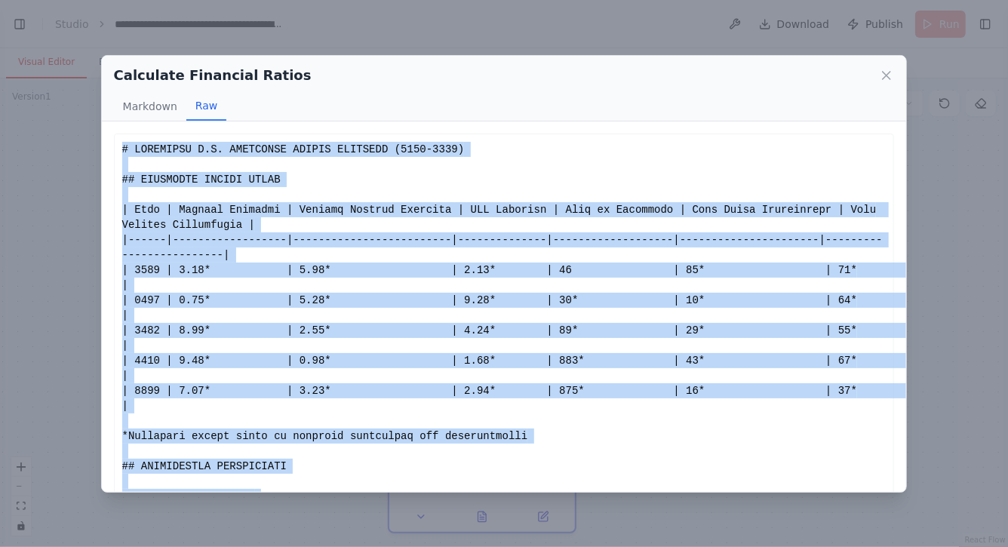
copy div "# AGROSUPER S.A. FINANCIAL RATIOS ANALYSIS (2020-2024) ## FINANCIAL RATIOS TABL…"
click at [890, 70] on icon at bounding box center [886, 75] width 15 height 15
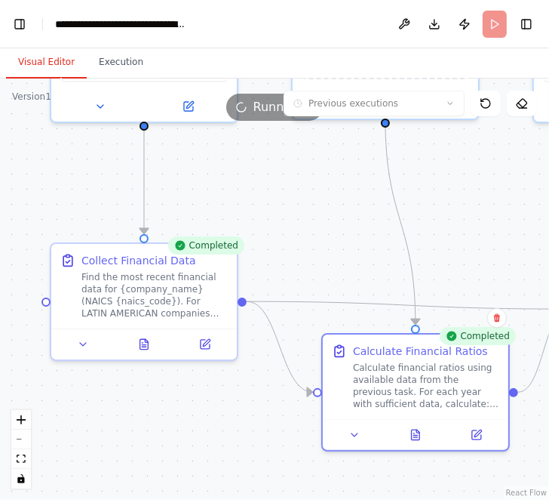
drag, startPoint x: 366, startPoint y: 318, endPoint x: 283, endPoint y: 219, distance: 129.7
click at [283, 219] on div ".deletable-edge-delete-btn { width: 20px; height: 20px; border: 0px solid #ffff…" at bounding box center [274, 288] width 549 height 421
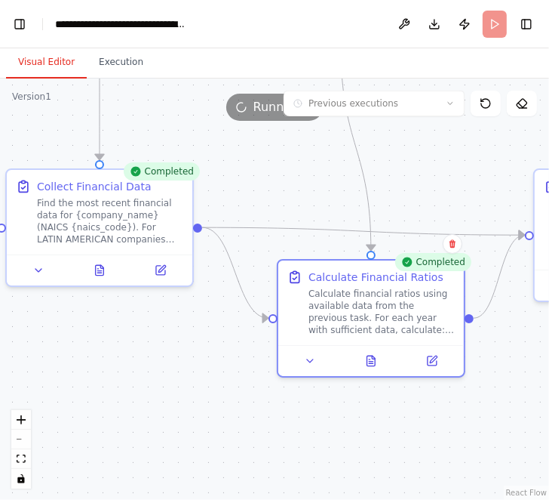
drag, startPoint x: 269, startPoint y: 199, endPoint x: 235, endPoint y: 131, distance: 75.9
click at [235, 131] on div ".deletable-edge-delete-btn { width: 20px; height: 20px; border: 0px solid #ffff…" at bounding box center [274, 288] width 549 height 421
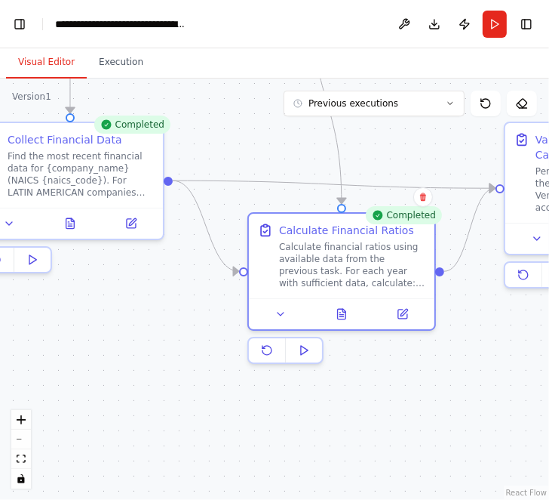
drag, startPoint x: 266, startPoint y: 448, endPoint x: 229, endPoint y: 396, distance: 62.8
click at [229, 396] on div ".deletable-edge-delete-btn { width: 20px; height: 20px; border: 0px solid #ffff…" at bounding box center [274, 288] width 549 height 421
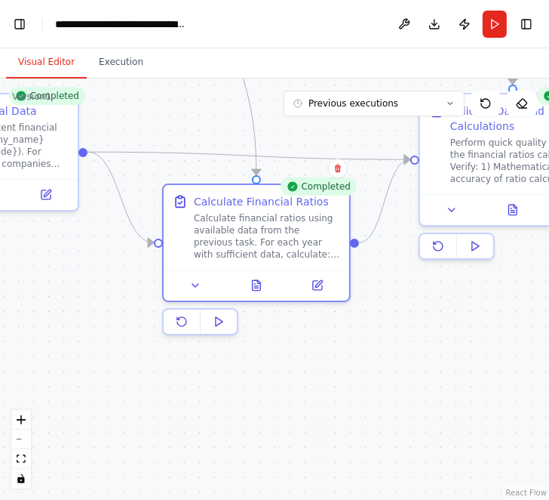
drag, startPoint x: 454, startPoint y: 402, endPoint x: 209, endPoint y: 348, distance: 250.5
click at [210, 348] on div ".deletable-edge-delete-btn { width: 20px; height: 20px; border: 0px solid #ffff…" at bounding box center [274, 288] width 549 height 421
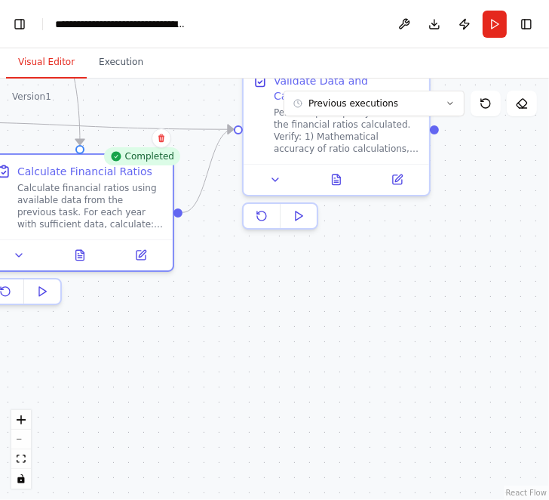
drag, startPoint x: 383, startPoint y: 281, endPoint x: 349, endPoint y: 386, distance: 111.0
click at [349, 386] on div ".deletable-edge-delete-btn { width: 20px; height: 20px; border: 0px solid #ffff…" at bounding box center [274, 288] width 549 height 421
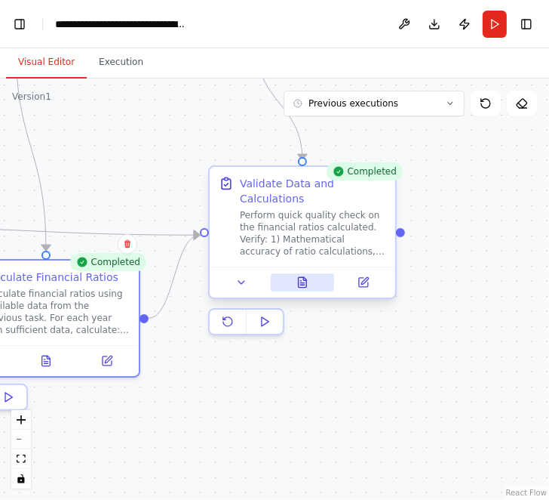
click at [302, 282] on icon at bounding box center [303, 282] width 8 height 10
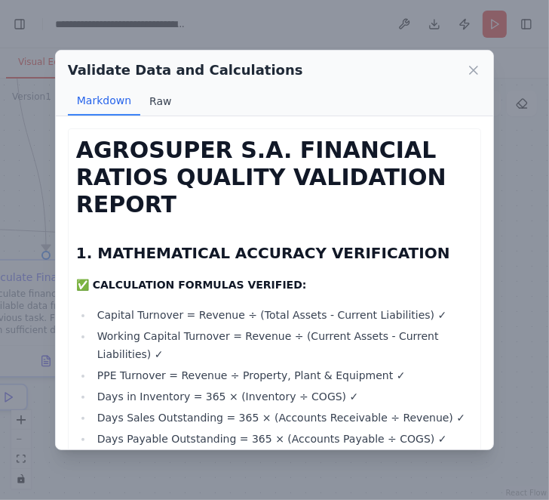
click at [162, 97] on button "Raw" at bounding box center [160, 101] width 40 height 29
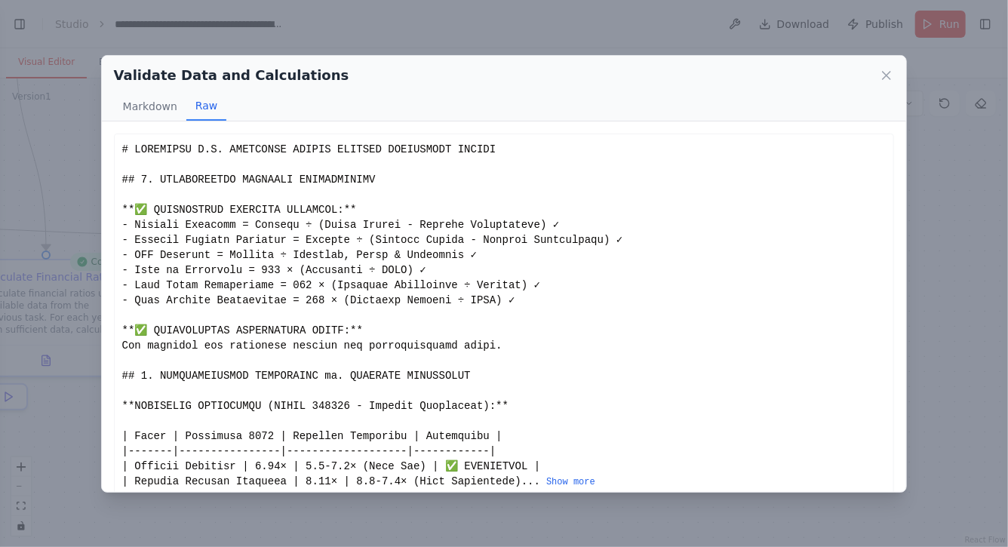
scroll to position [13675, 0]
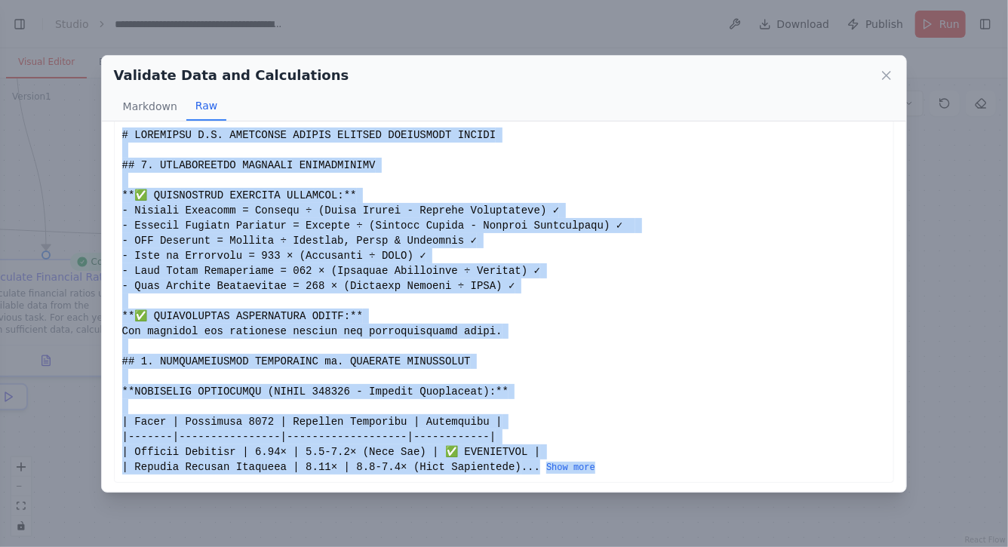
drag, startPoint x: 124, startPoint y: 145, endPoint x: 593, endPoint y: 486, distance: 580.3
click at [593, 488] on div "AGROSUPER S.A. FINANCIAL RATIOS QUALITY VALIDATION REPORT 1. MATHEMATICAL ACCUR…" at bounding box center [504, 307] width 805 height 371
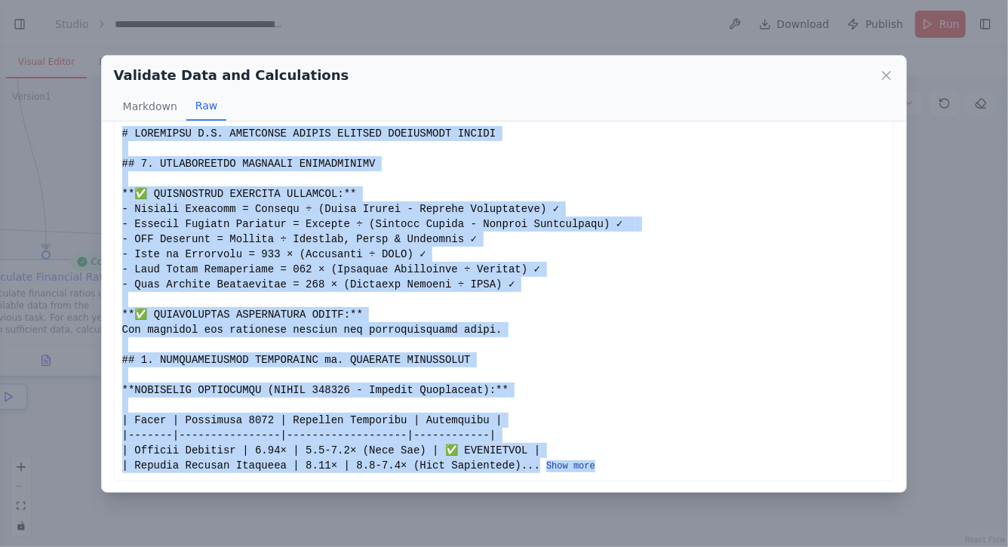
click at [588, 463] on button "Show more" at bounding box center [570, 466] width 49 height 12
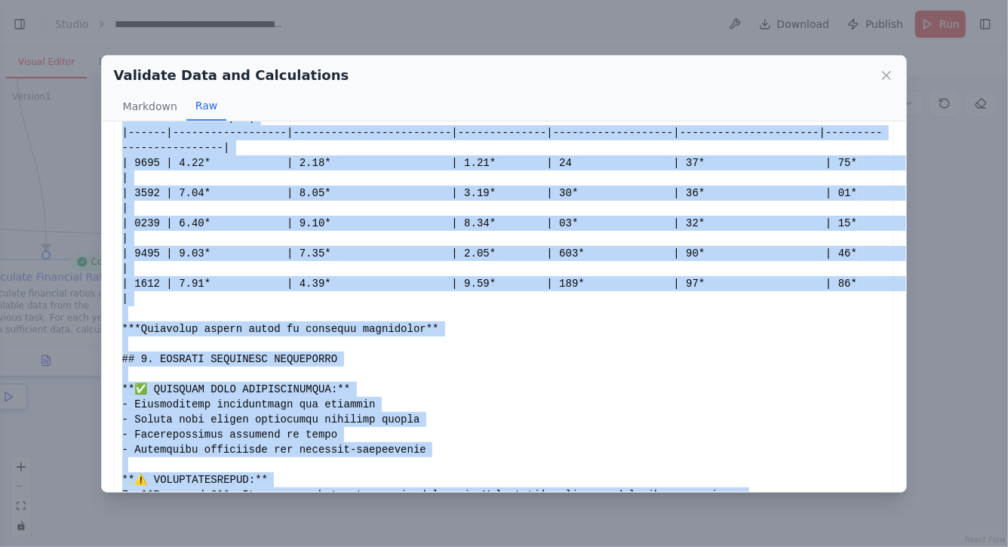
scroll to position [1057, 0]
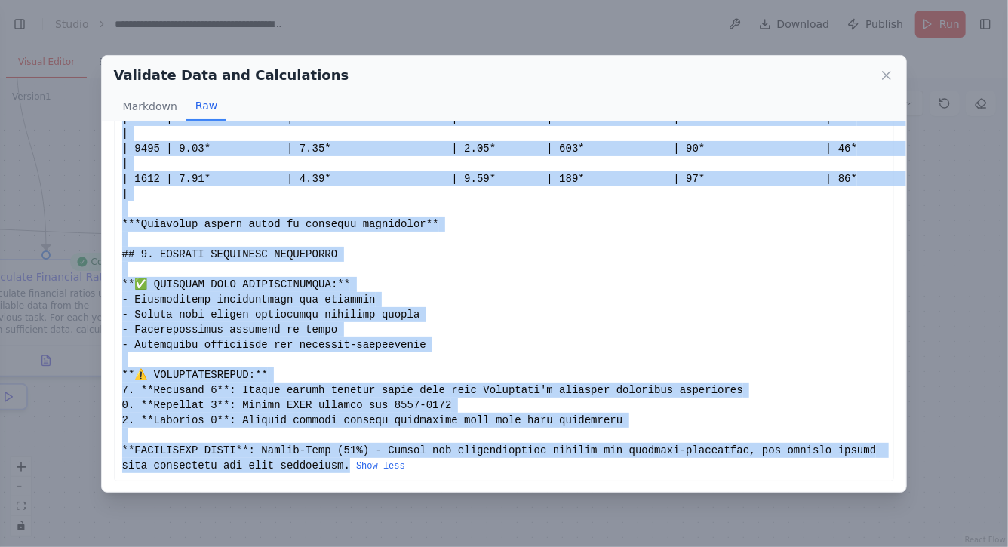
copy div "# AGROSUPER S.A. FINANCIAL RATIOS QUALITY VALIDATION REPORT ## 1. MATHEMATICAL …"
click at [885, 75] on icon at bounding box center [886, 75] width 15 height 15
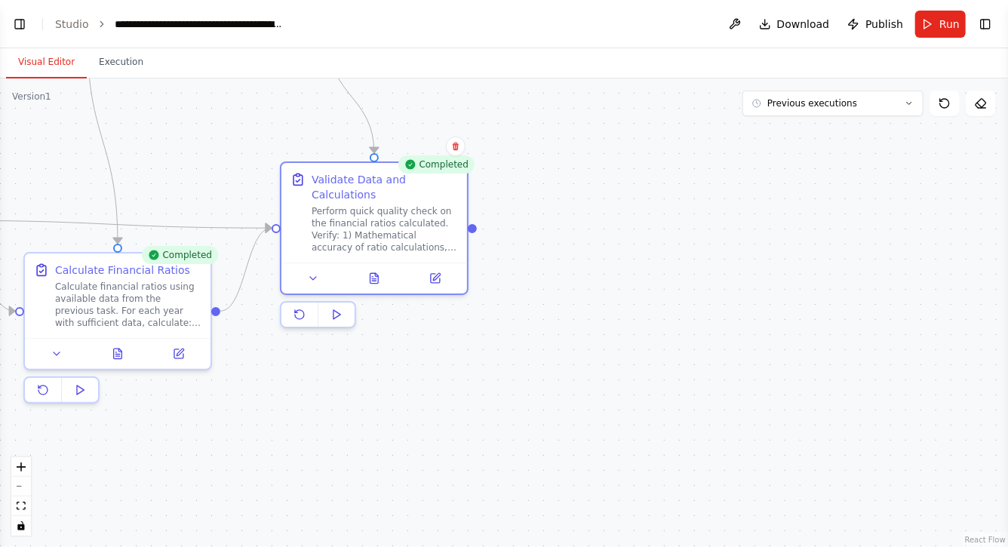
drag, startPoint x: 166, startPoint y: 186, endPoint x: 280, endPoint y: 181, distance: 114.1
click at [278, 180] on div ".deletable-edge-delete-btn { width: 20px; height: 20px; border: 0px solid #ffff…" at bounding box center [504, 312] width 1008 height 469
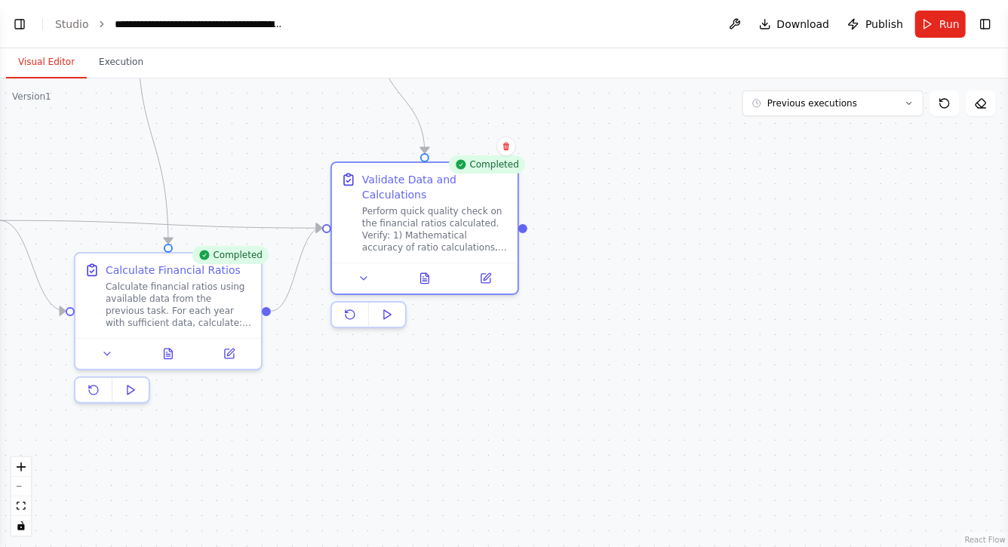
drag, startPoint x: 245, startPoint y: 168, endPoint x: 278, endPoint y: 168, distance: 33.2
click at [267, 168] on div ".deletable-edge-delete-btn { width: 20px; height: 20px; border: 0px solid #ffff…" at bounding box center [504, 312] width 1008 height 469
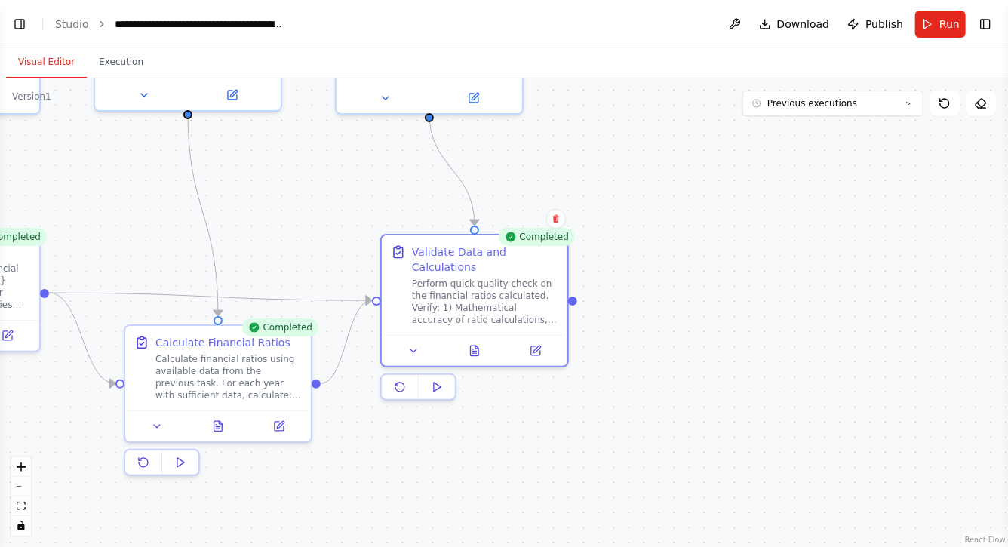
drag, startPoint x: 278, startPoint y: 168, endPoint x: 346, endPoint y: 312, distance: 159.4
click at [343, 303] on div ".deletable-edge-delete-btn { width: 20px; height: 20px; border: 0px solid #ffff…" at bounding box center [504, 312] width 1008 height 469
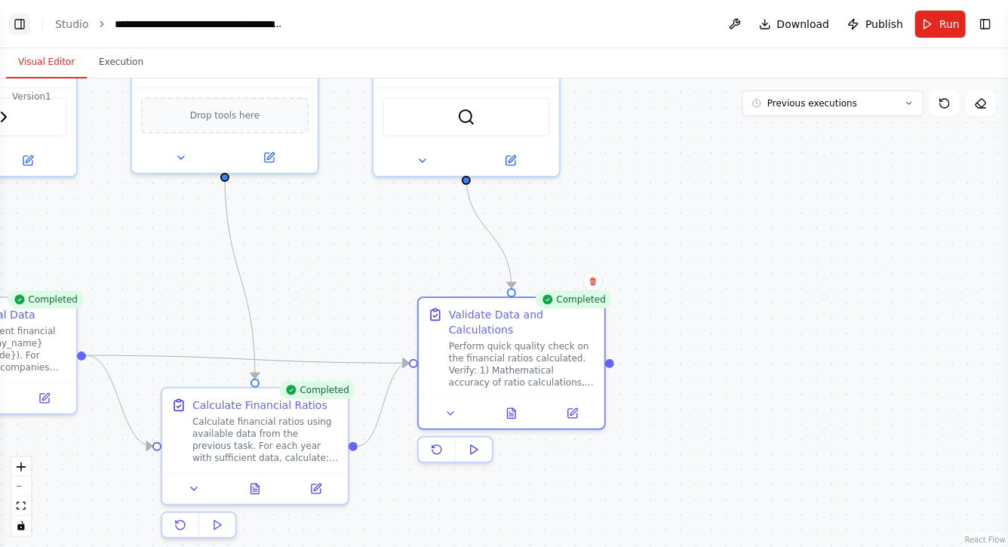
click at [24, 20] on button "Toggle Left Sidebar" at bounding box center [19, 24] width 21 height 21
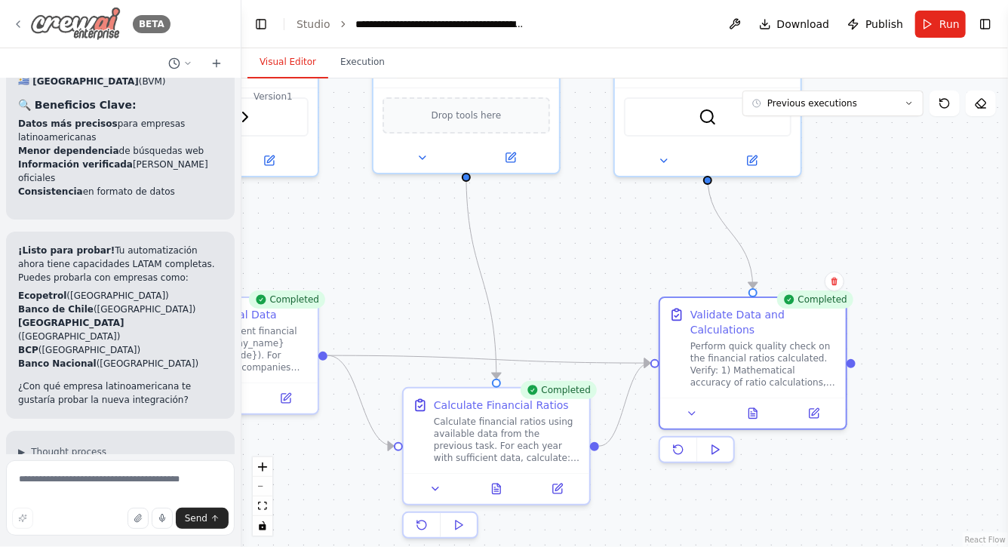
click at [68, 29] on img at bounding box center [75, 24] width 91 height 34
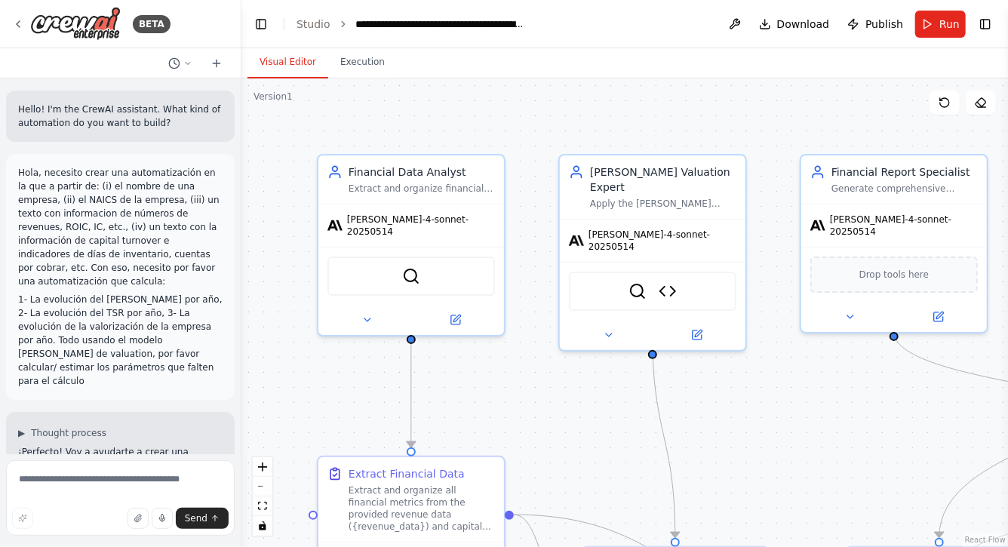
scroll to position [5036, 0]
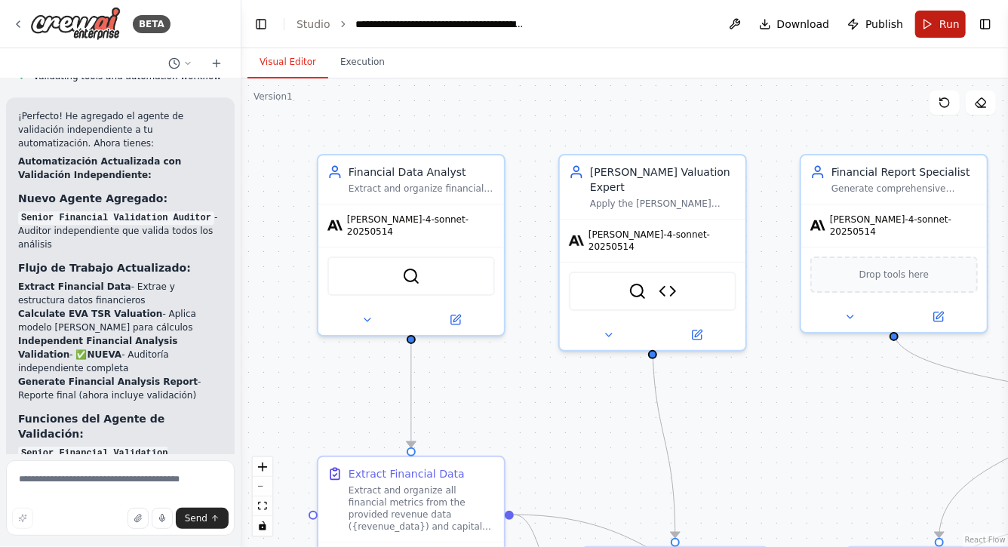
click at [929, 29] on button "Run" at bounding box center [940, 24] width 51 height 27
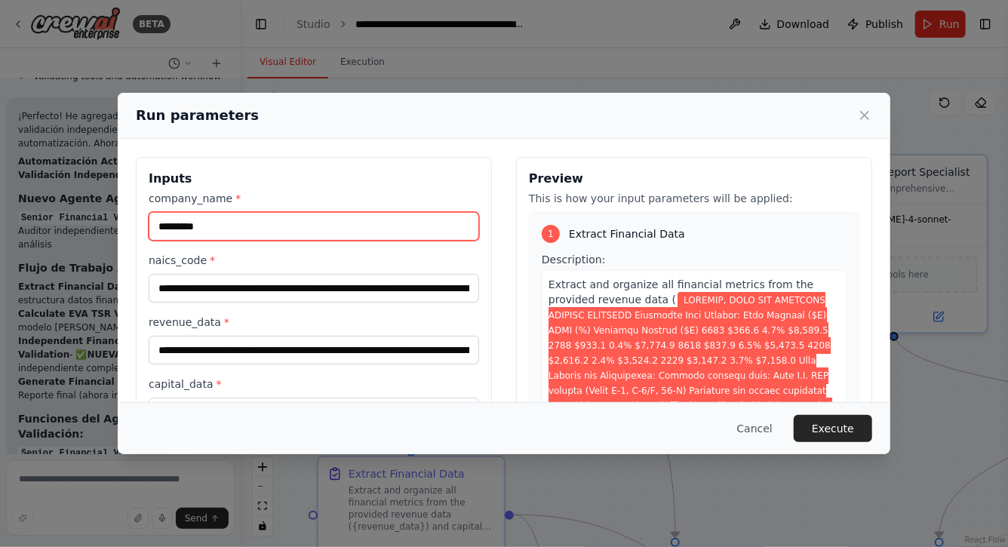
drag, startPoint x: 222, startPoint y: 226, endPoint x: 130, endPoint y: 226, distance: 92.1
click at [131, 226] on div "**********" at bounding box center [504, 336] width 773 height 394
type input "*********"
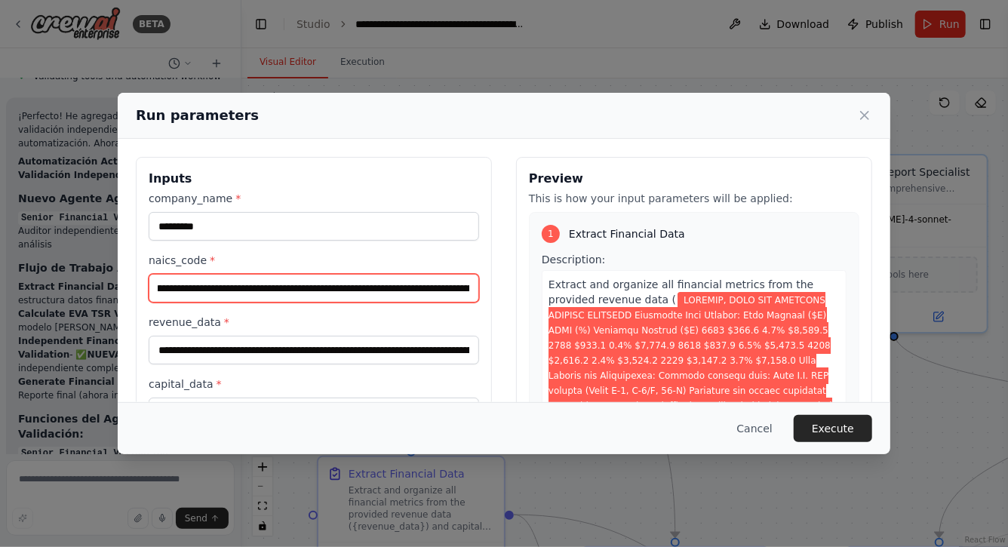
scroll to position [0, 661]
drag, startPoint x: 161, startPoint y: 288, endPoint x: 584, endPoint y: 306, distance: 423.8
click at [584, 306] on div "**********" at bounding box center [504, 336] width 737 height 358
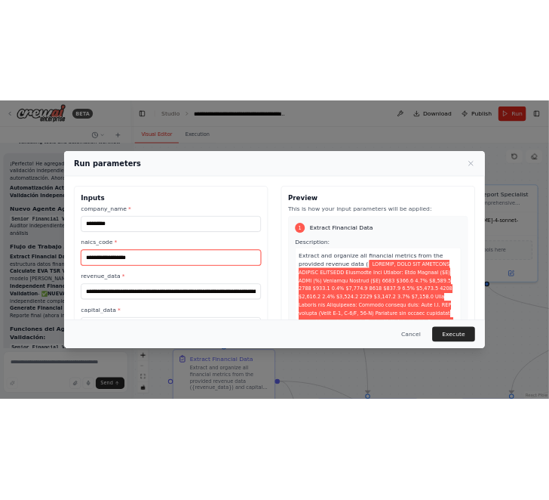
scroll to position [0, 0]
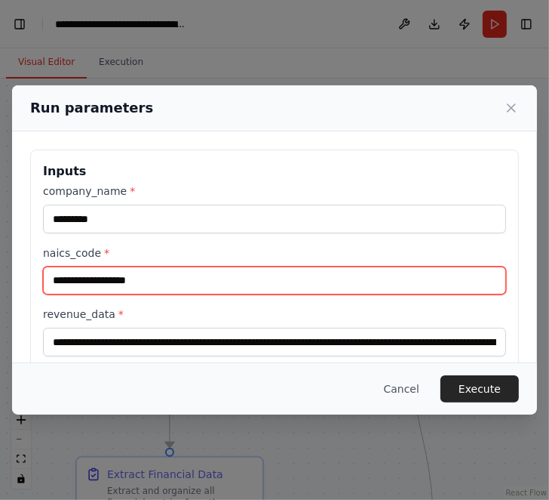
paste input "**********"
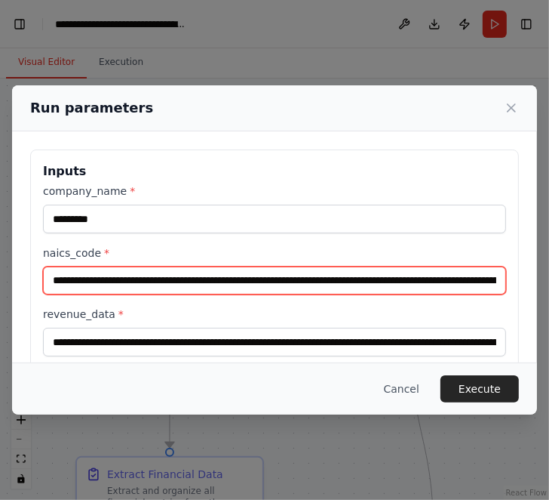
scroll to position [0, 408]
type input "**********"
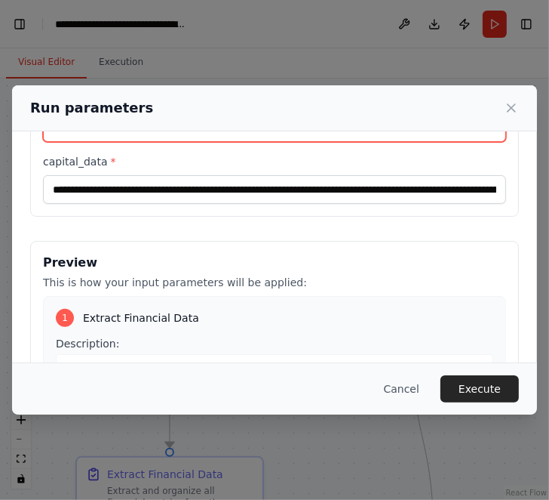
scroll to position [354, 0]
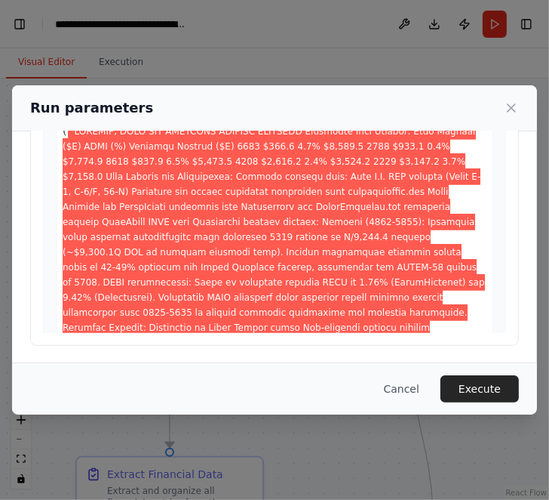
drag, startPoint x: 51, startPoint y: 340, endPoint x: 517, endPoint y: 189, distance: 489.7
click at [517, 189] on div "**********" at bounding box center [274, 14] width 489 height 664
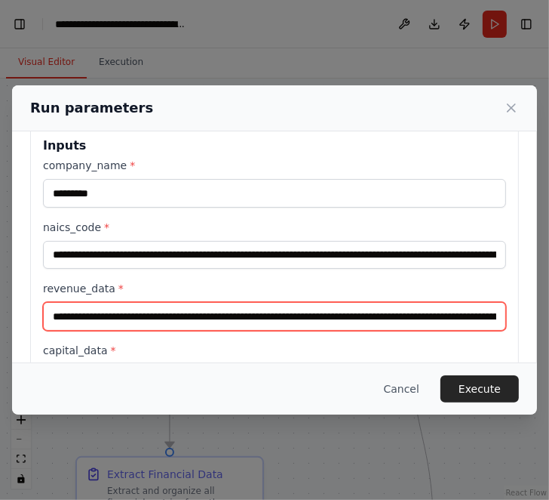
scroll to position [30, 0]
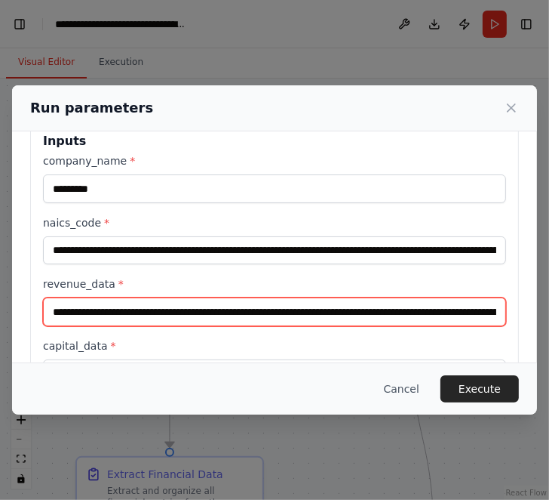
click at [66, 315] on input "revenue_data *" at bounding box center [274, 311] width 463 height 29
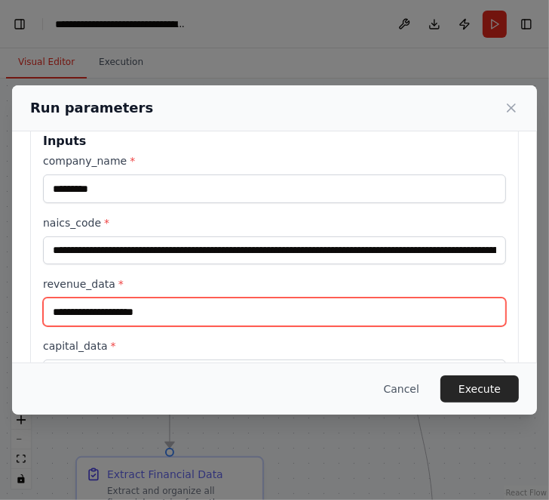
paste input "**********"
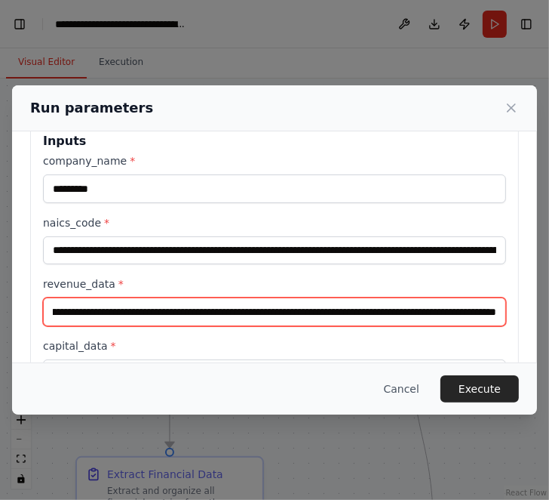
type input "**********"
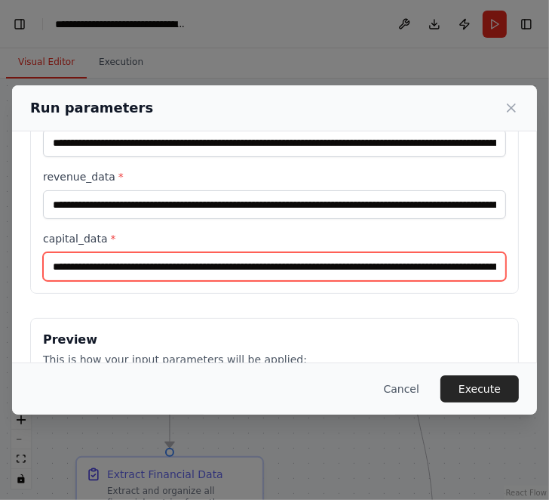
click at [51, 270] on input "capital_data *" at bounding box center [274, 266] width 463 height 29
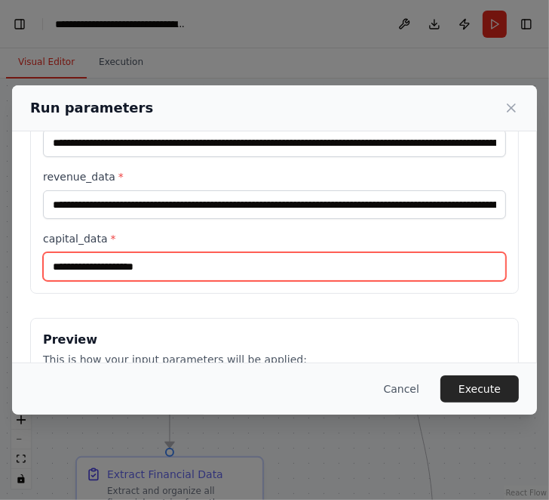
paste input "**********"
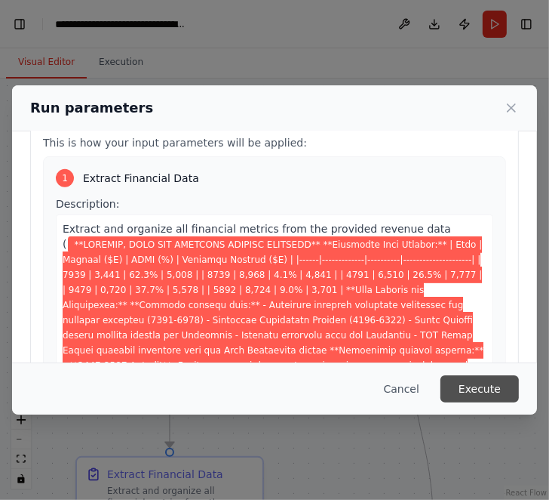
type input "**********"
click at [488, 389] on button "Execute" at bounding box center [480, 388] width 78 height 27
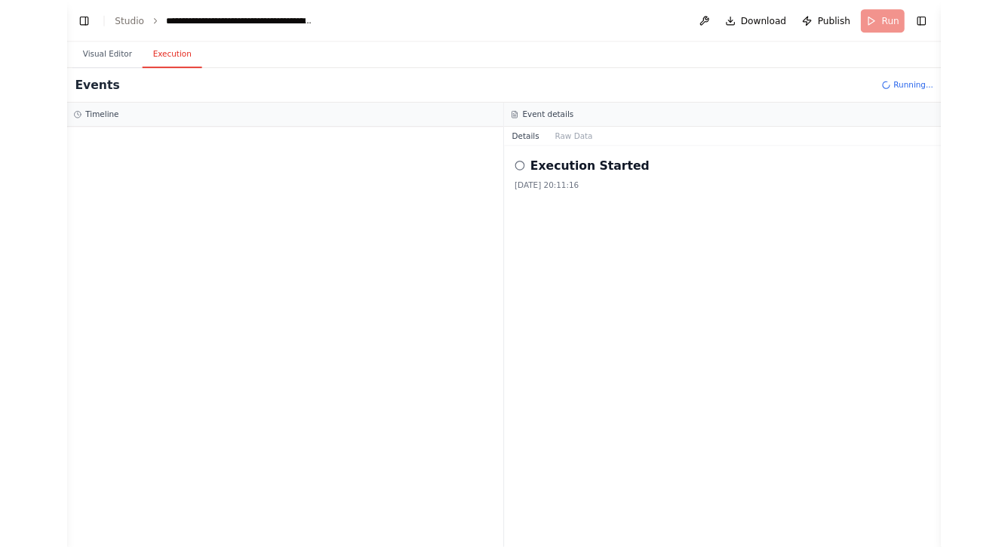
scroll to position [4952, 0]
